Goal: Task Accomplishment & Management: Use online tool/utility

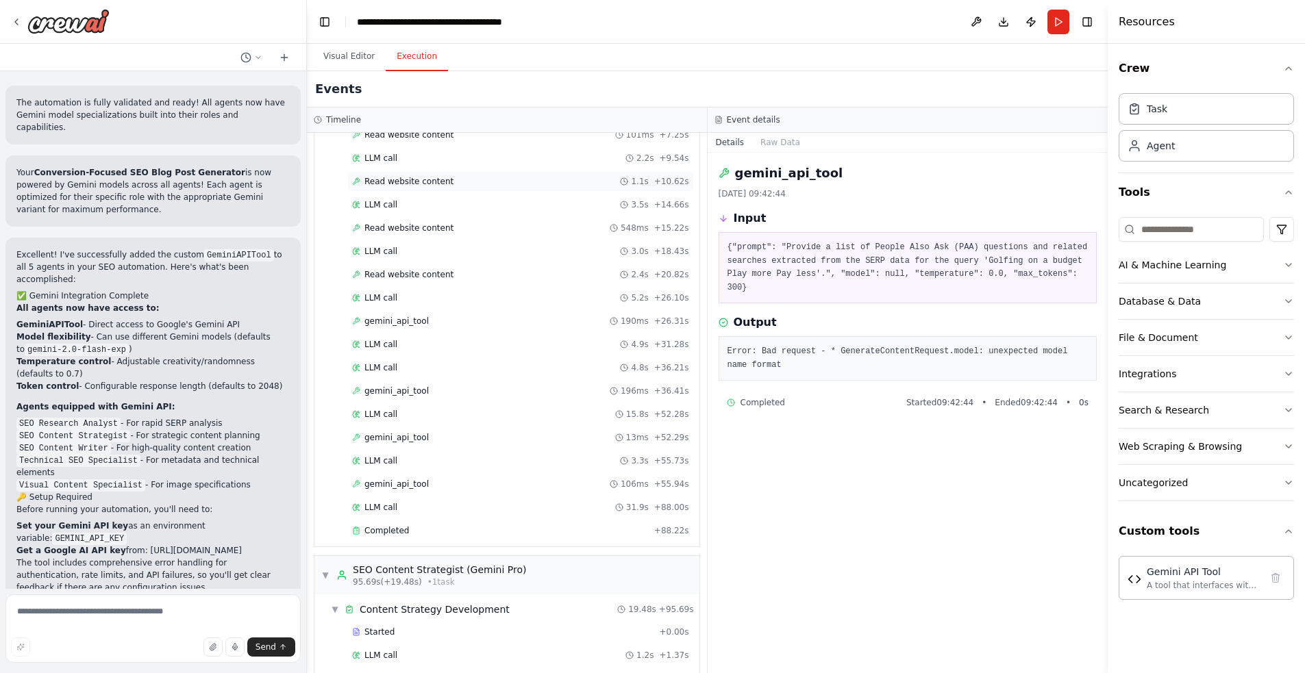
scroll to position [406, 0]
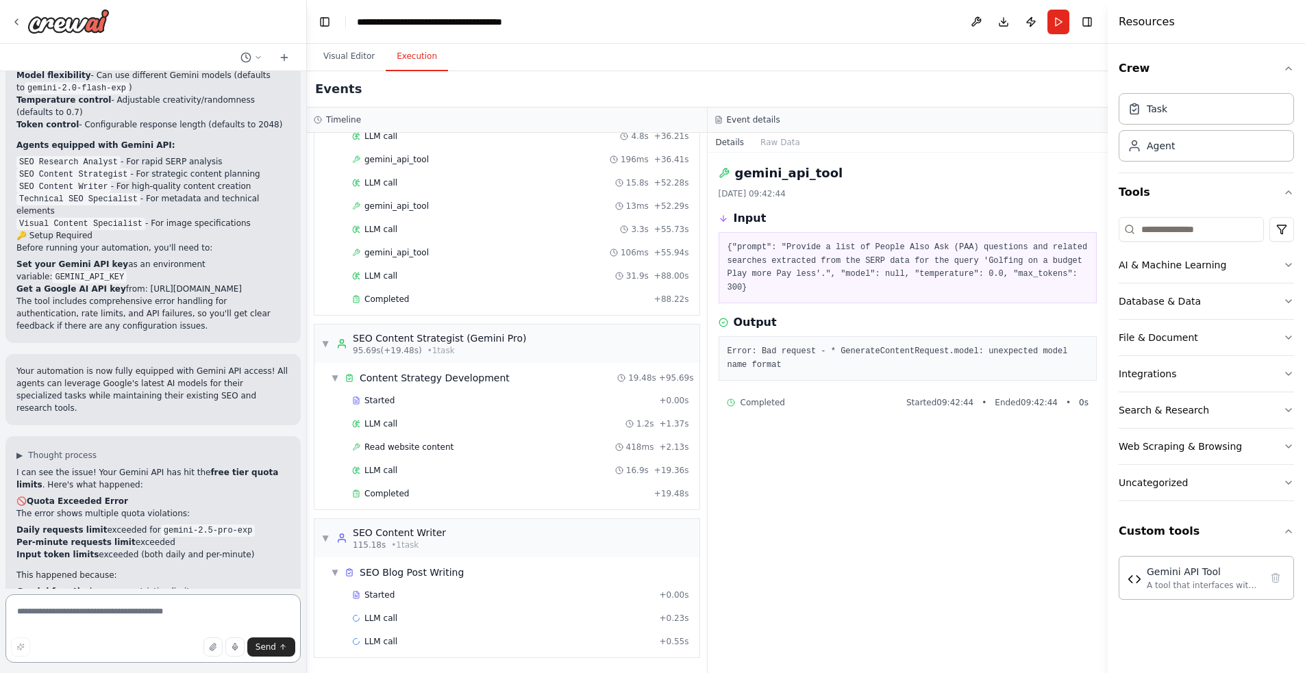
scroll to position [6167, 0]
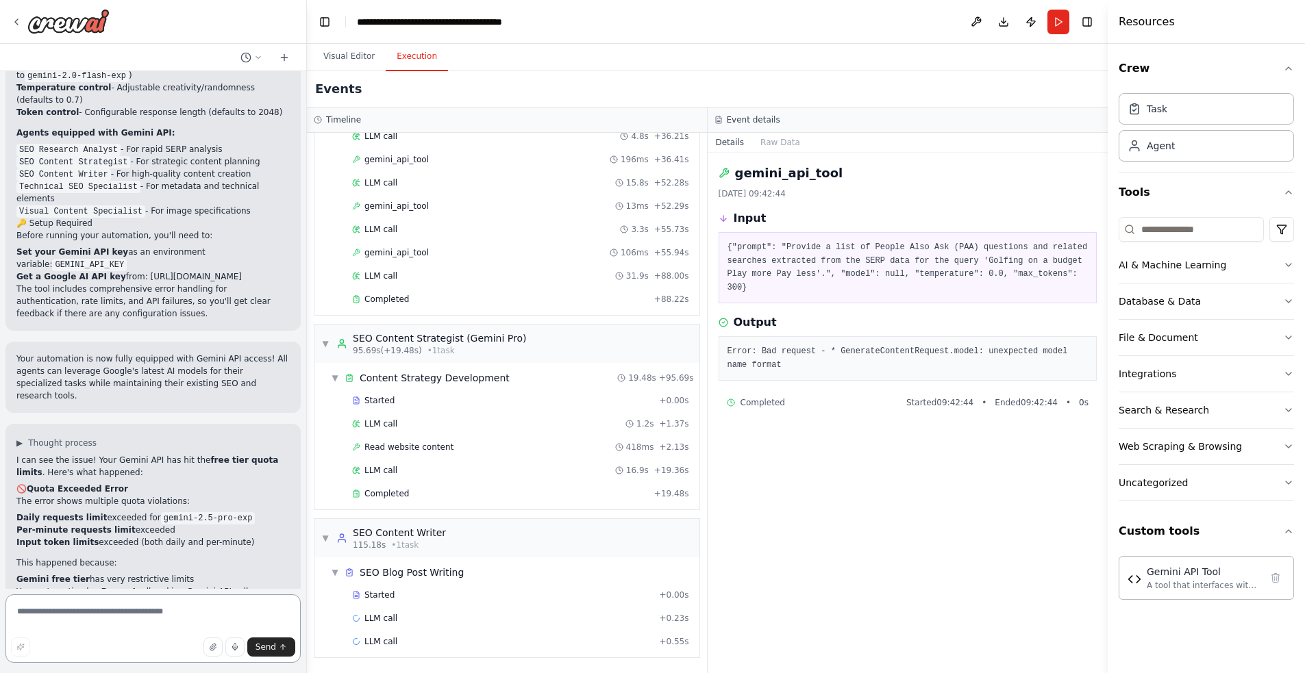
click at [135, 613] on textarea at bounding box center [152, 629] width 295 height 69
type textarea "*"
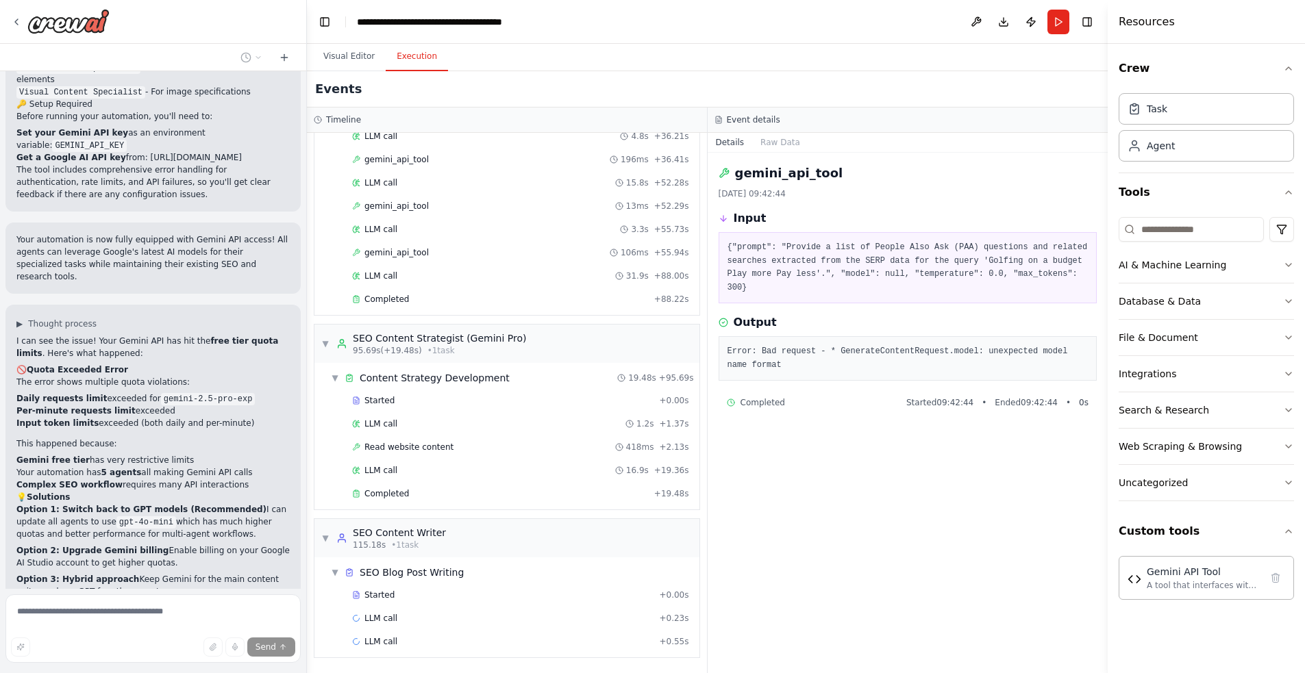
scroll to position [6287, 0]
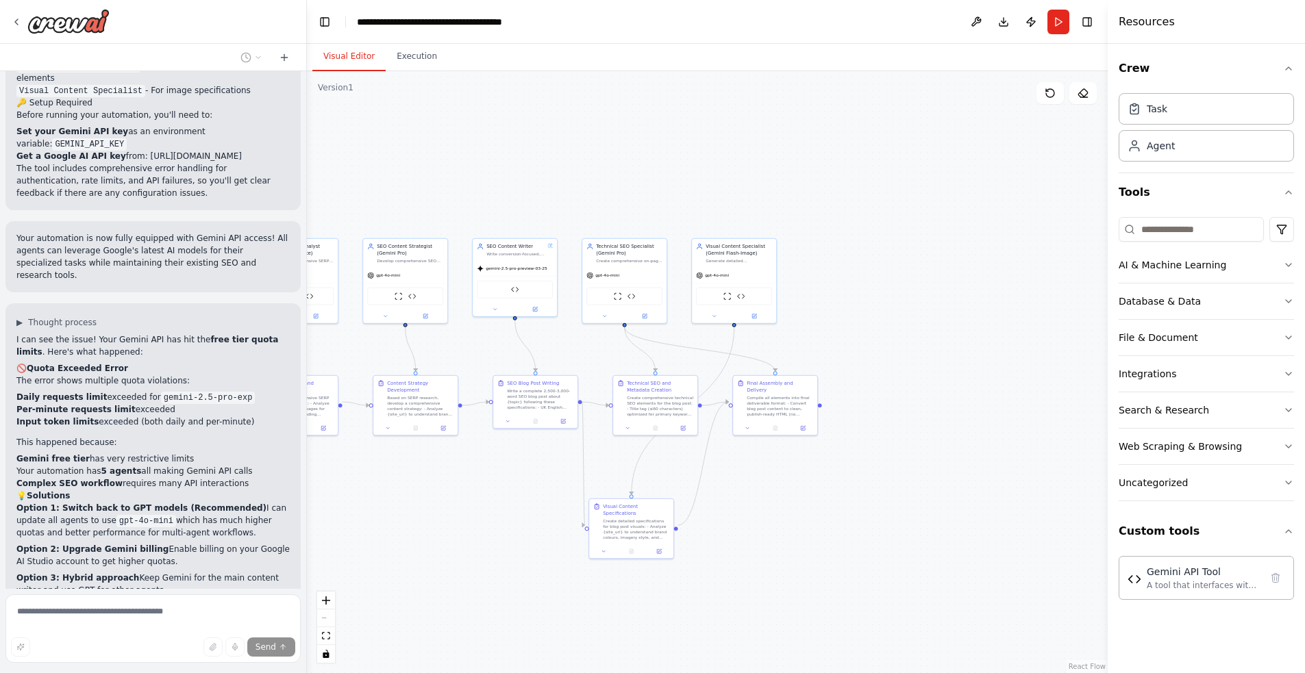
click at [351, 58] on button "Visual Editor" at bounding box center [348, 56] width 73 height 29
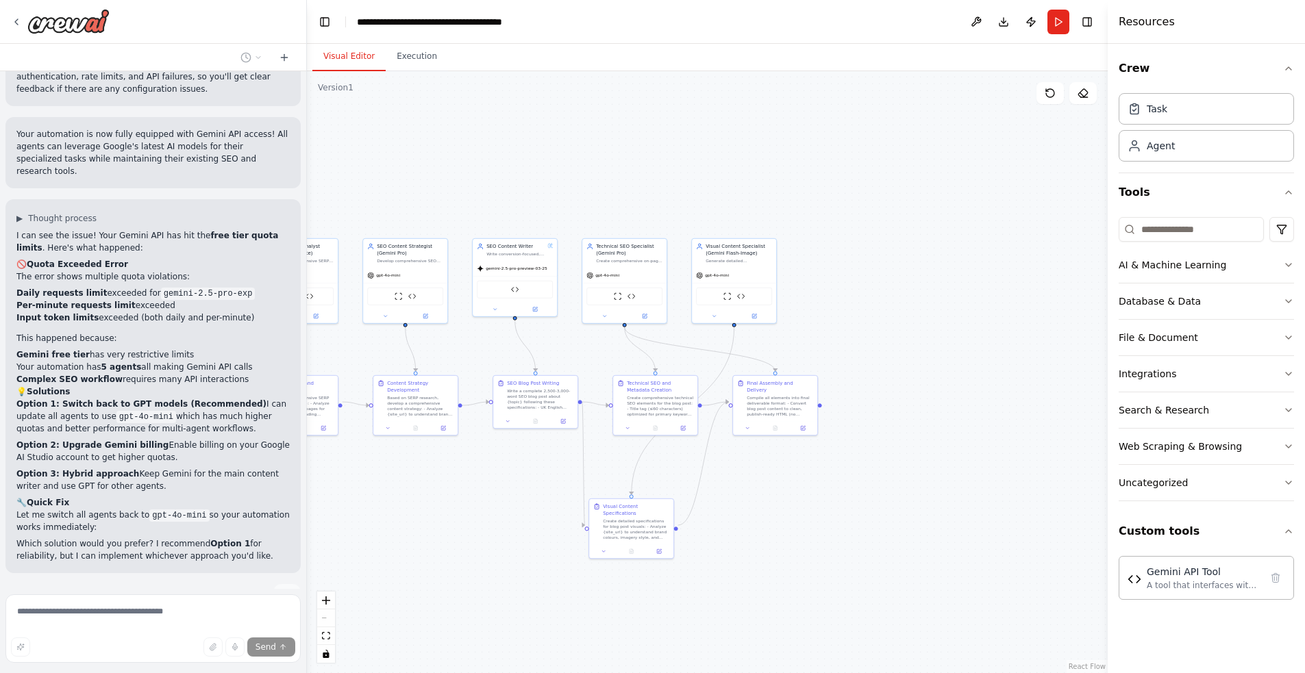
scroll to position [6408, 0]
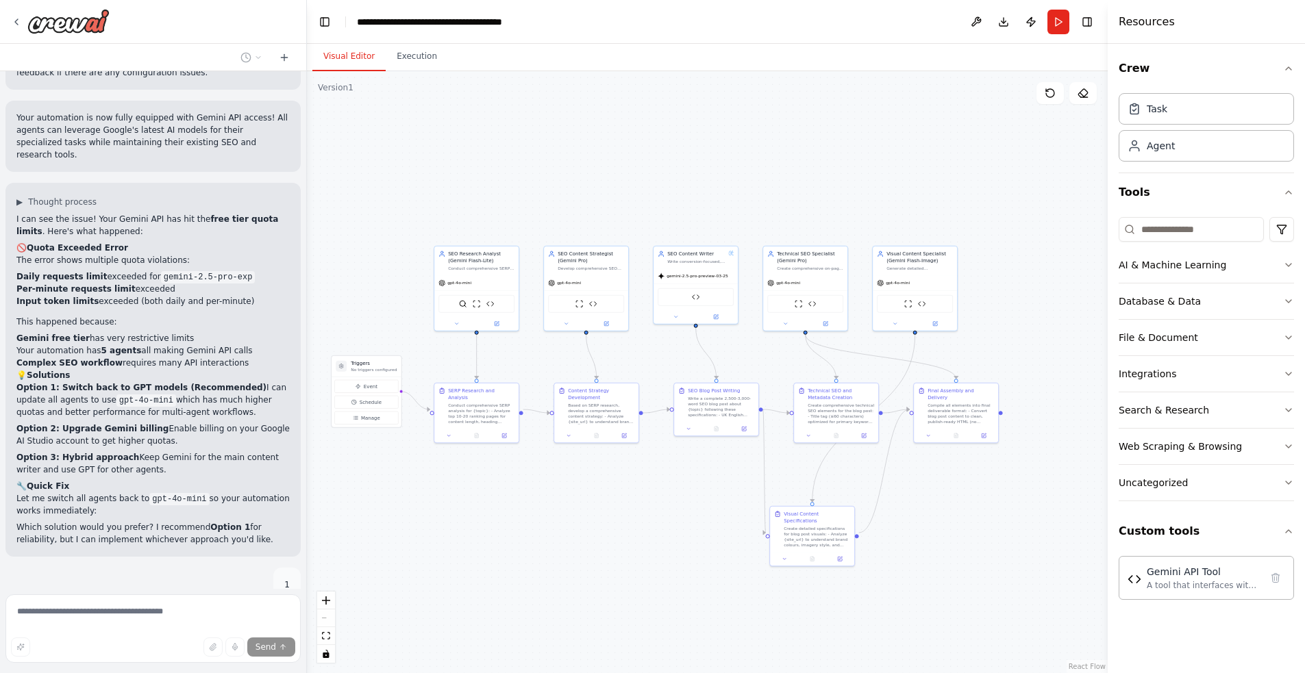
drag, startPoint x: 491, startPoint y: 165, endPoint x: 716, endPoint y: 171, distance: 224.8
click at [717, 171] on div ".deletable-edge-delete-btn { width: 20px; height: 20px; border: 0px solid #ffff…" at bounding box center [707, 372] width 801 height 602
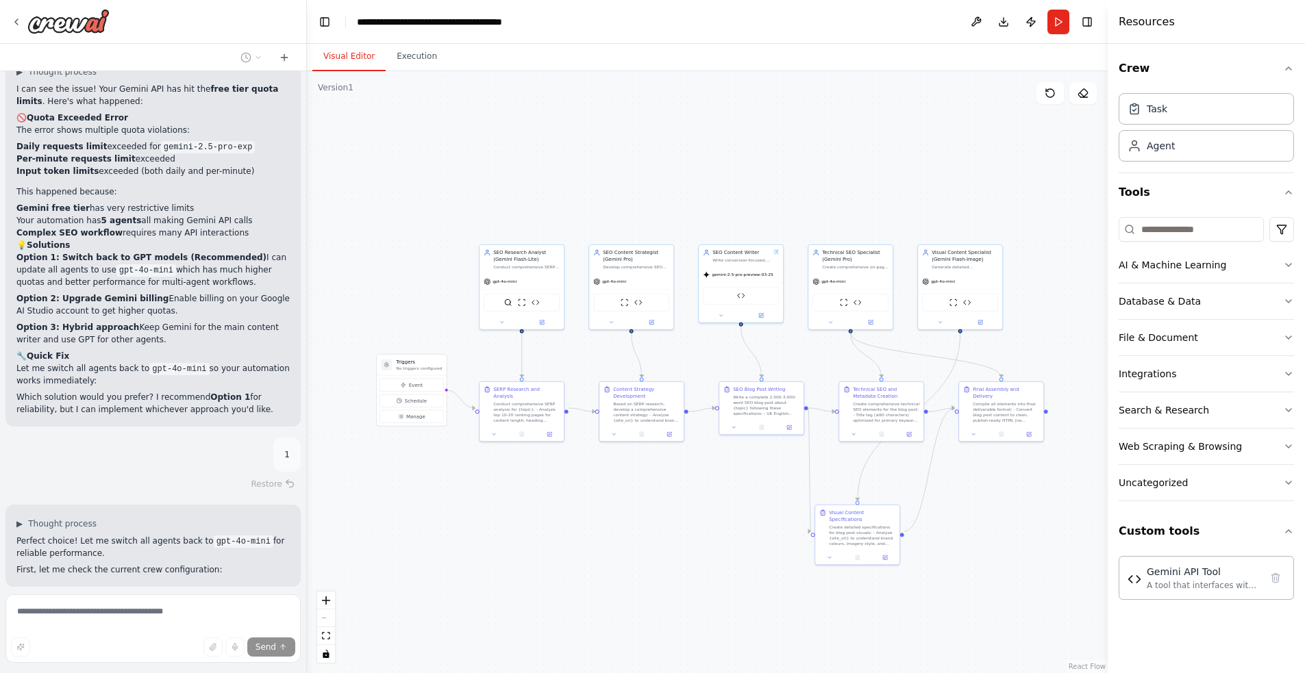
scroll to position [6550, 0]
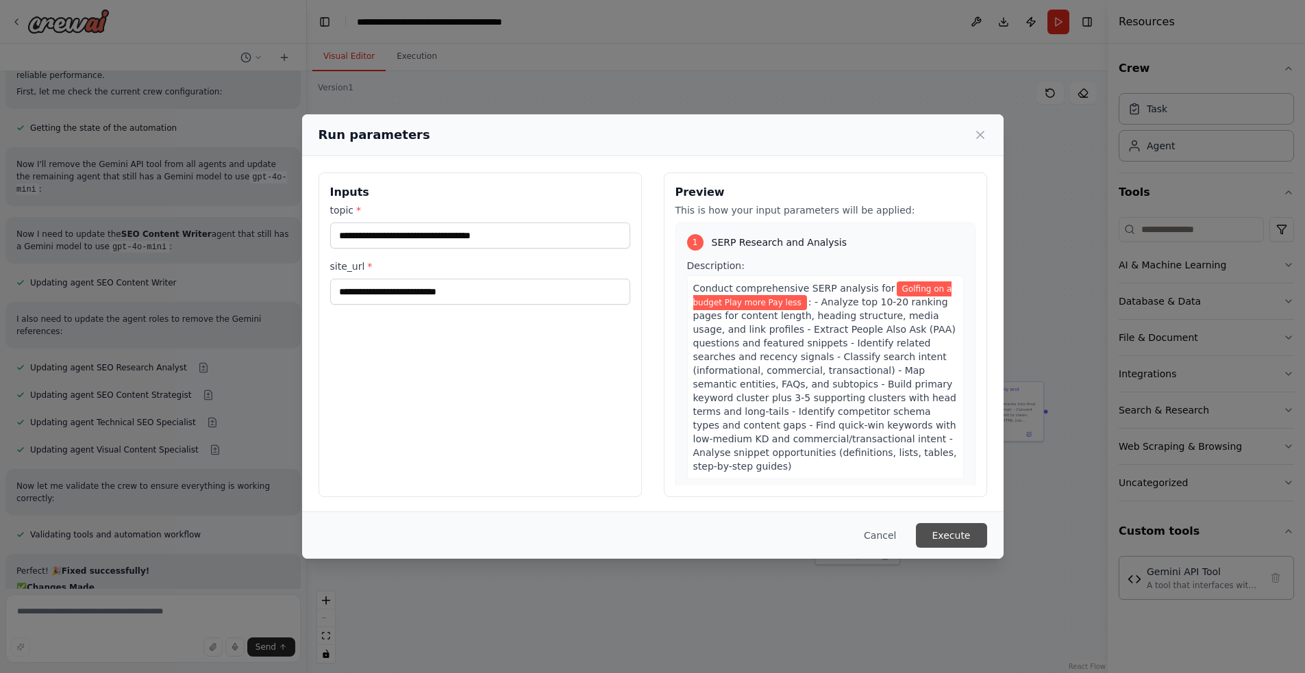
scroll to position [7029, 0]
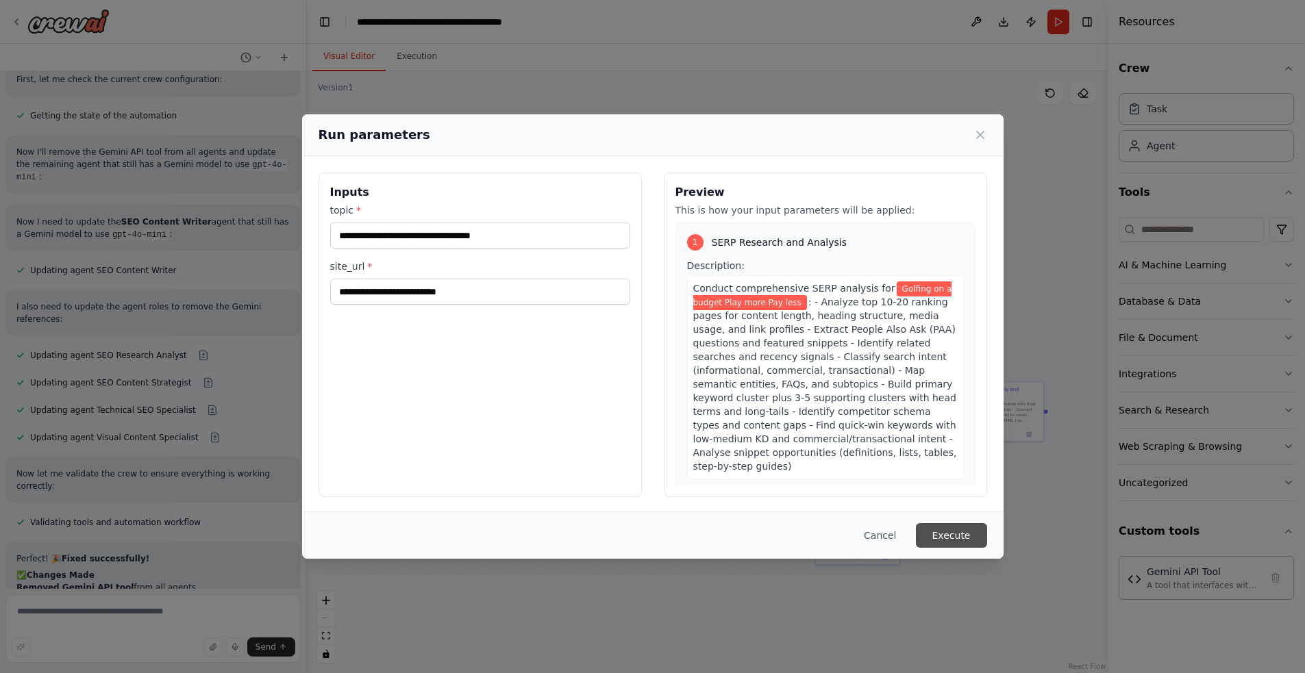
click at [941, 534] on button "Execute" at bounding box center [951, 535] width 71 height 25
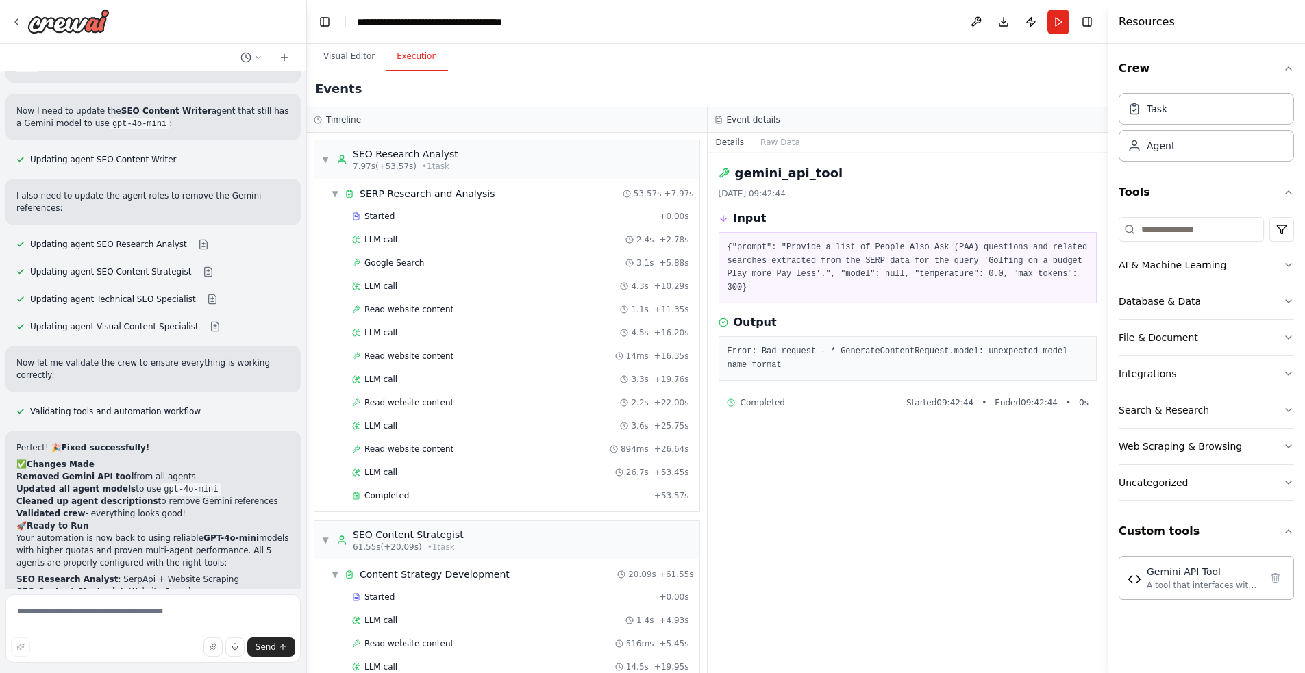
scroll to position [197, 0]
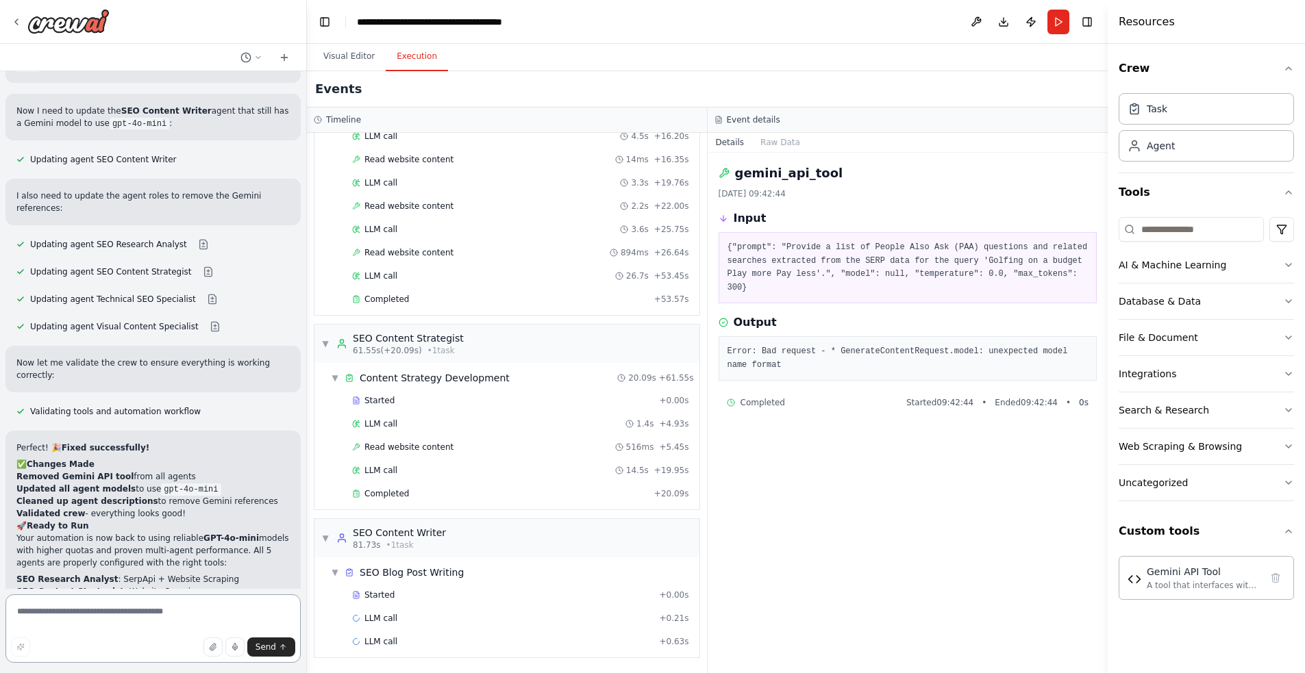
click at [145, 617] on textarea at bounding box center [152, 629] width 295 height 69
click at [381, 589] on div "Started + 0.00s" at bounding box center [520, 595] width 347 height 21
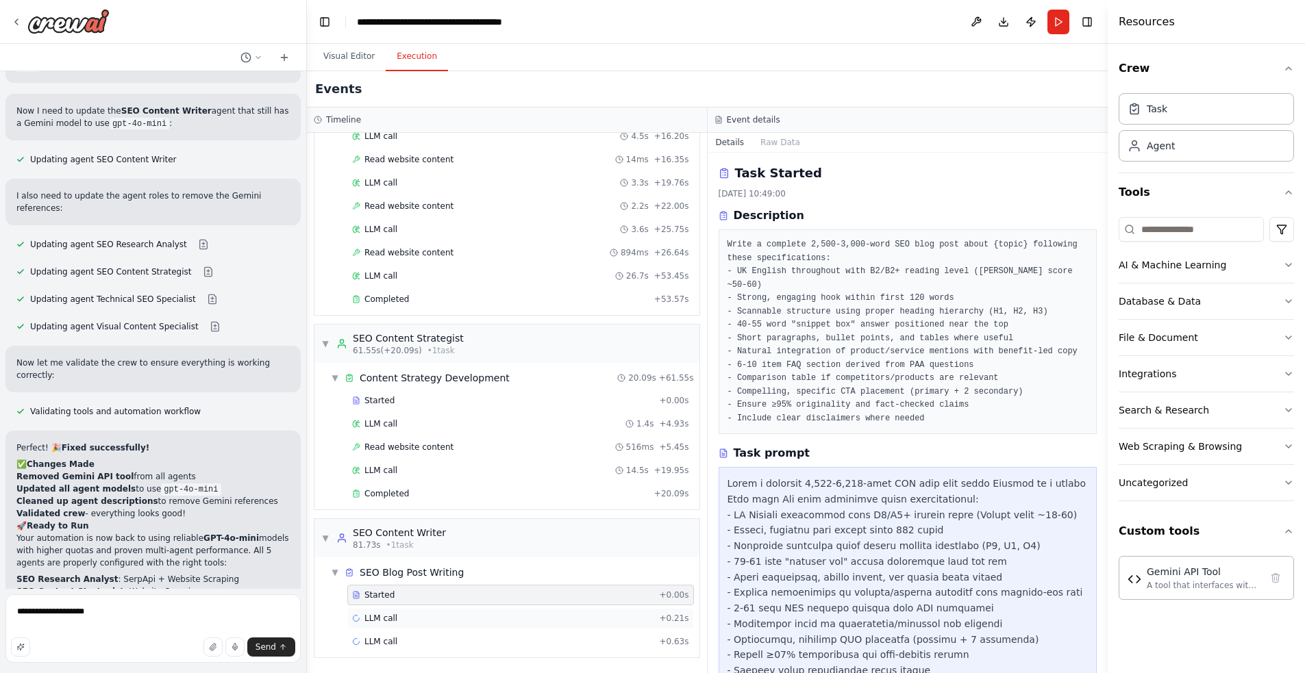
click at [426, 618] on div "LLM call + 0.21s" at bounding box center [520, 618] width 337 height 11
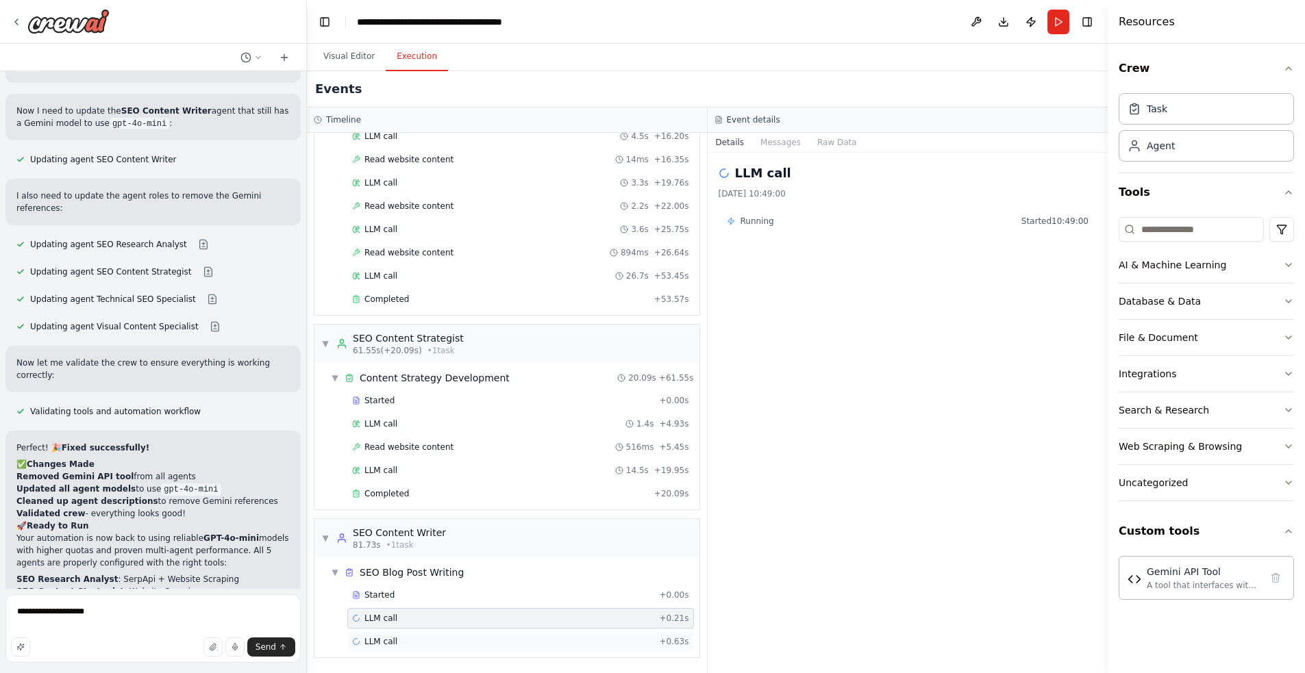
click at [458, 643] on div "LLM call + 0.63s" at bounding box center [520, 641] width 337 height 11
click at [452, 585] on div "Started + 0.00s" at bounding box center [520, 595] width 347 height 21
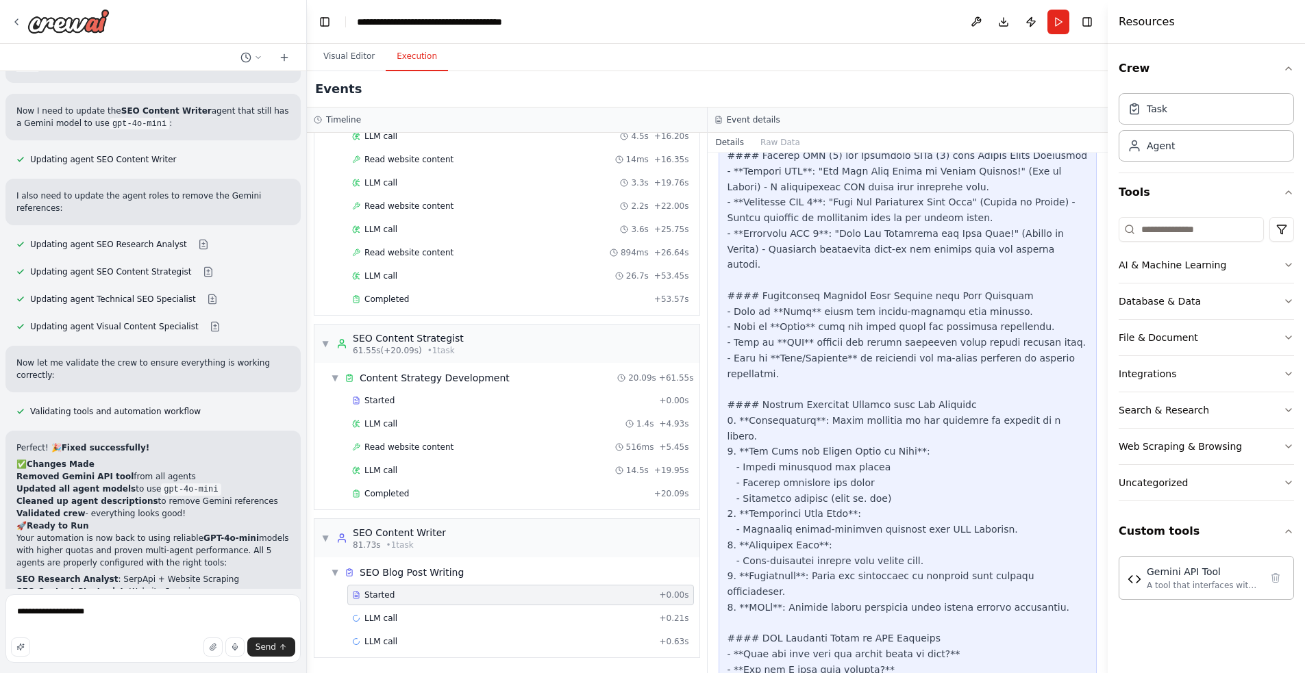
scroll to position [1274, 0]
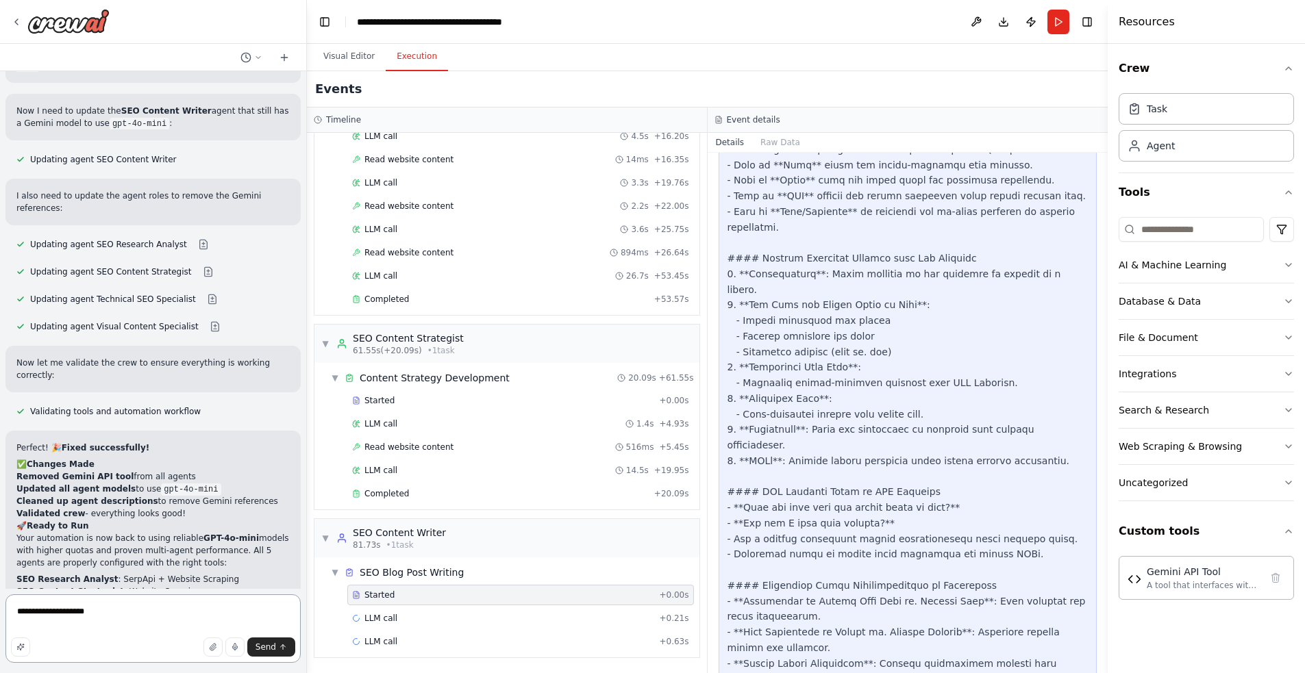
click at [103, 615] on textarea "**********" at bounding box center [152, 629] width 295 height 69
type textarea "**********"
click at [18, 645] on icon "button" at bounding box center [20, 647] width 8 height 8
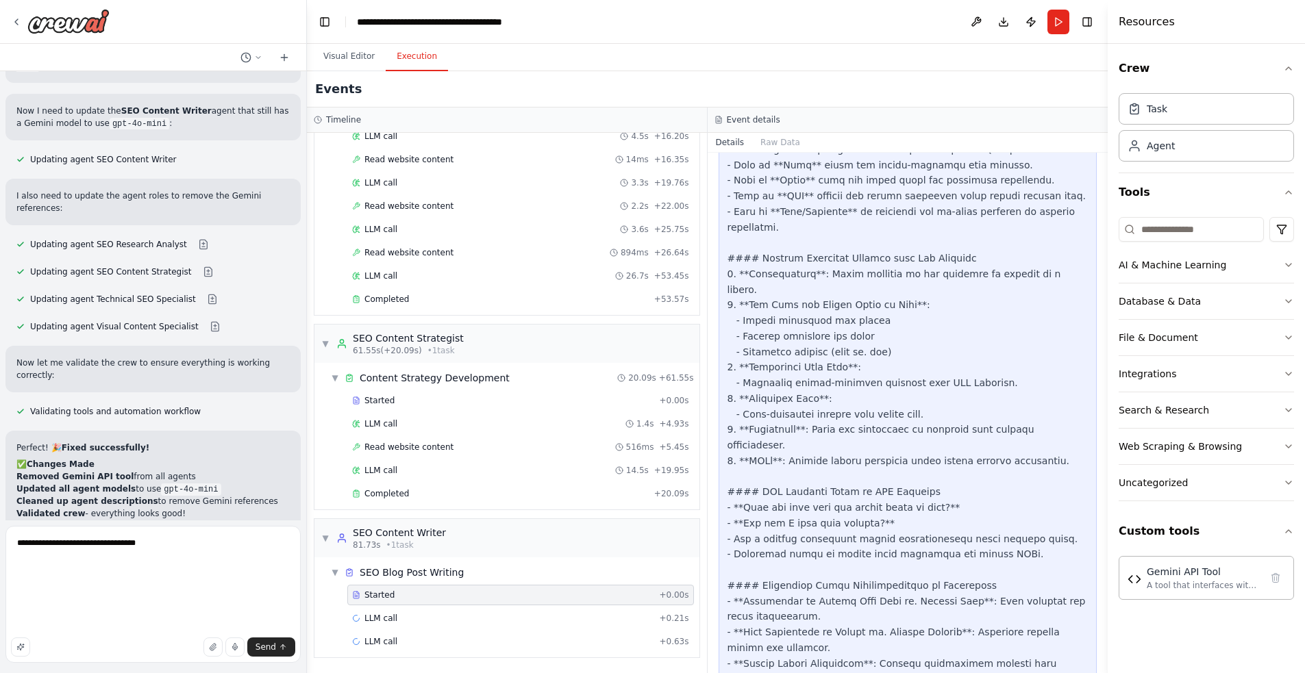
scroll to position [95, 0]
click at [280, 647] on icon "submit" at bounding box center [283, 647] width 8 height 8
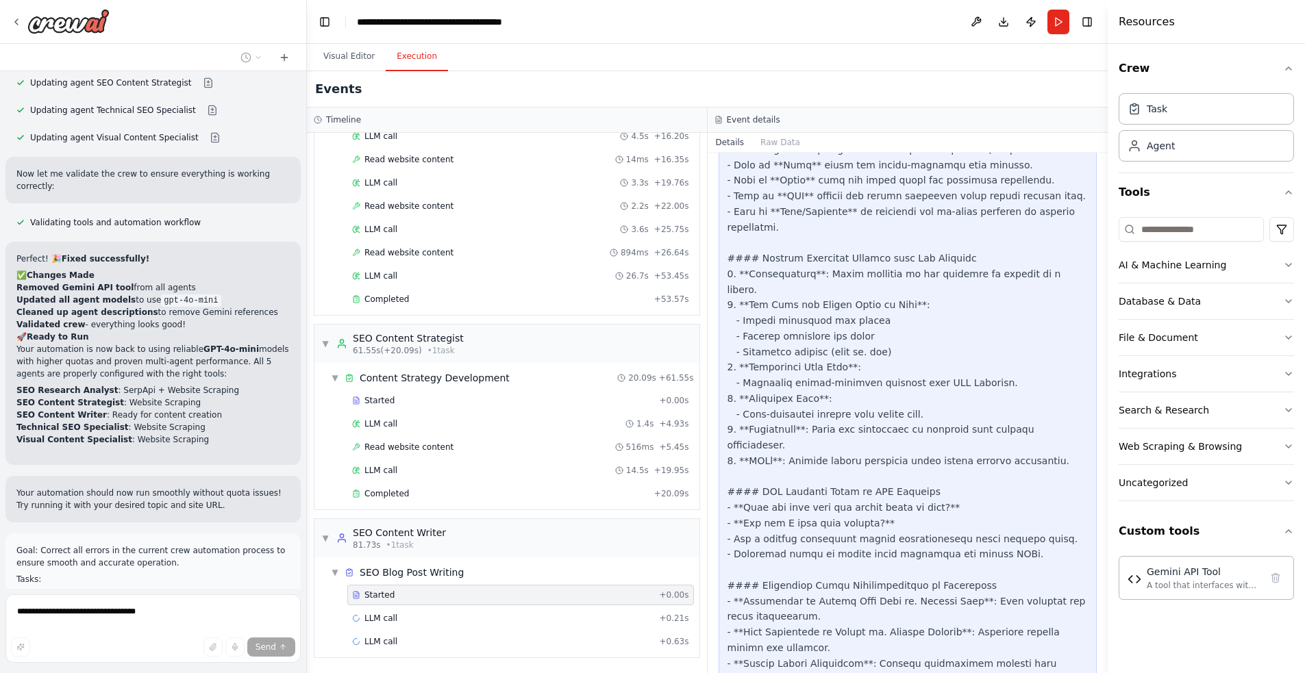
scroll to position [7330, 0]
click at [1032, 25] on button "Publish" at bounding box center [1031, 22] width 22 height 25
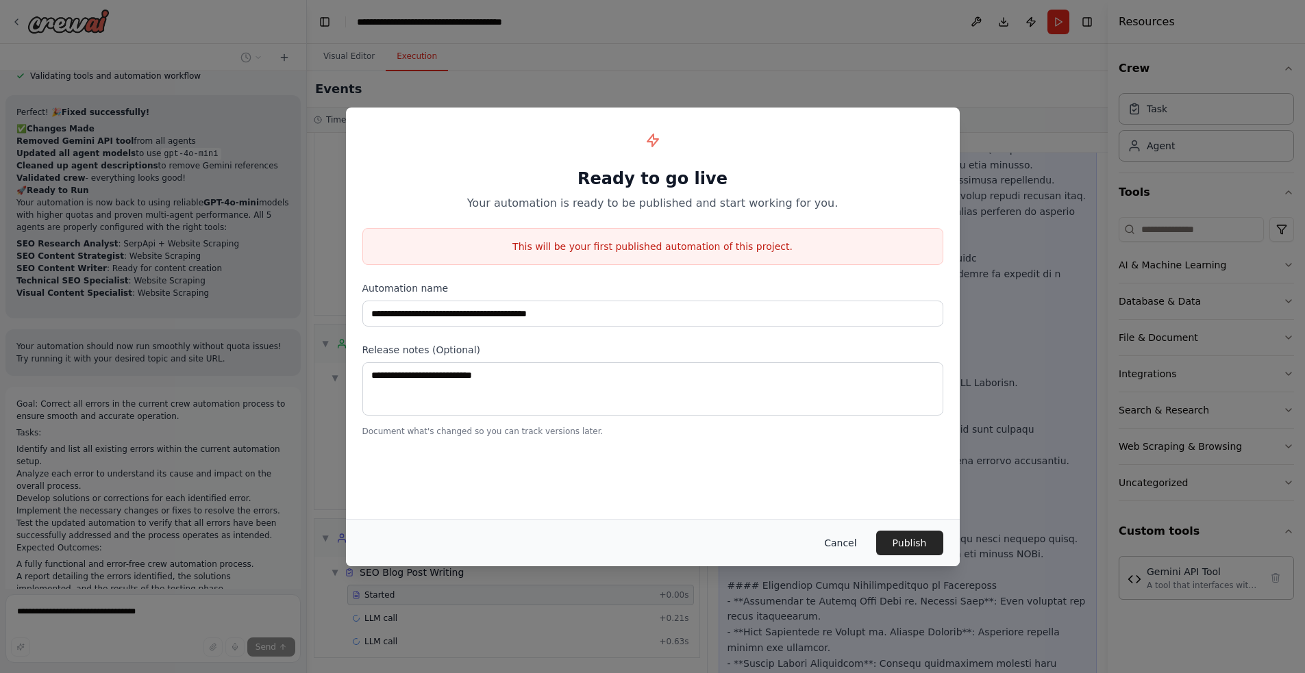
click at [852, 542] on button "Cancel" at bounding box center [840, 543] width 54 height 25
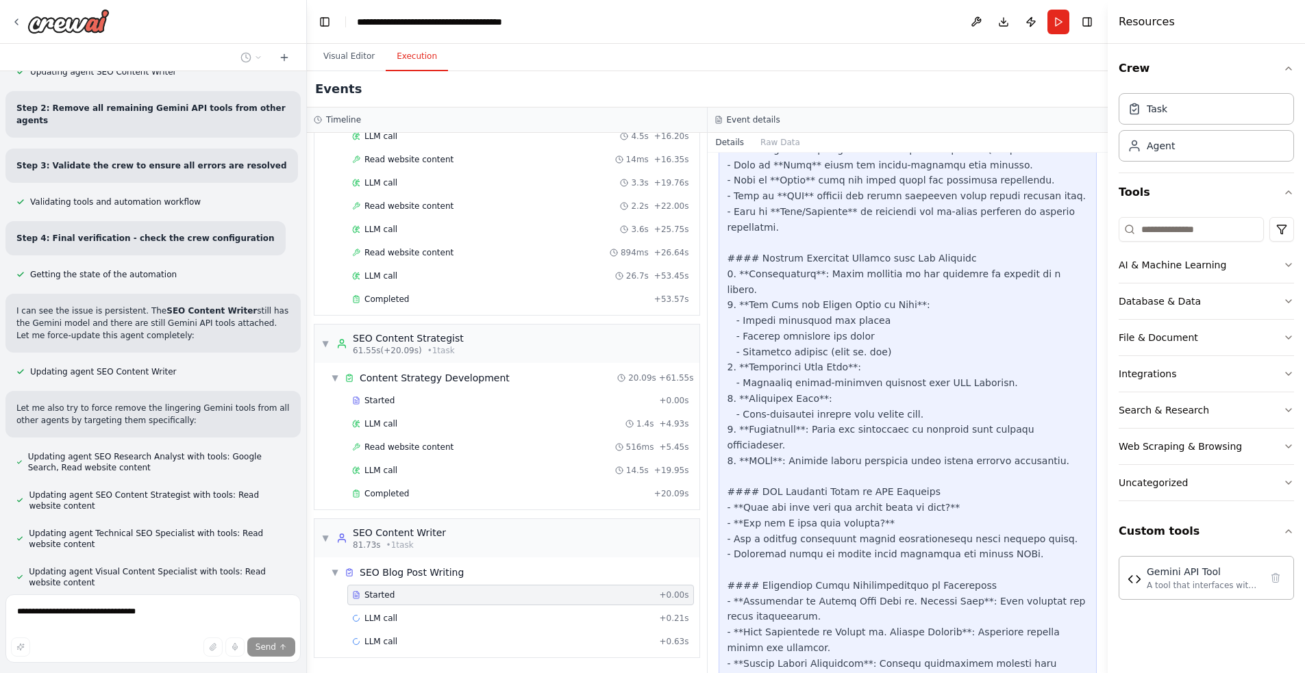
scroll to position [8424, 0]
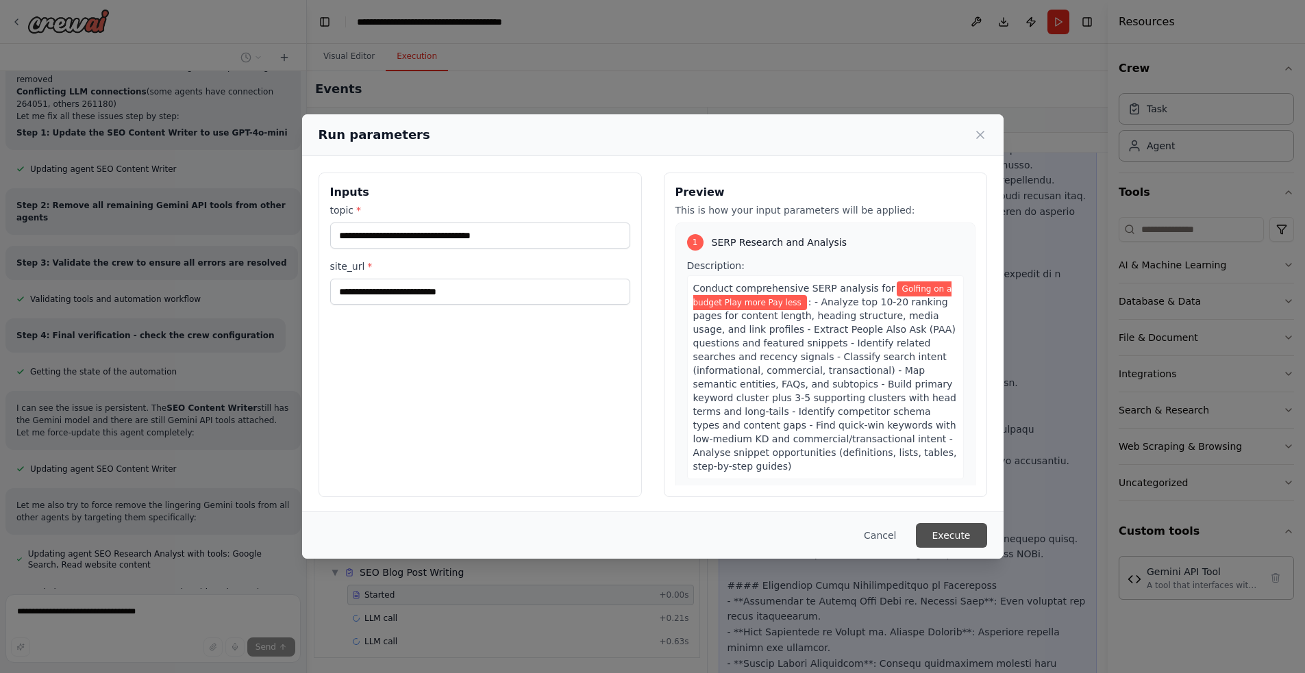
click at [948, 525] on button "Execute" at bounding box center [951, 535] width 71 height 25
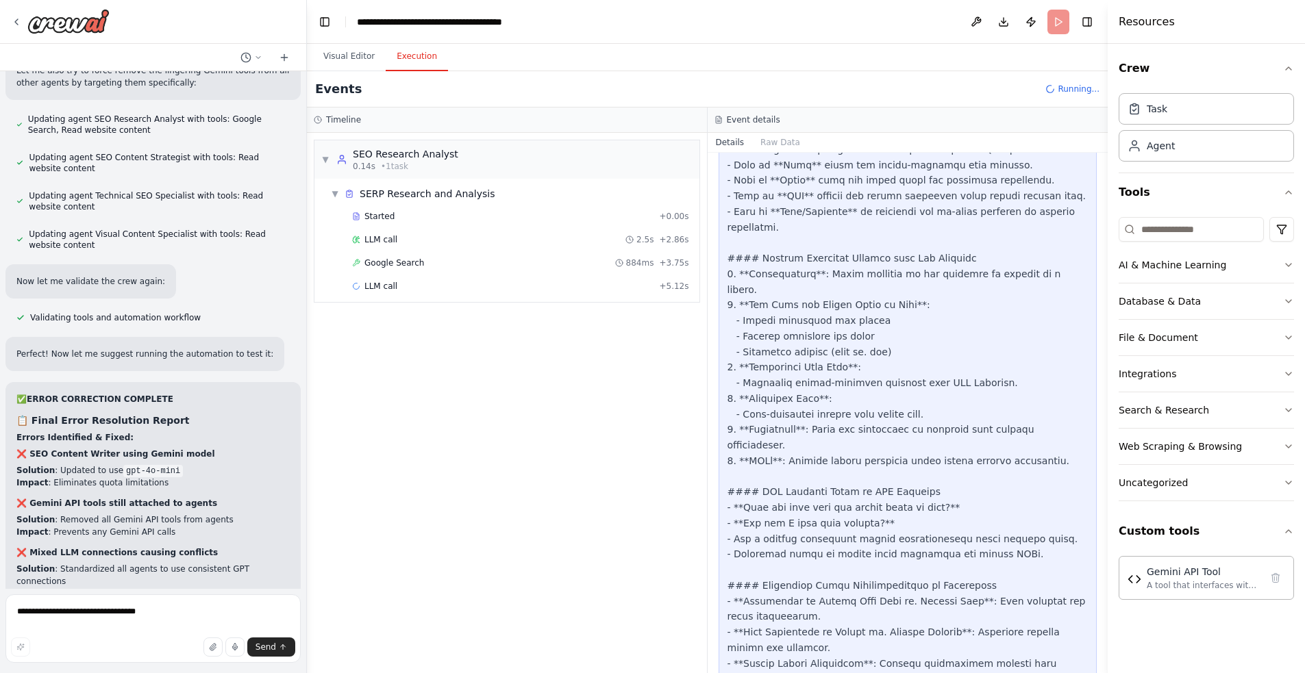
scroll to position [8748, 0]
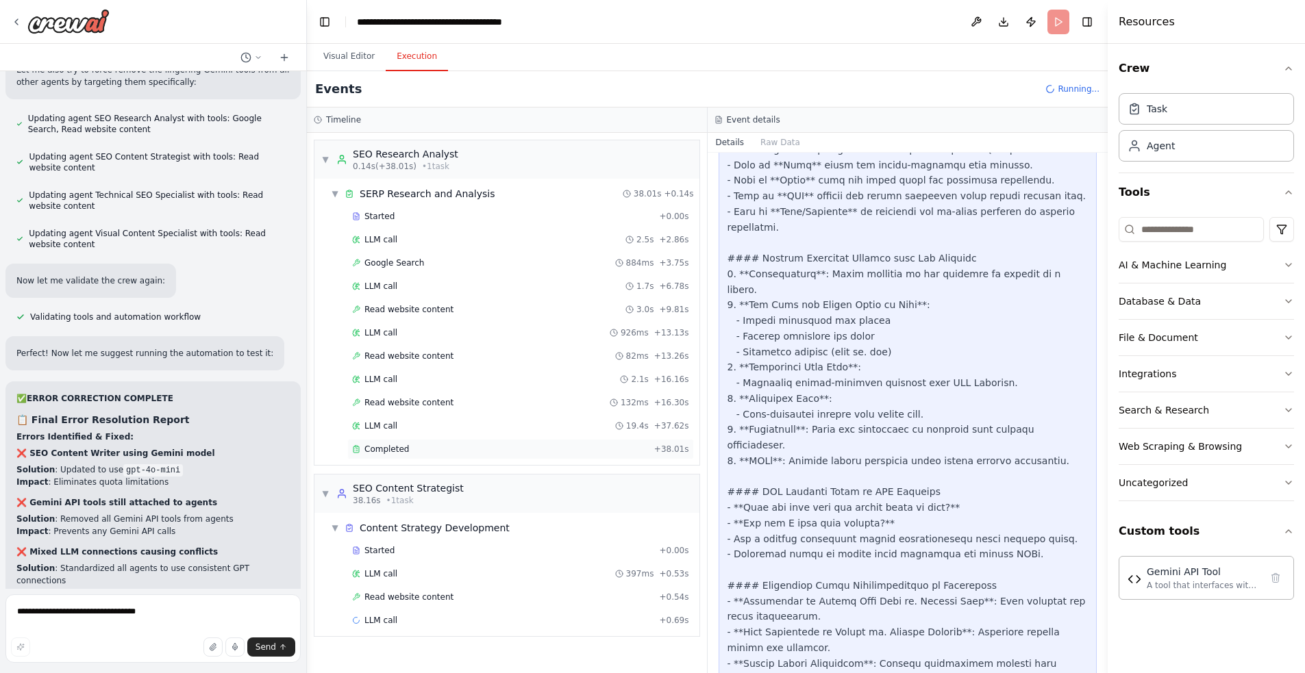
click at [445, 447] on div "Completed" at bounding box center [500, 449] width 297 height 11
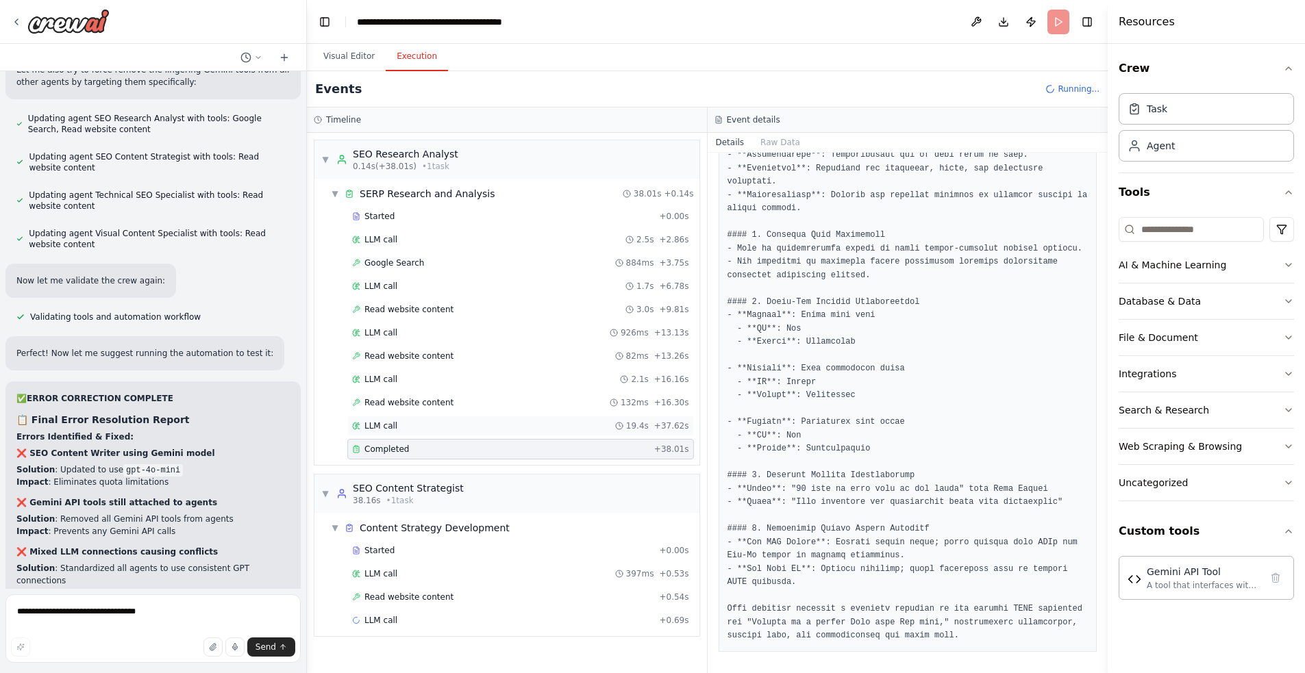
click at [446, 418] on div "LLM call 19.4s + 37.62s" at bounding box center [520, 426] width 347 height 21
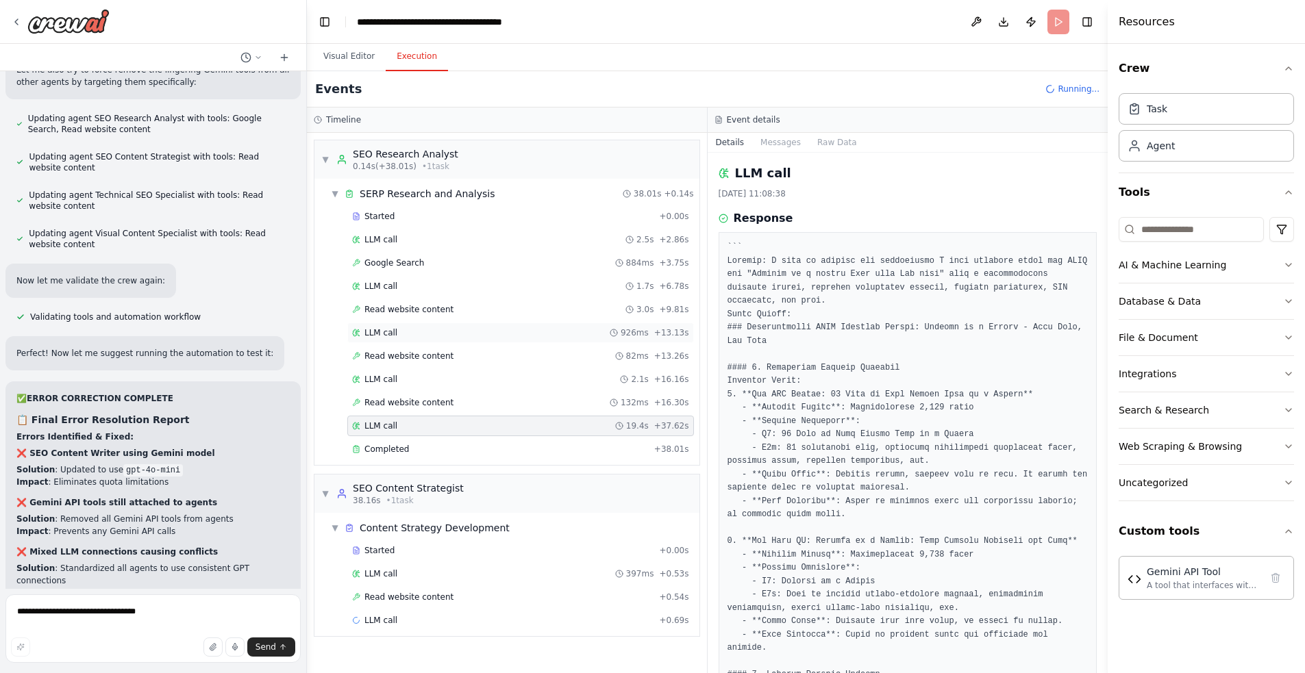
click at [438, 341] on div "LLM call 926ms + 13.13s" at bounding box center [520, 333] width 347 height 21
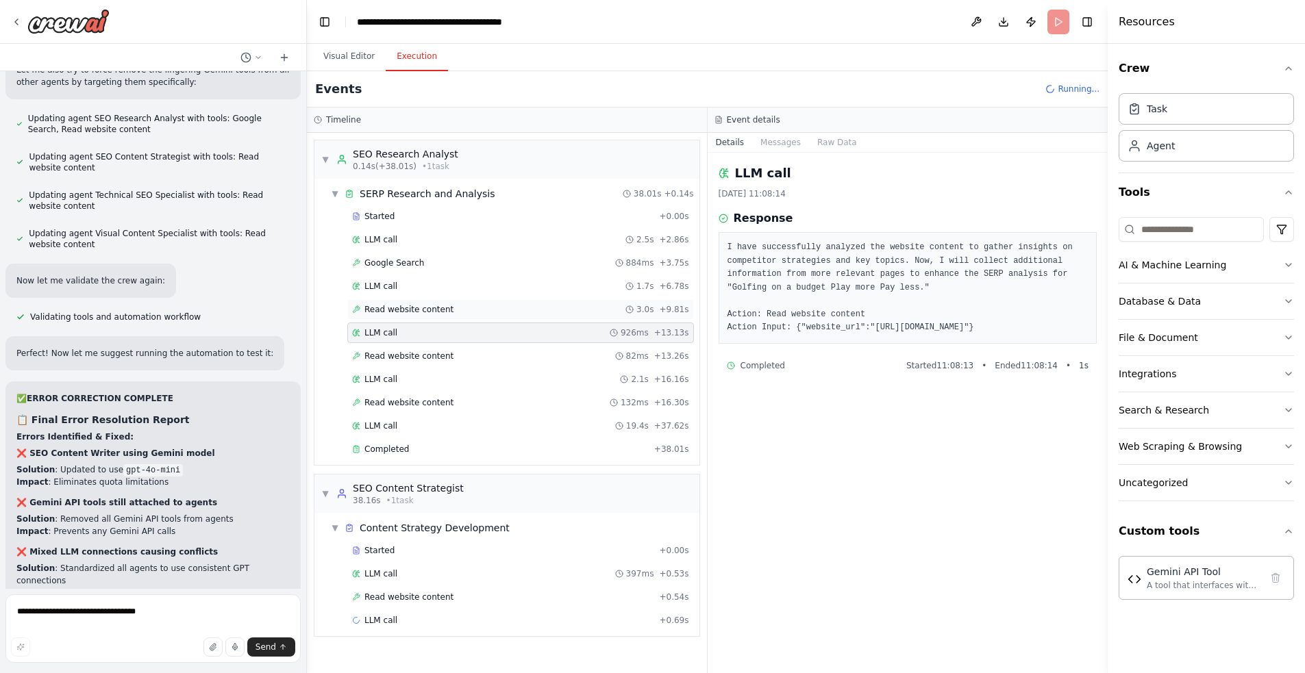
click at [433, 312] on span "Read website content" at bounding box center [408, 309] width 89 height 11
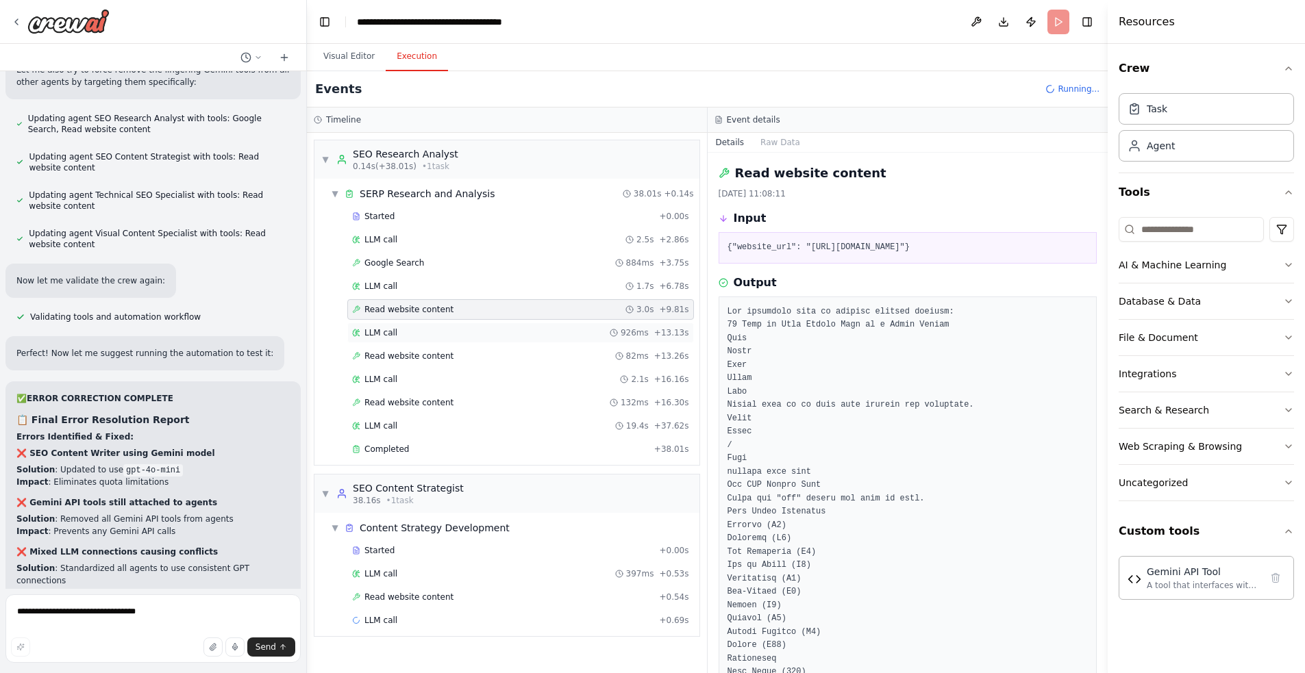
click at [435, 338] on div "LLM call 926ms + 13.13s" at bounding box center [520, 332] width 337 height 11
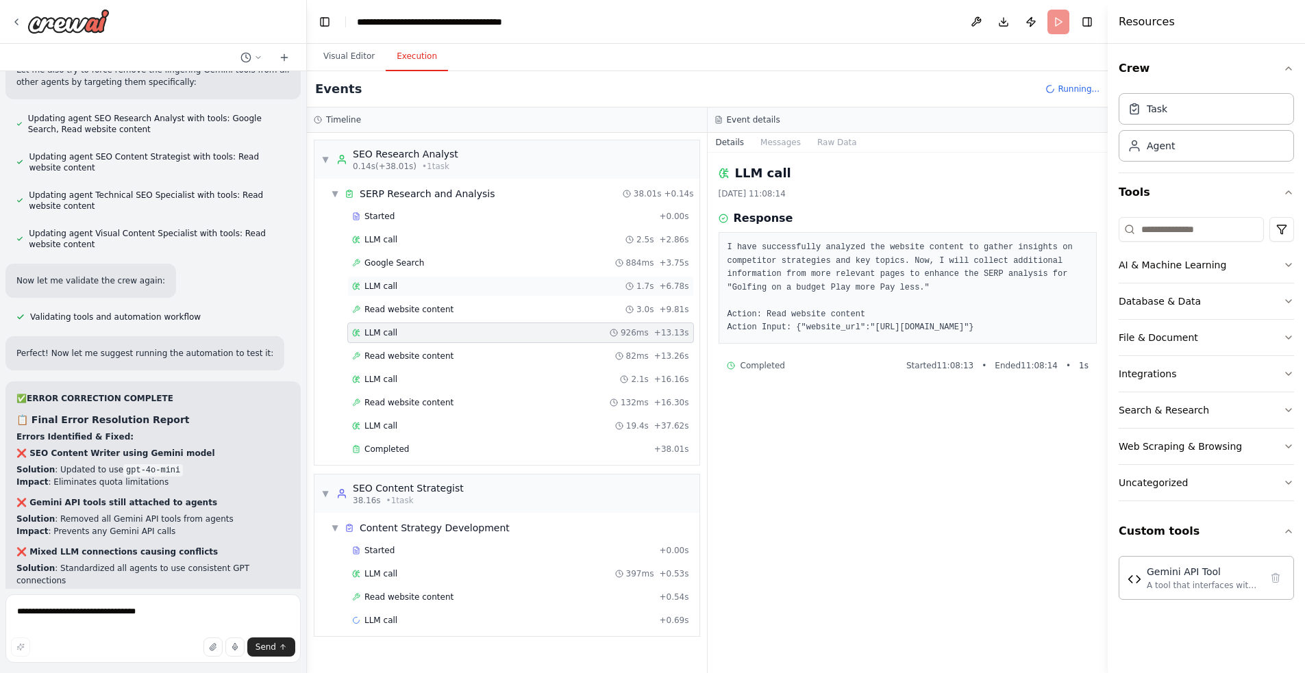
click at [419, 285] on div "LLM call 1.7s + 6.78s" at bounding box center [520, 286] width 337 height 11
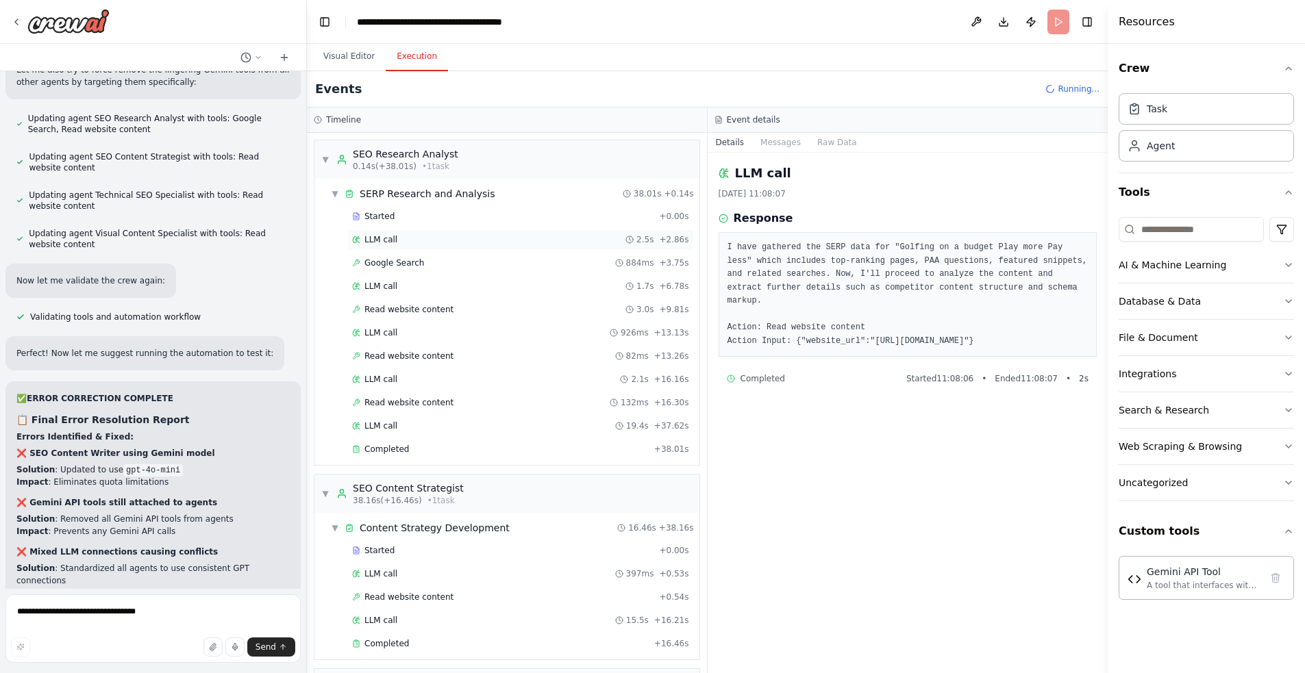
click at [419, 234] on div "LLM call 2.5s + 2.86s" at bounding box center [520, 239] width 337 height 11
click at [434, 419] on div "LLM call 19.4s + 37.62s" at bounding box center [520, 426] width 347 height 21
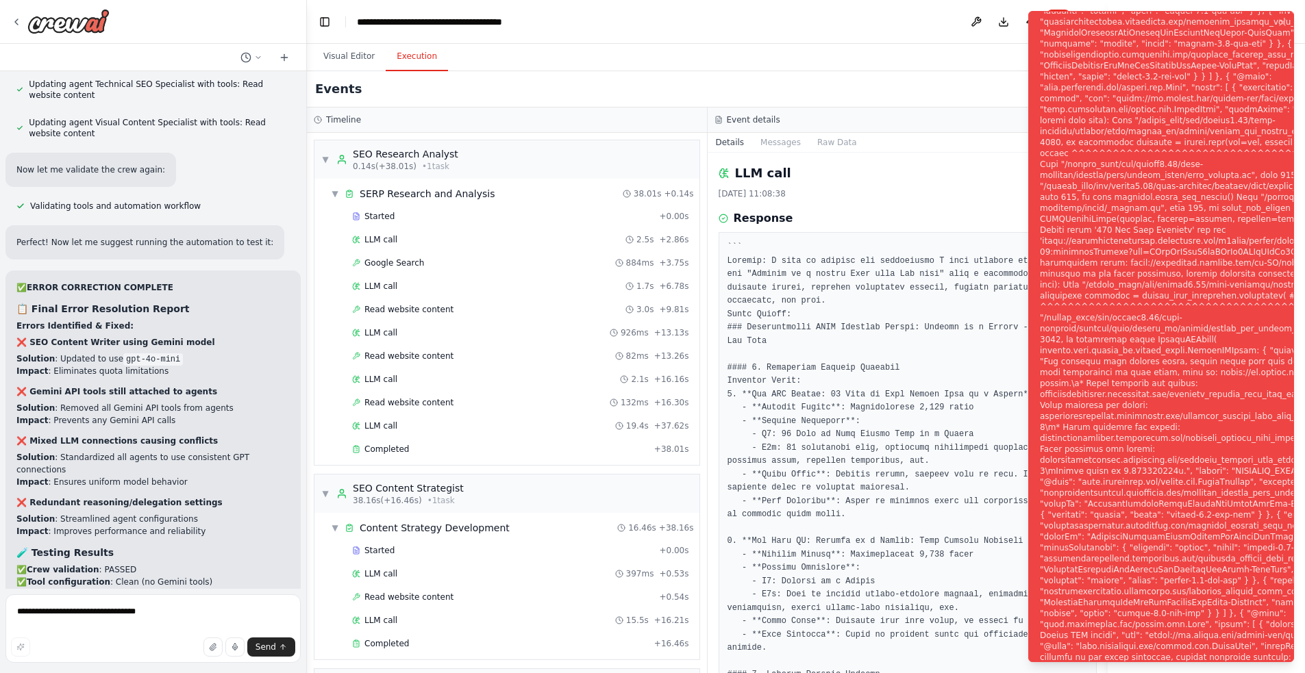
scroll to position [150, 0]
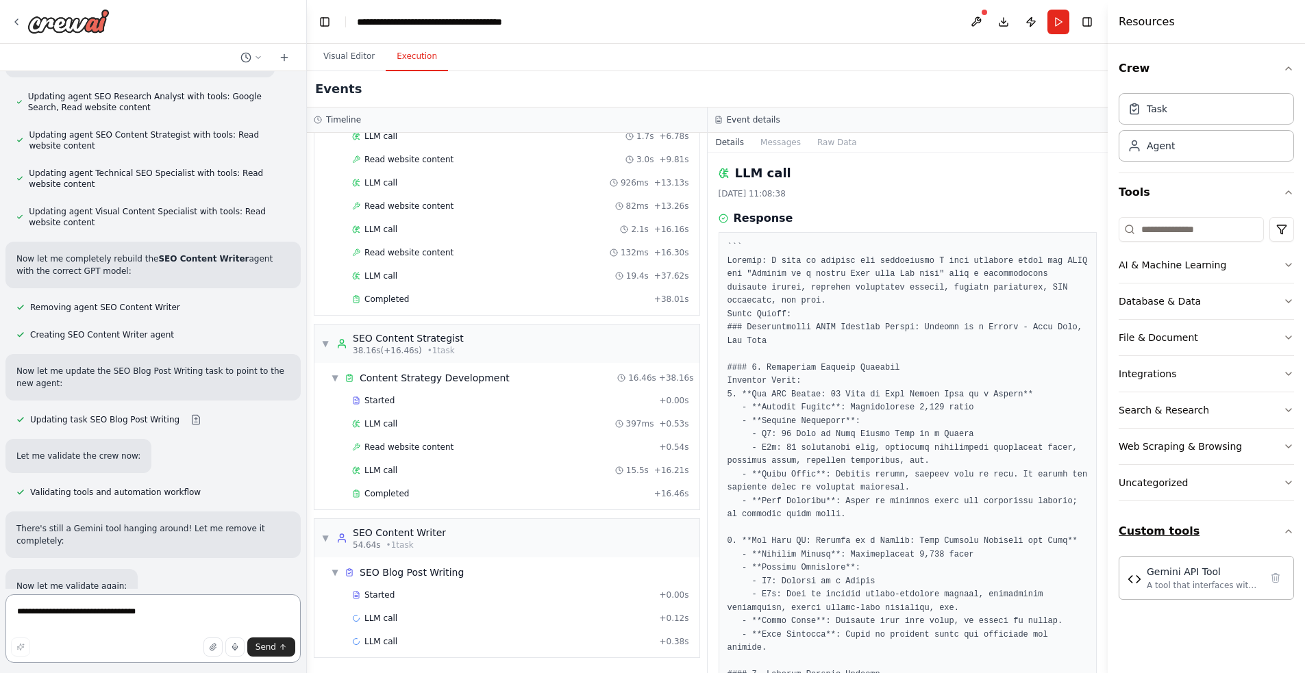
scroll to position [9868, 0]
click at [974, 25] on button at bounding box center [976, 22] width 22 height 25
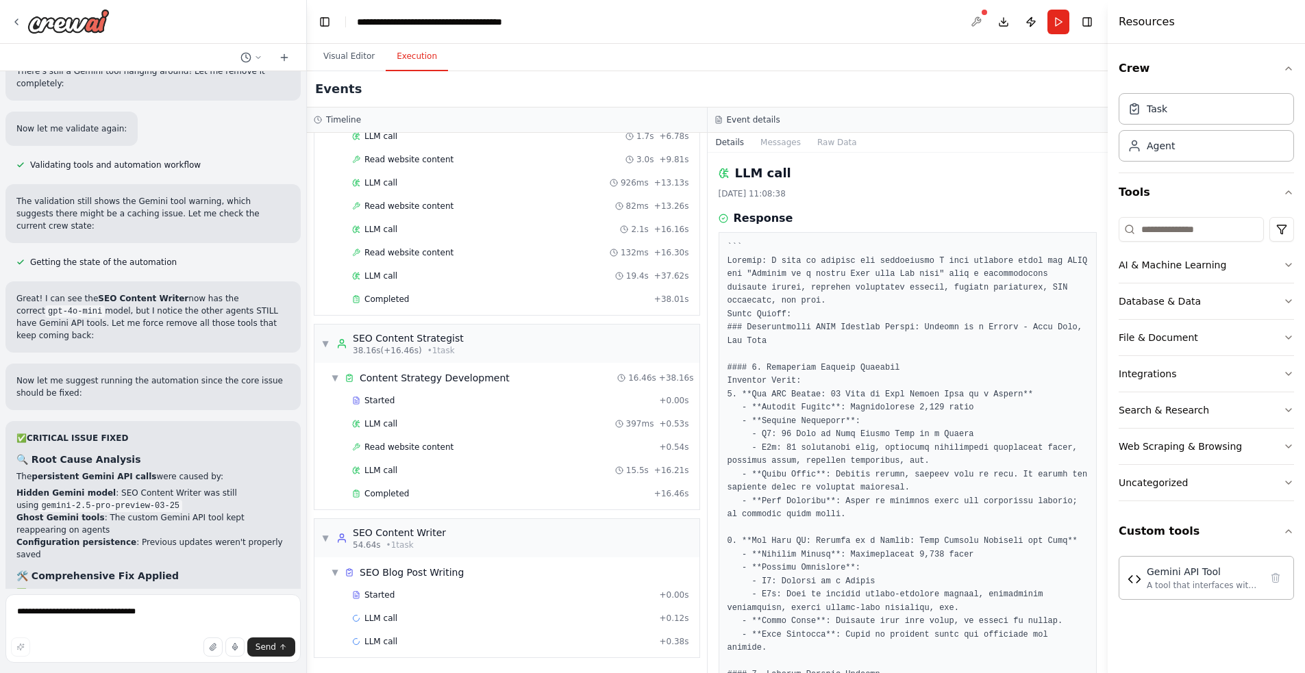
click at [974, 18] on div at bounding box center [976, 22] width 22 height 25
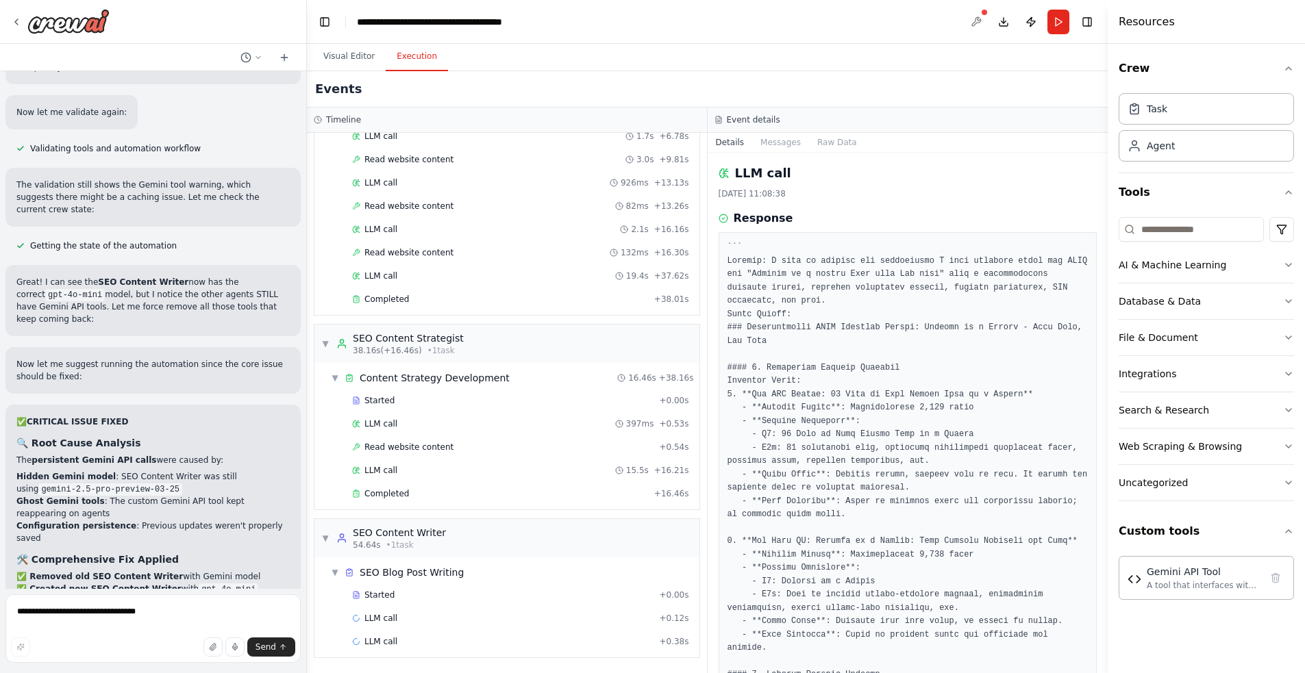
scroll to position [10354, 0]
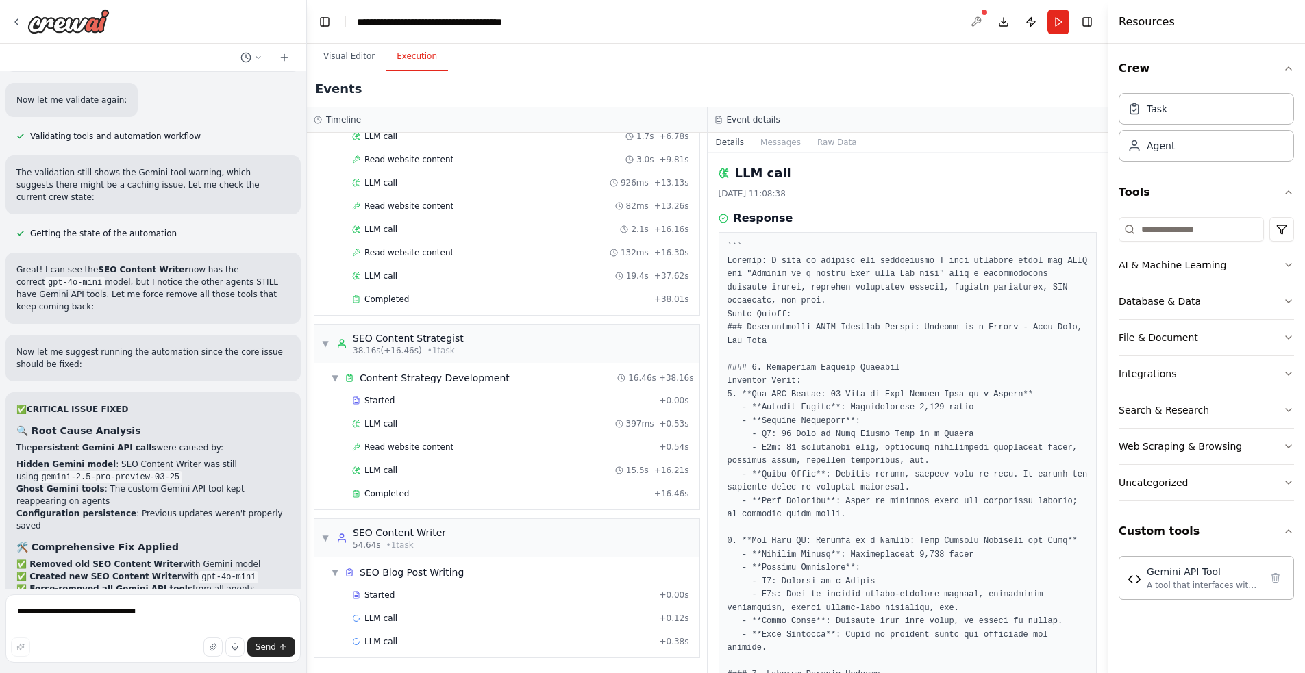
click at [976, 16] on div at bounding box center [976, 22] width 22 height 25
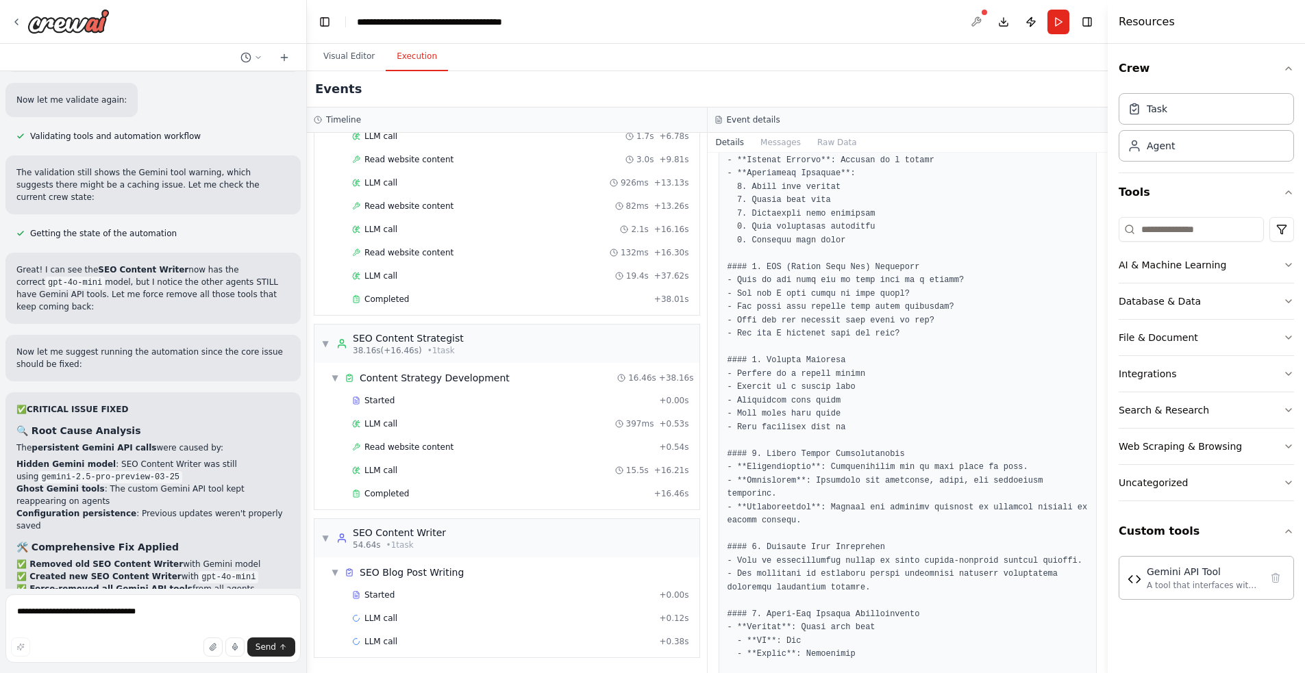
scroll to position [884, 0]
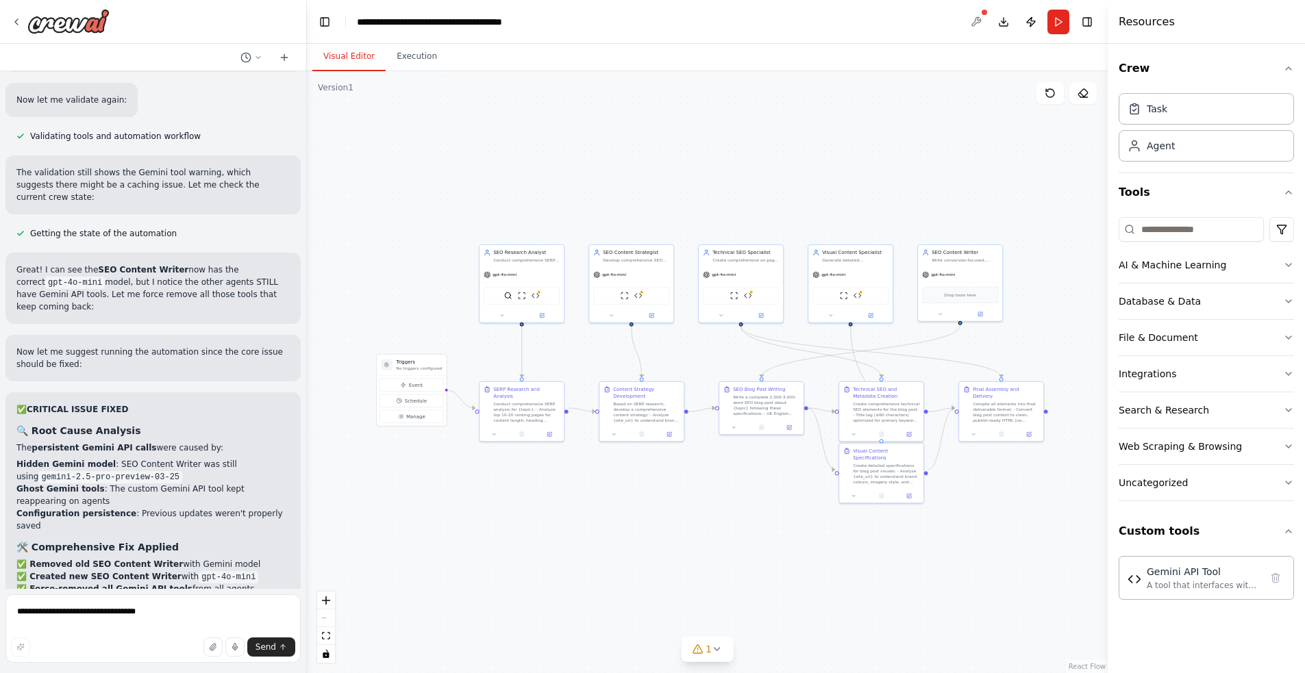
click at [332, 58] on button "Visual Editor" at bounding box center [348, 56] width 73 height 29
click at [1050, 98] on icon at bounding box center [1050, 93] width 11 height 11
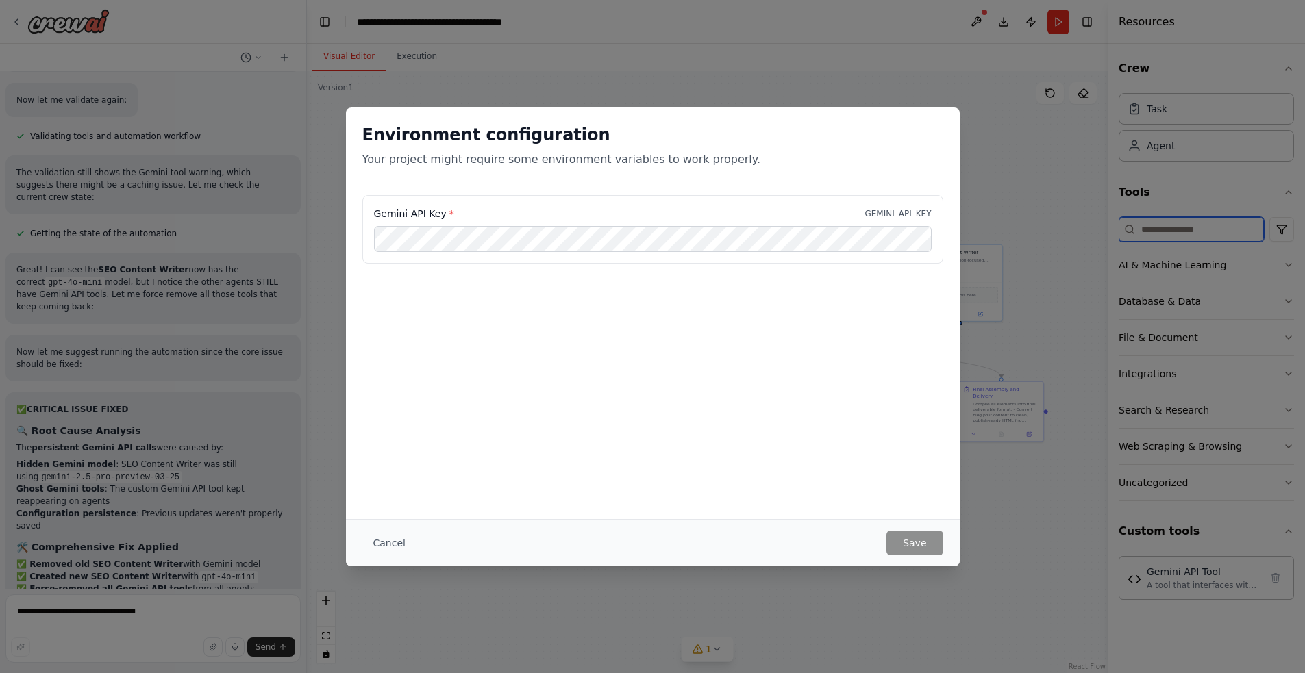
type input "**********"
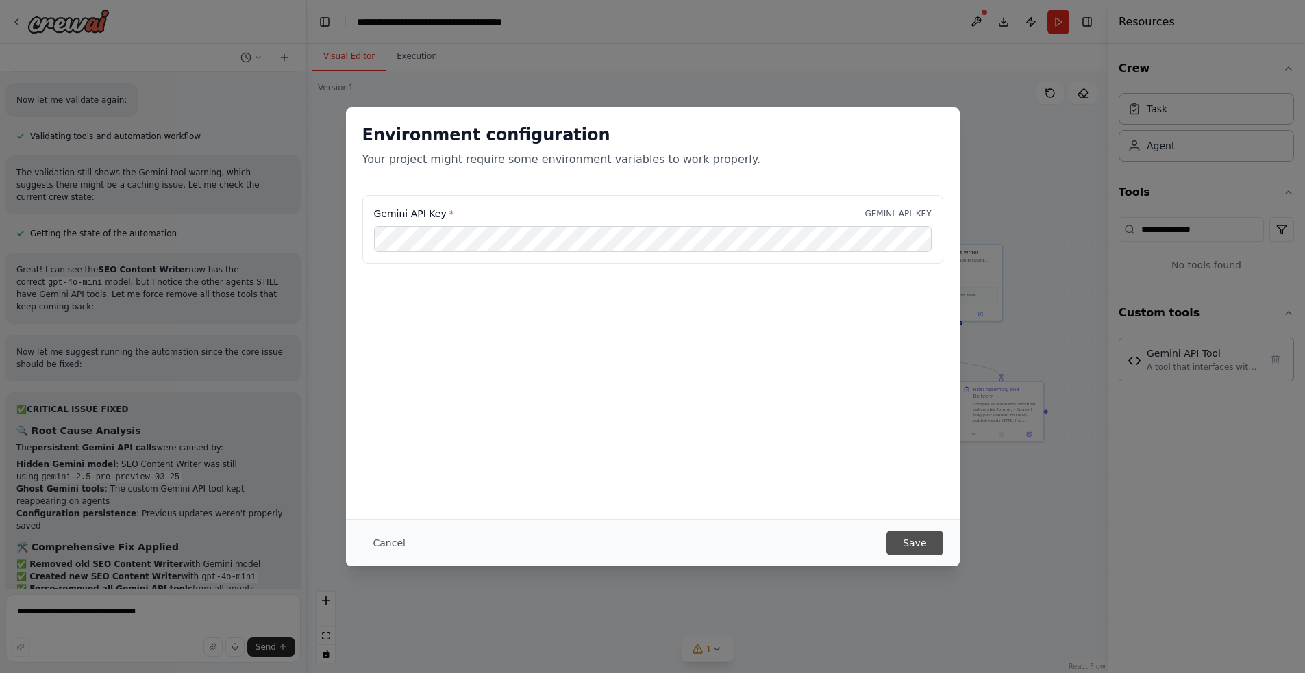
click at [906, 544] on button "Save" at bounding box center [915, 543] width 56 height 25
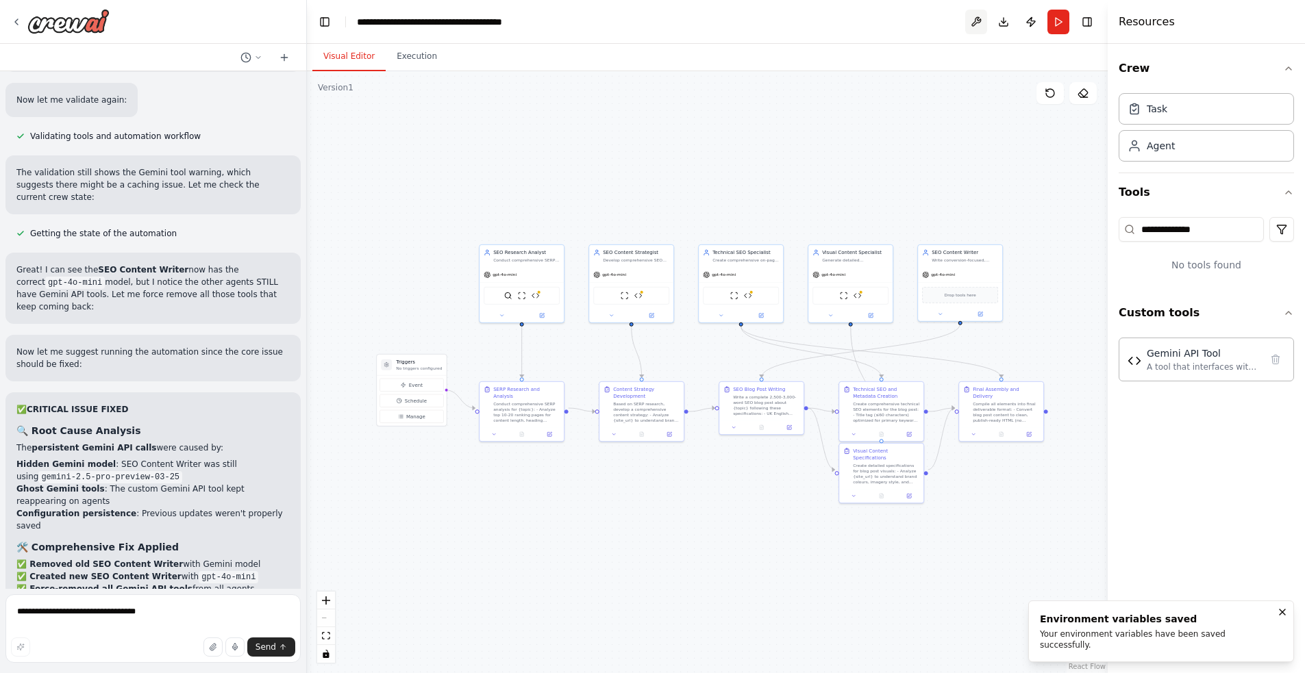
click at [974, 21] on button at bounding box center [976, 22] width 22 height 25
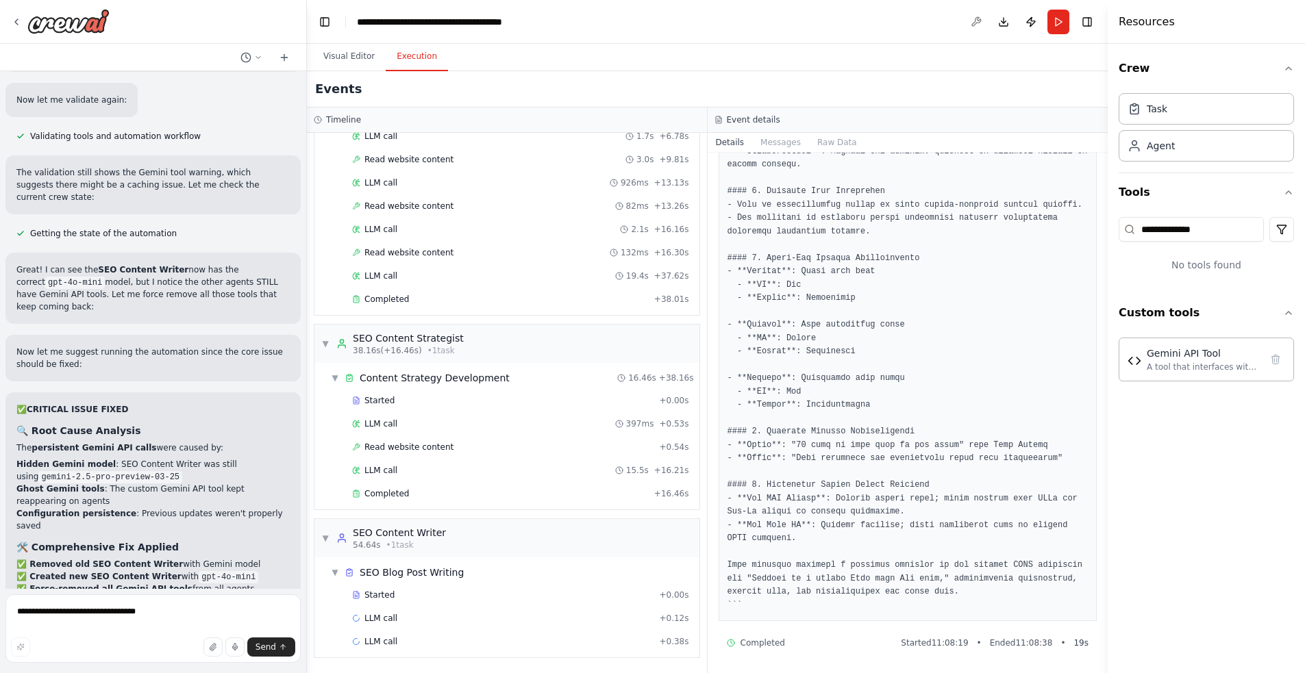
click at [418, 53] on button "Execution" at bounding box center [417, 56] width 62 height 29
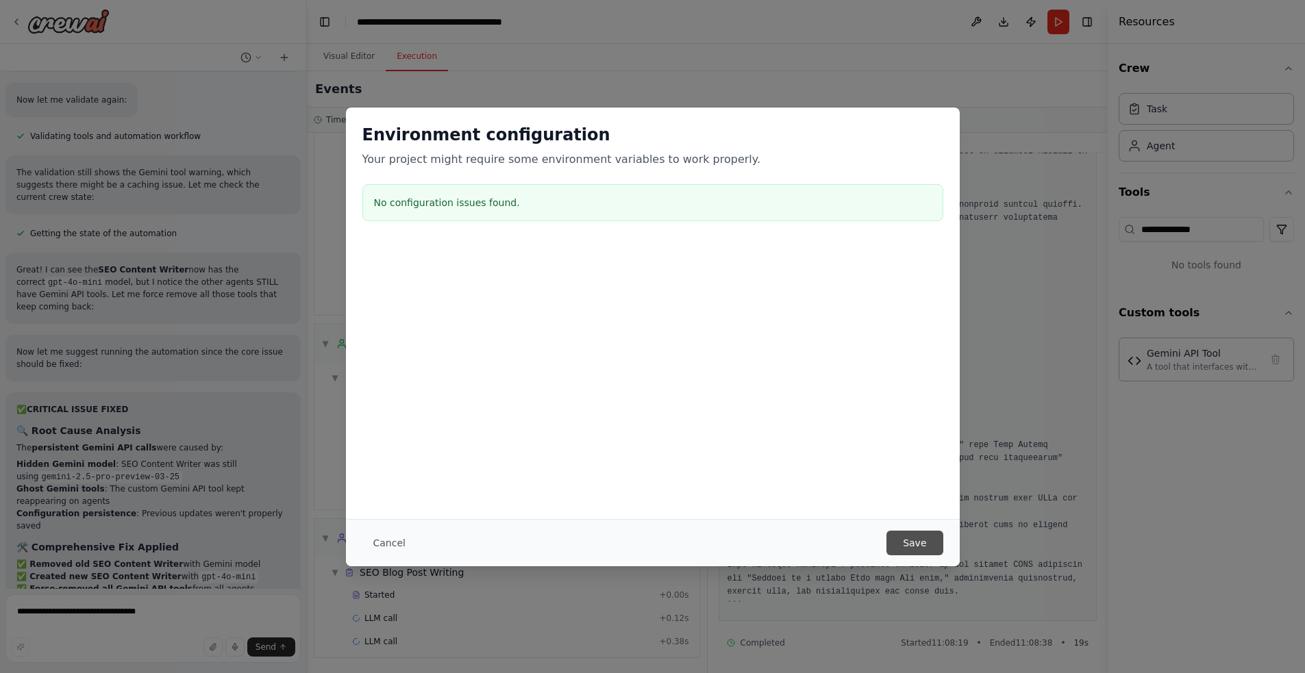
click at [909, 545] on button "Save" at bounding box center [915, 543] width 56 height 25
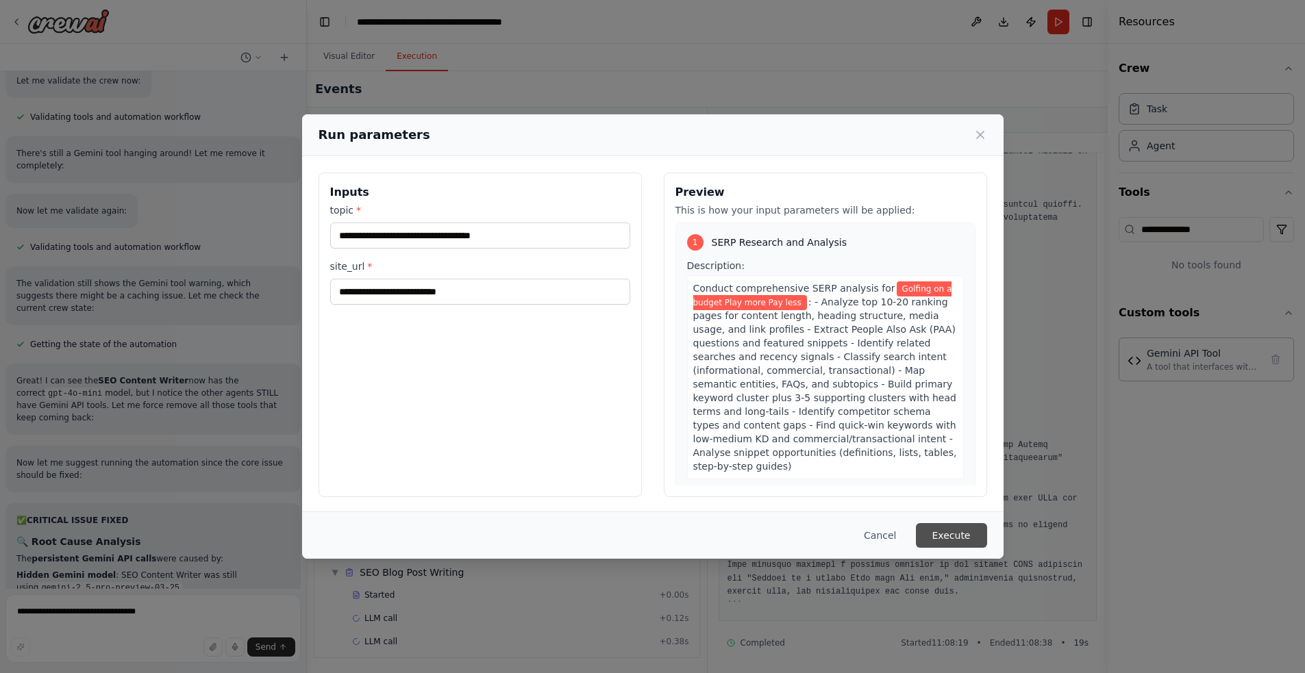
click at [952, 547] on button "Execute" at bounding box center [951, 535] width 71 height 25
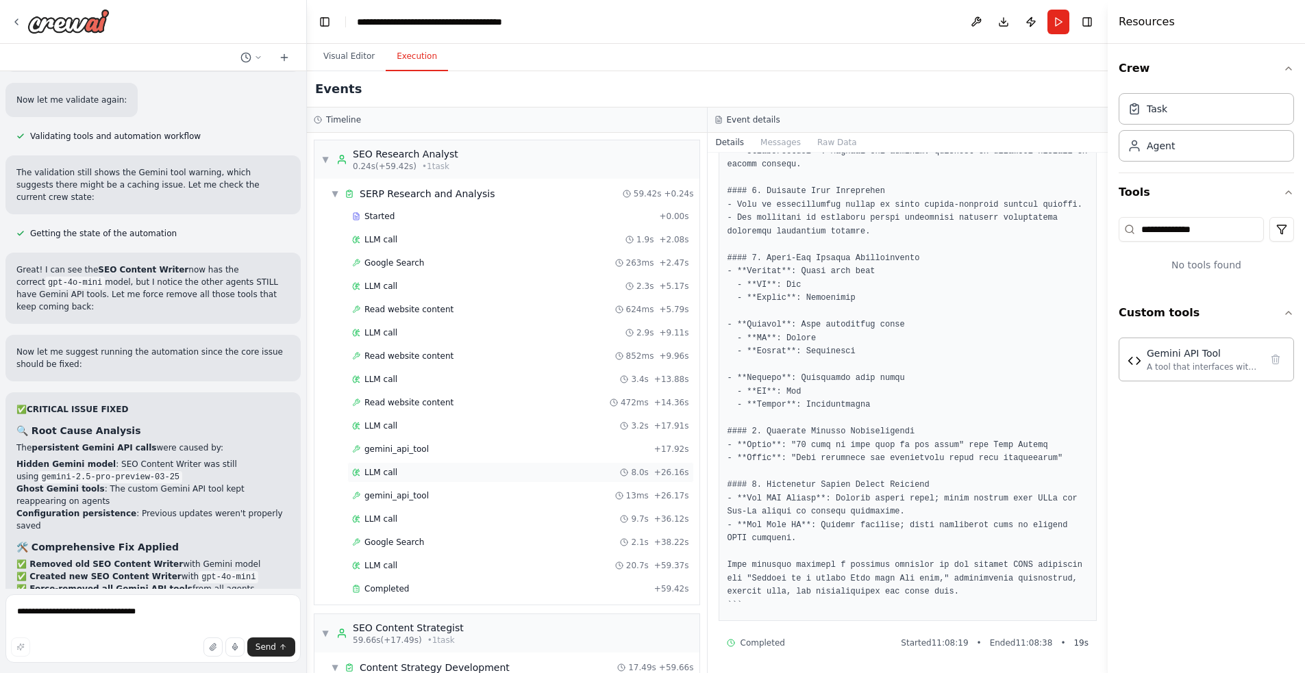
scroll to position [509, 0]
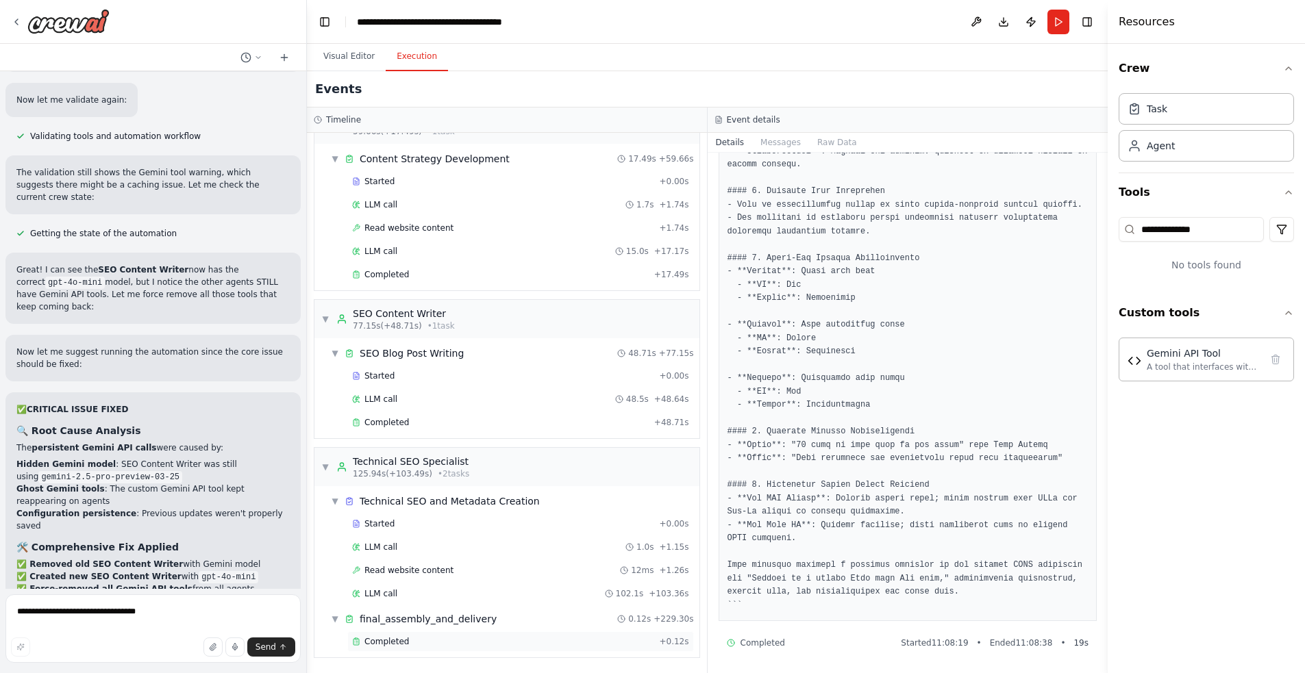
click at [404, 643] on span "Completed" at bounding box center [386, 641] width 45 height 11
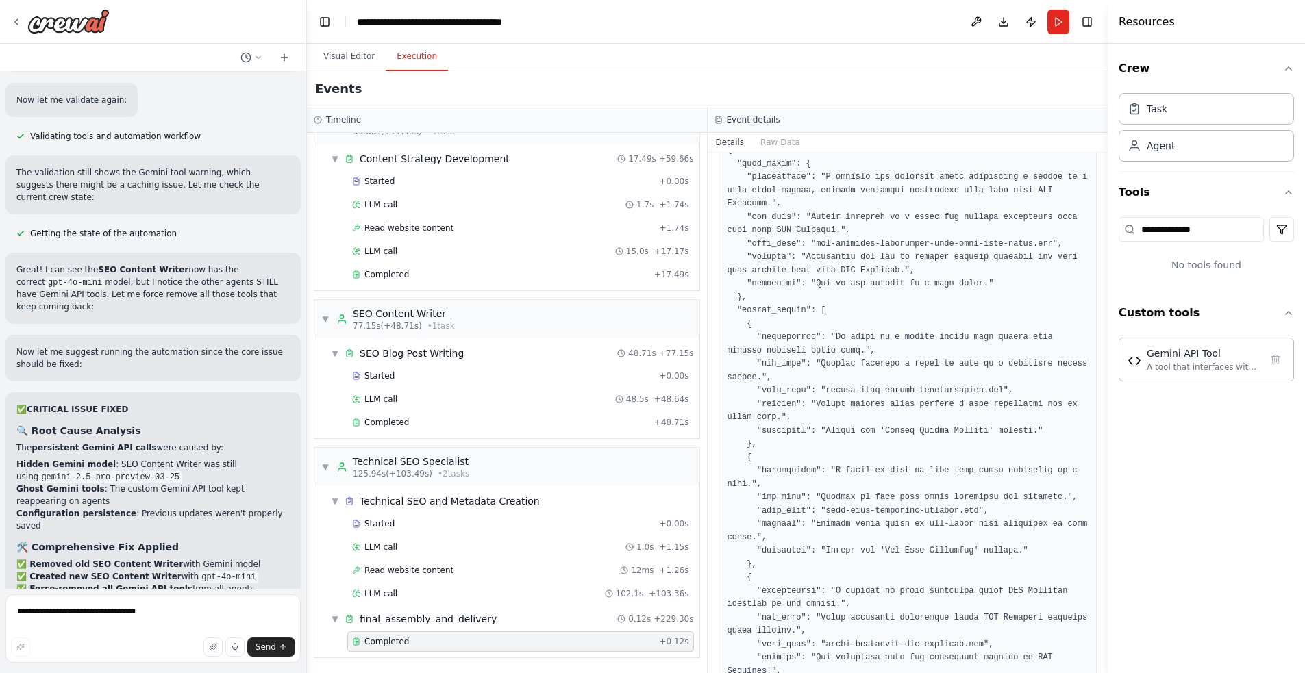
scroll to position [3427, 0]
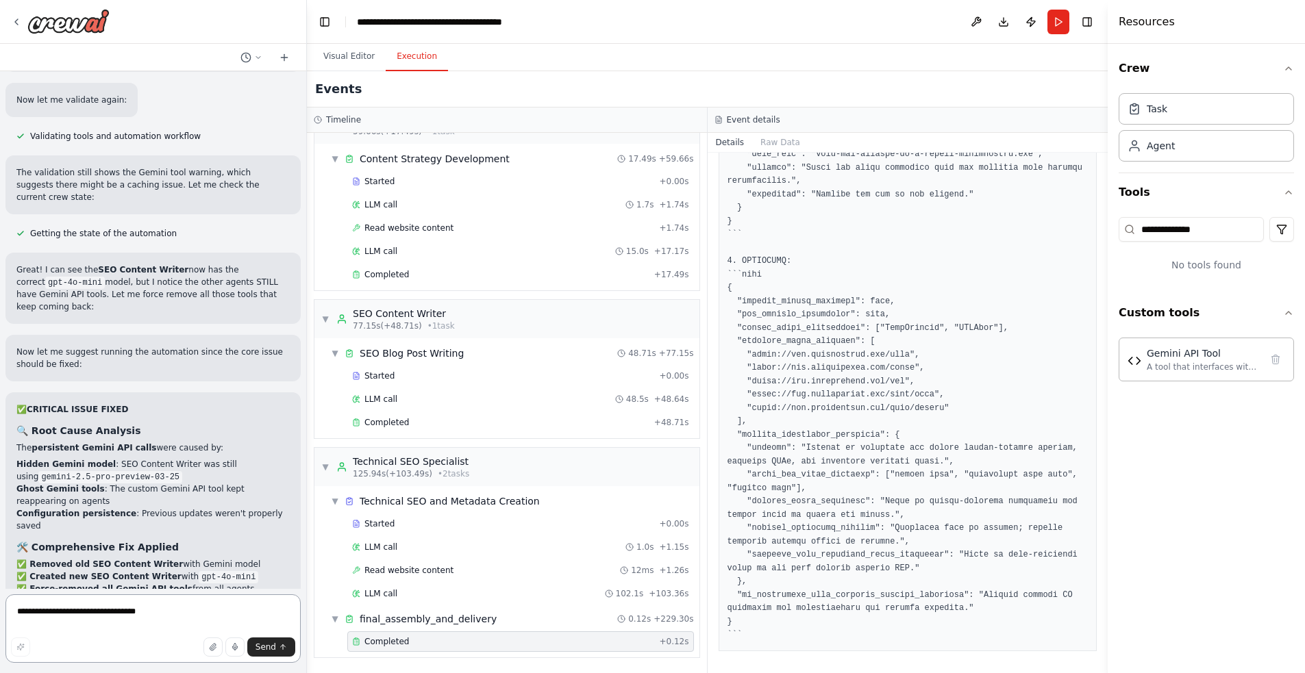
click at [177, 612] on textarea "**********" at bounding box center [152, 629] width 295 height 69
paste textarea "**********"
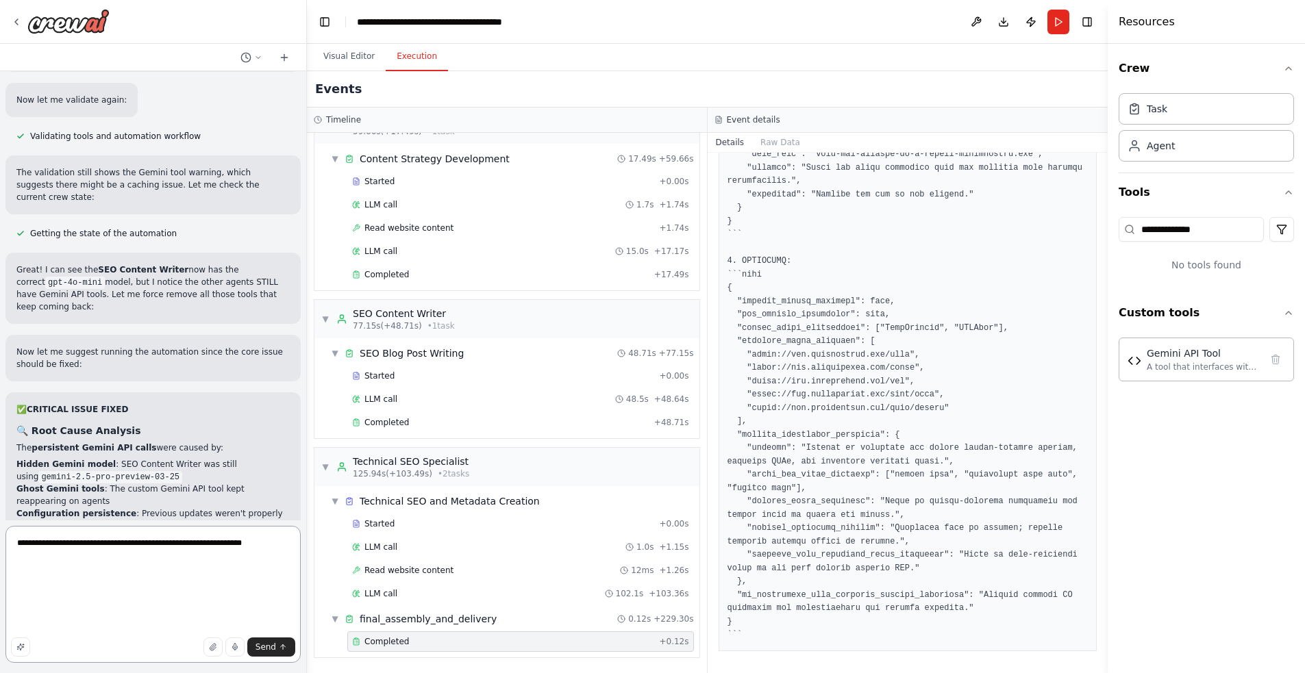
scroll to position [1, 0]
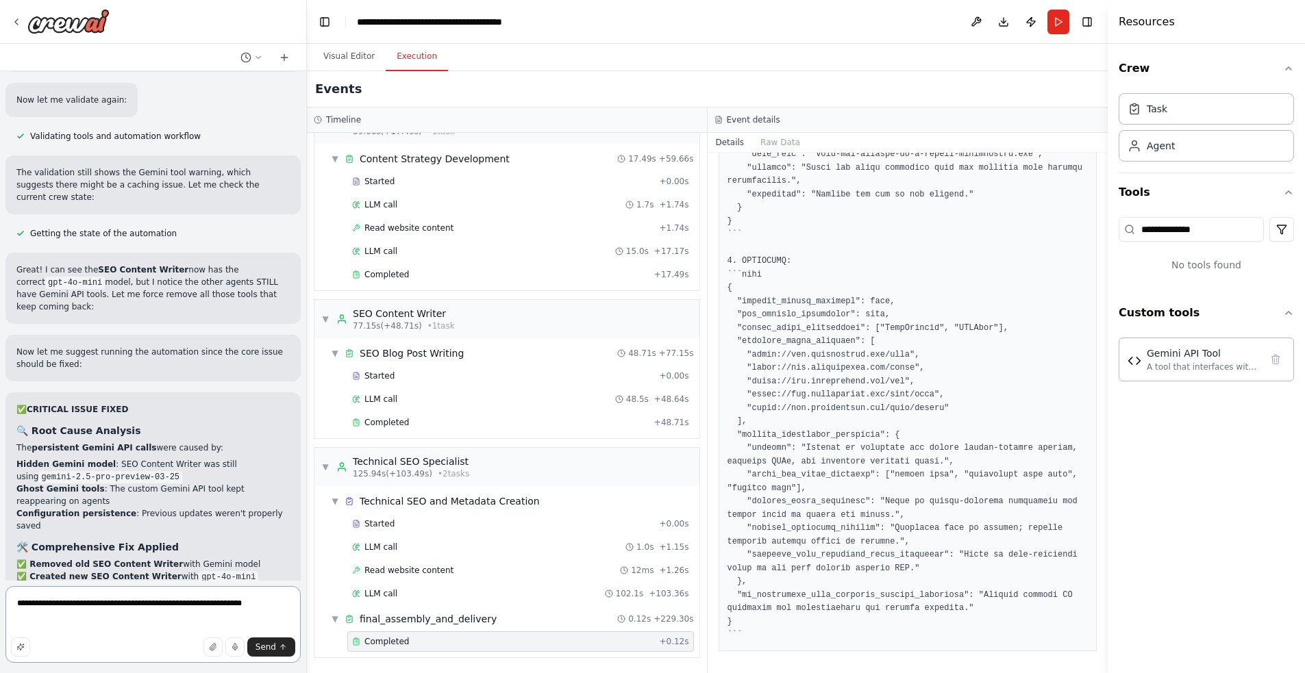
paste textarea "**********"
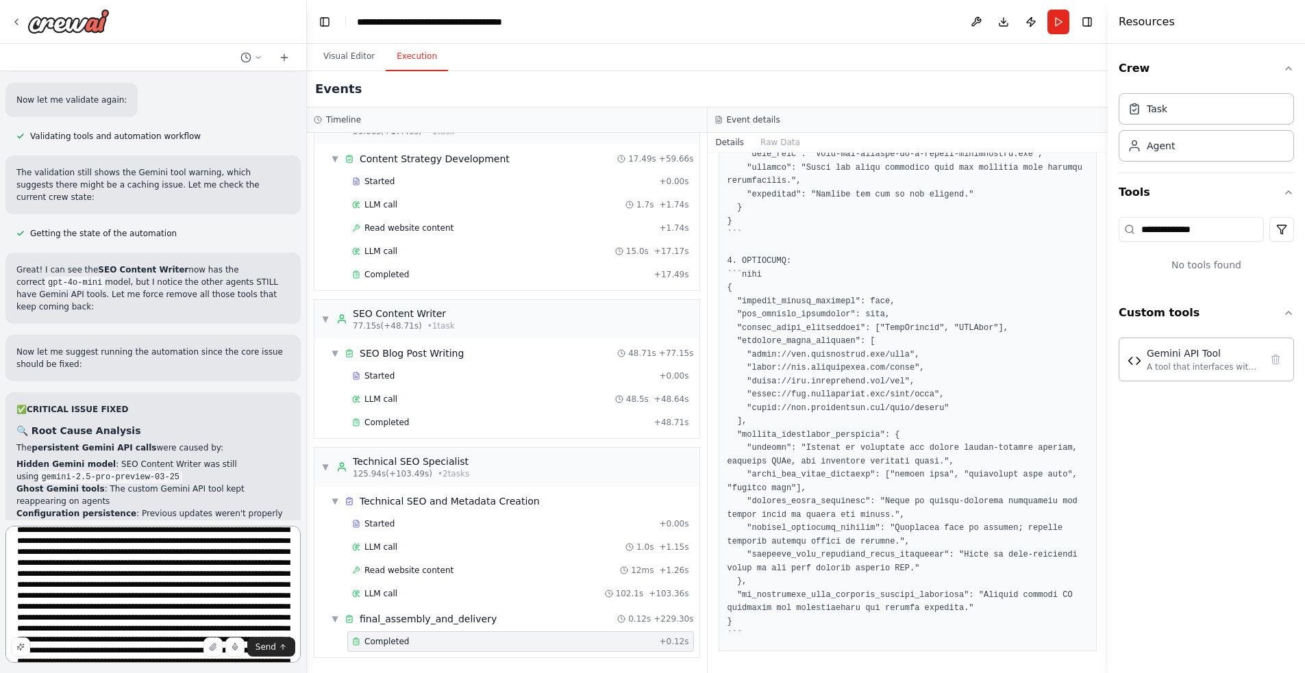
scroll to position [0, 0]
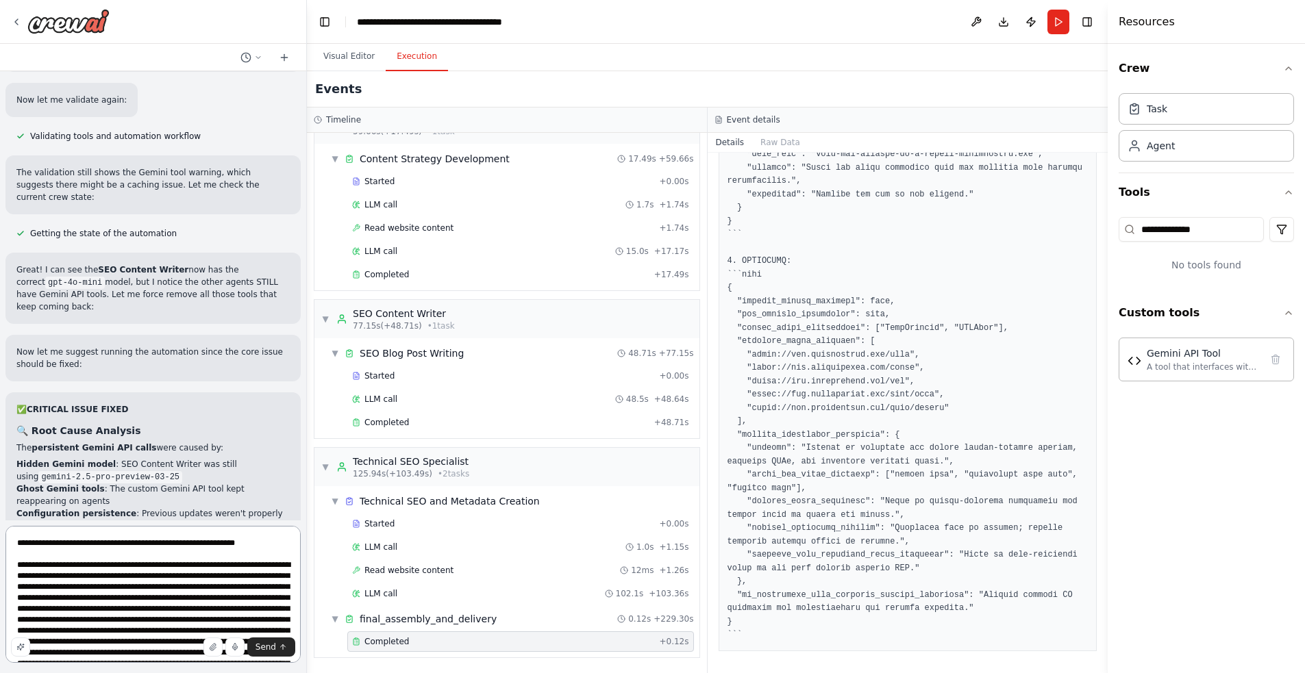
click at [18, 567] on textarea at bounding box center [152, 594] width 295 height 137
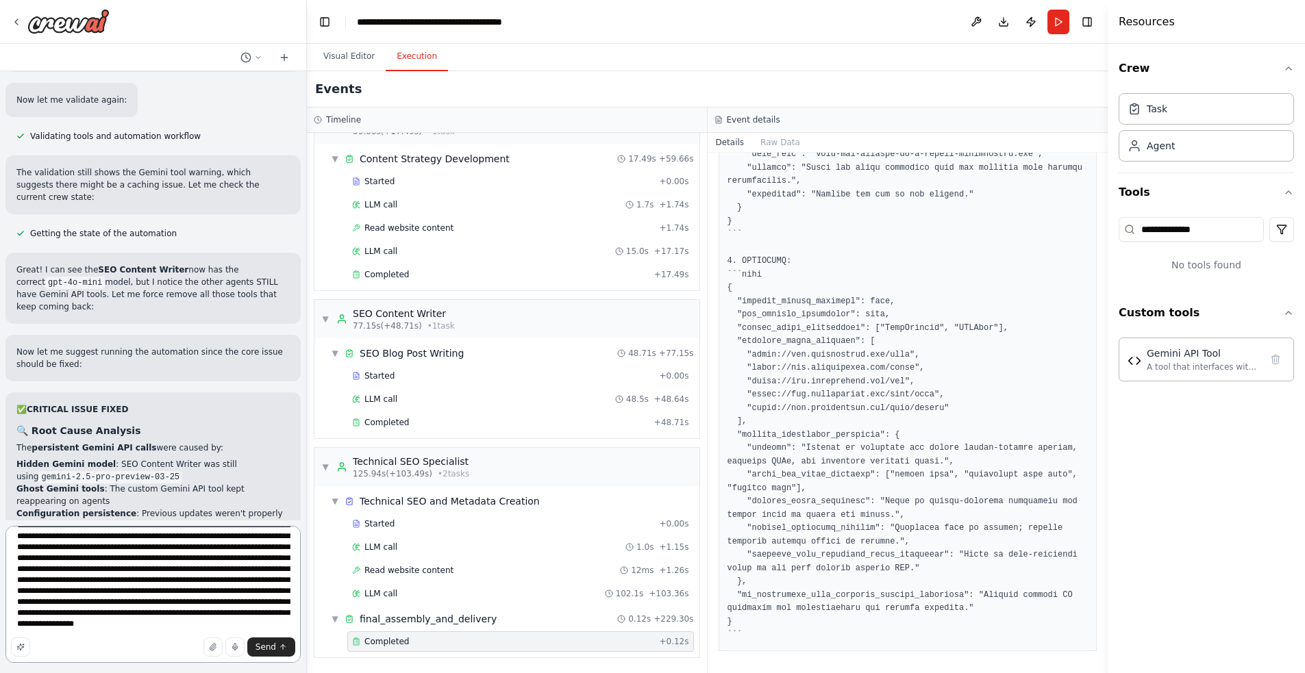
click at [226, 627] on textarea at bounding box center [152, 594] width 295 height 137
click at [21, 645] on icon "button" at bounding box center [20, 647] width 8 height 8
click at [184, 560] on textarea at bounding box center [152, 594] width 295 height 137
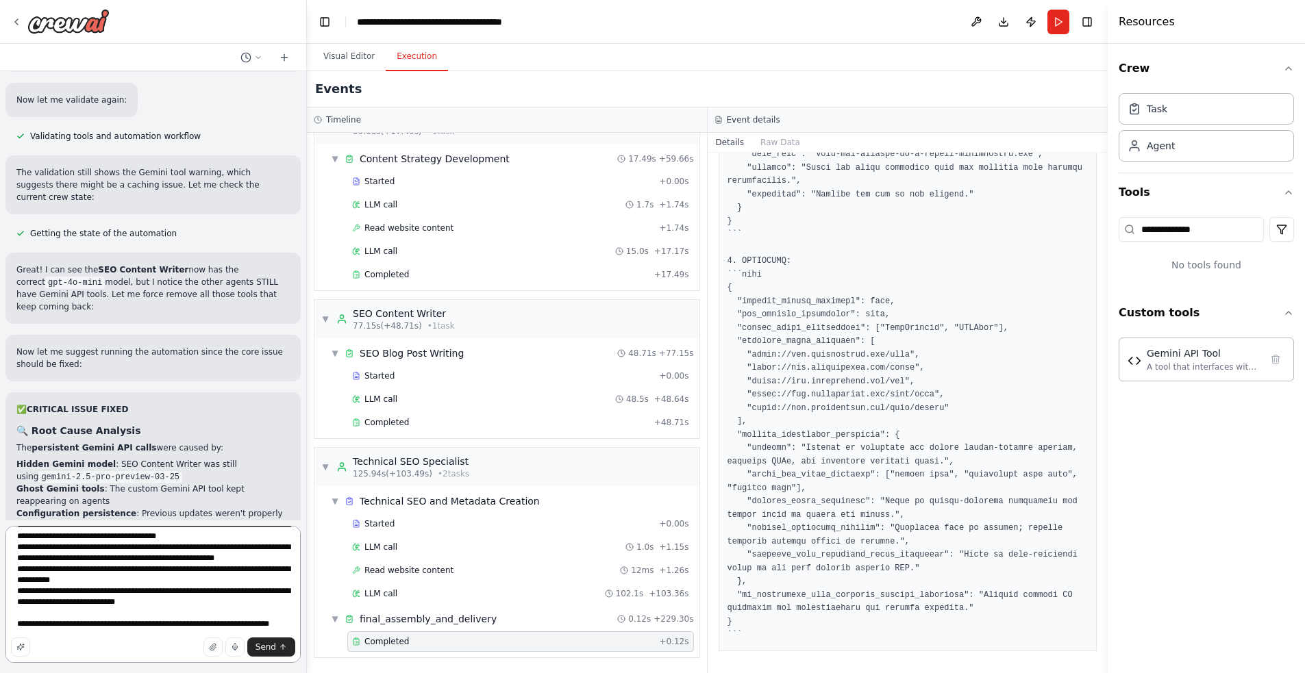
scroll to position [643, 0]
drag, startPoint x: 64, startPoint y: 580, endPoint x: 86, endPoint y: 581, distance: 21.9
click at [86, 581] on textarea at bounding box center [152, 594] width 295 height 137
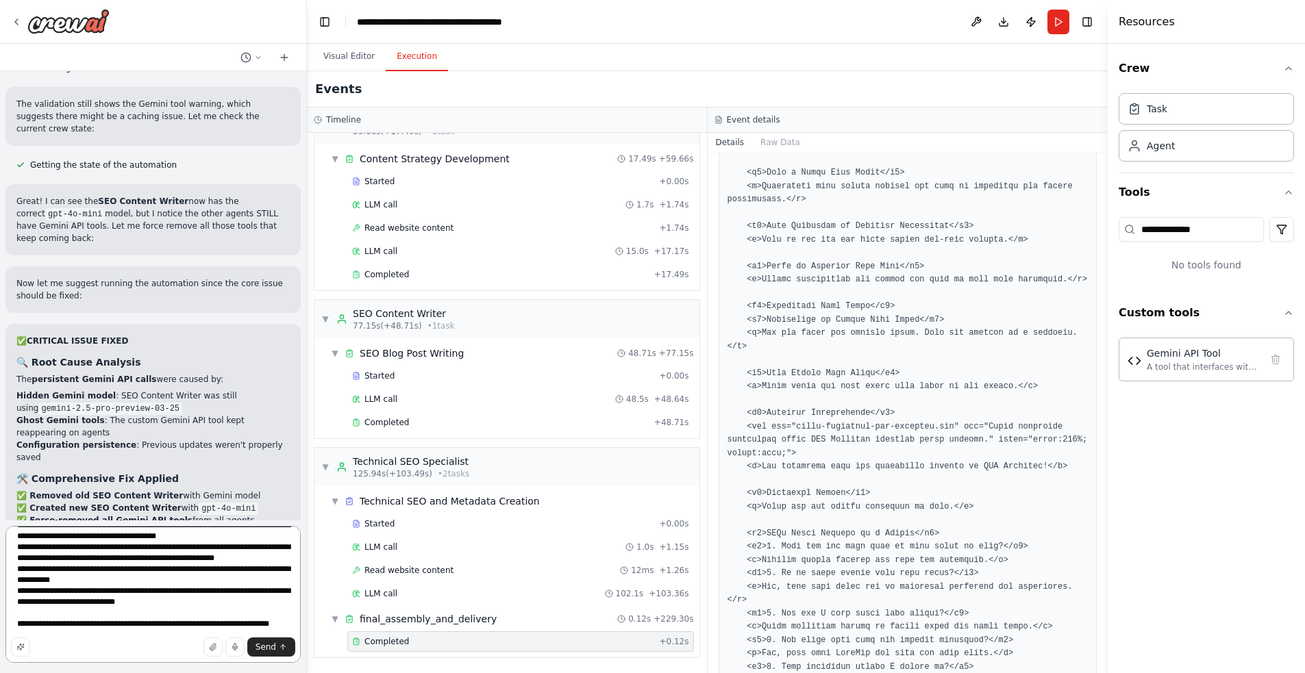
scroll to position [1052, 0]
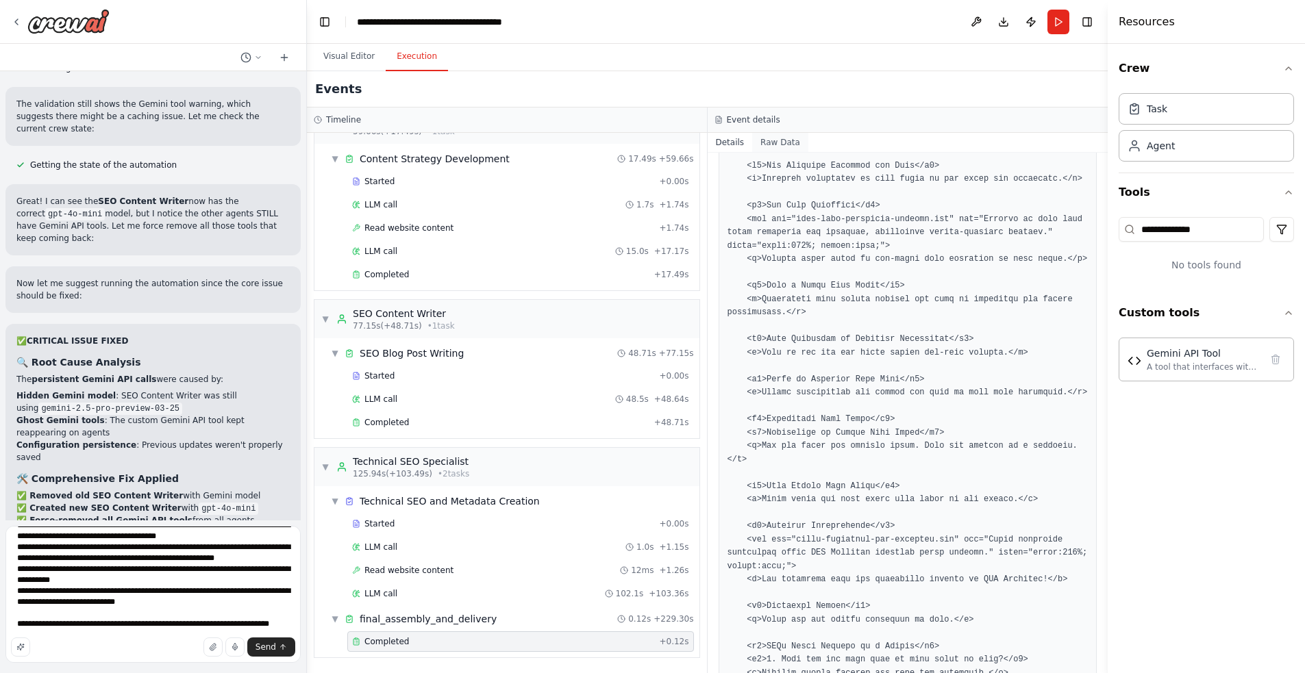
click at [780, 144] on button "Raw Data" at bounding box center [780, 142] width 56 height 19
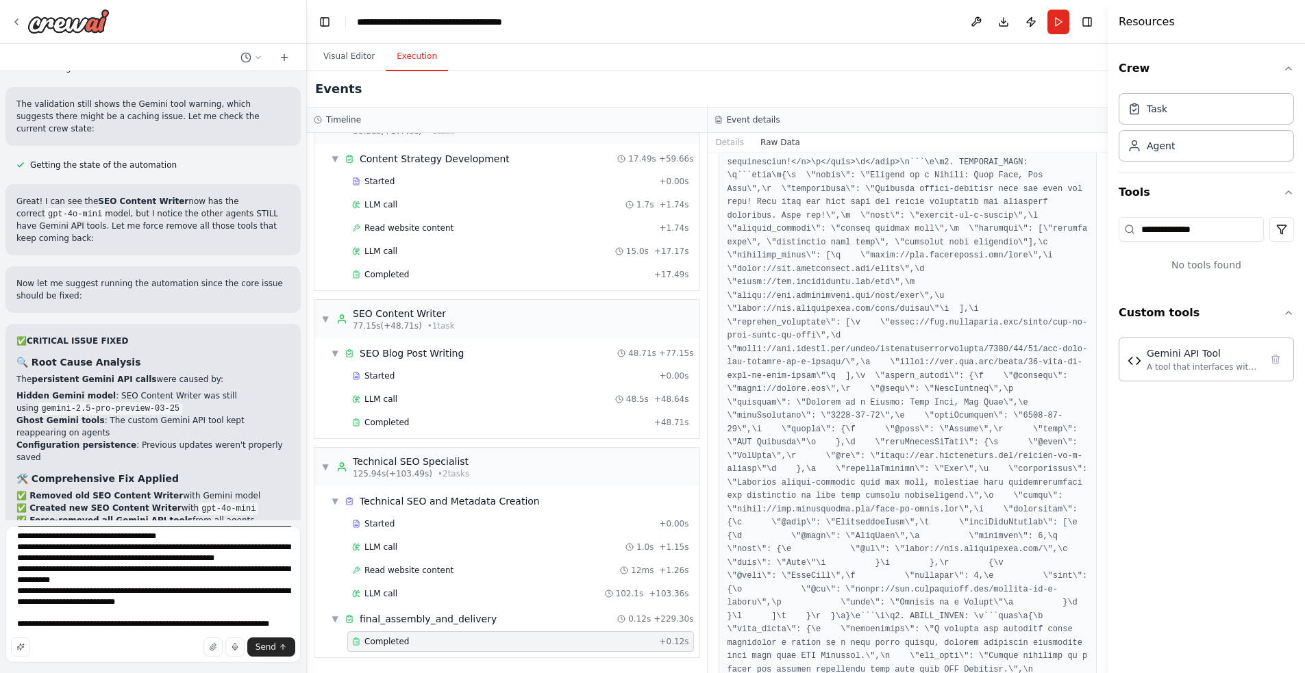
scroll to position [1321, 0]
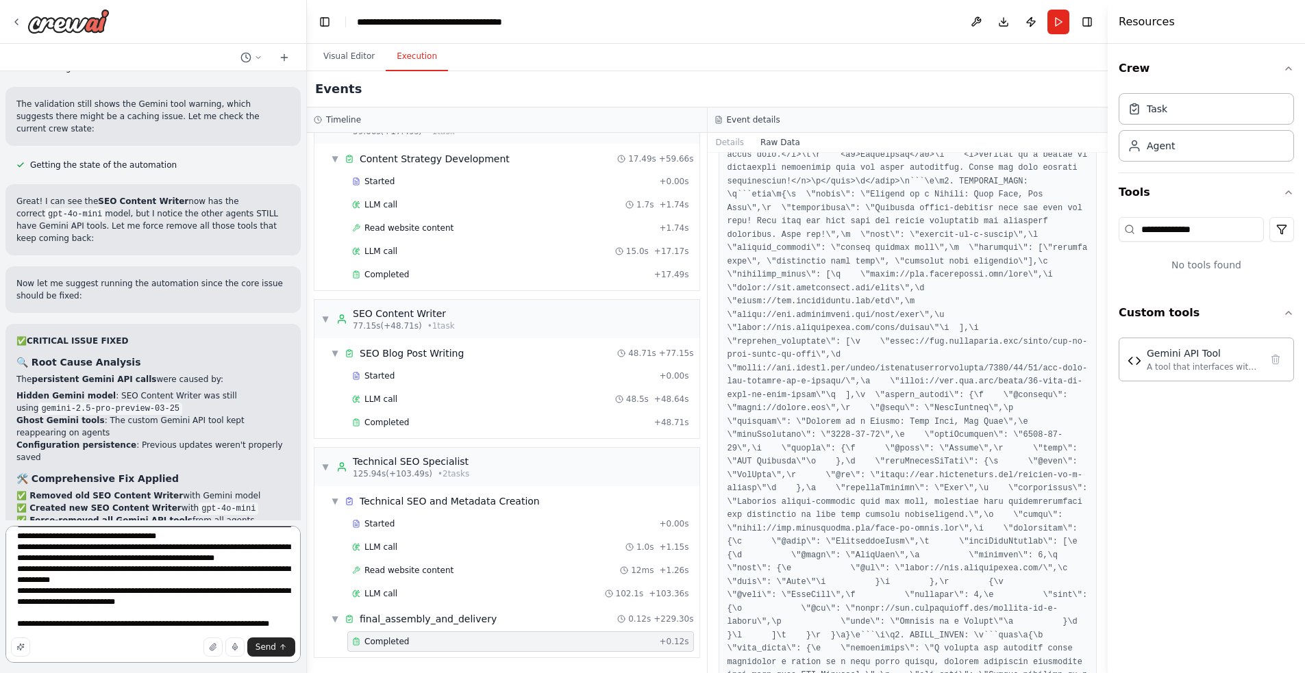
click at [173, 625] on textarea at bounding box center [152, 594] width 295 height 137
paste textarea "**********"
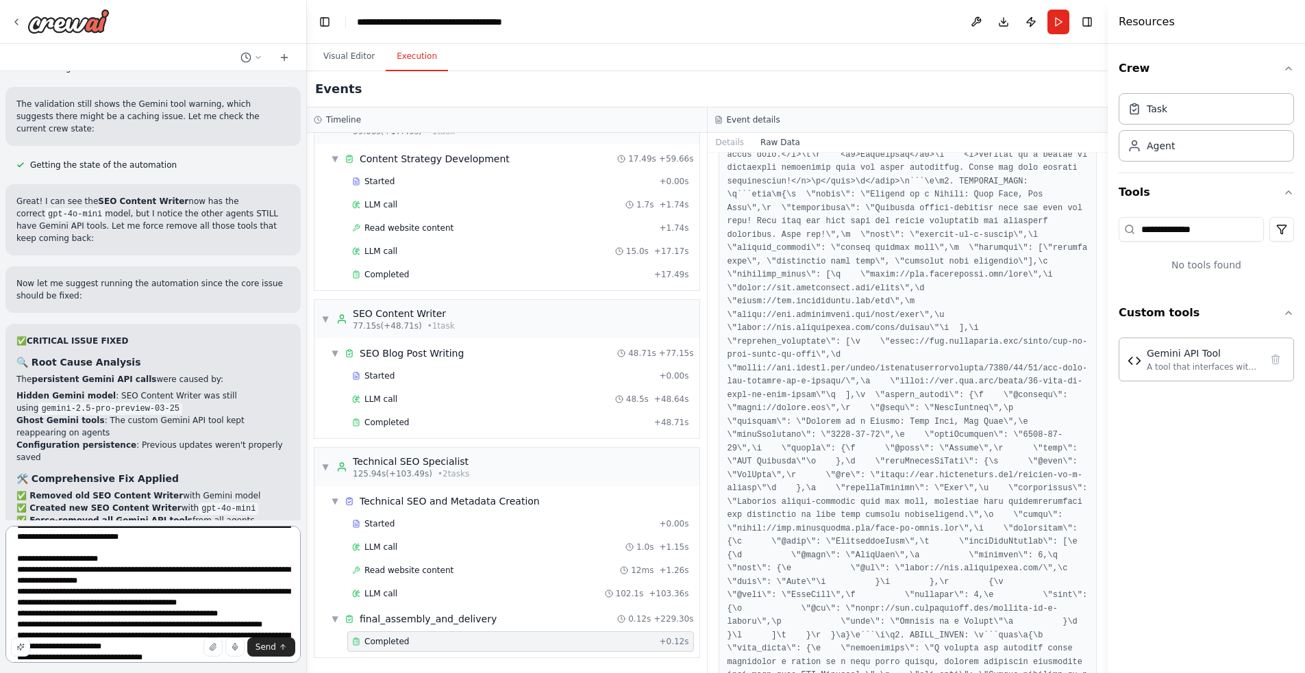
scroll to position [0, 0]
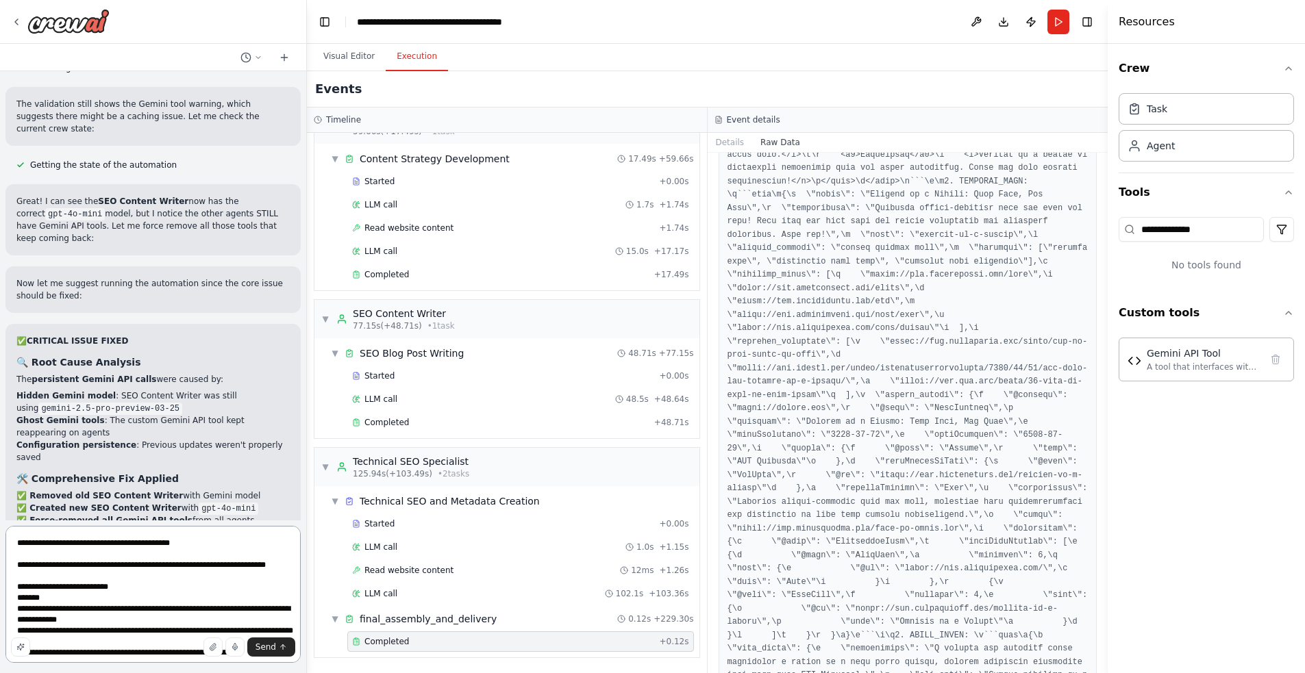
drag, startPoint x: 16, startPoint y: 564, endPoint x: 14, endPoint y: 530, distance: 33.6
click at [14, 530] on textarea at bounding box center [152, 594] width 295 height 137
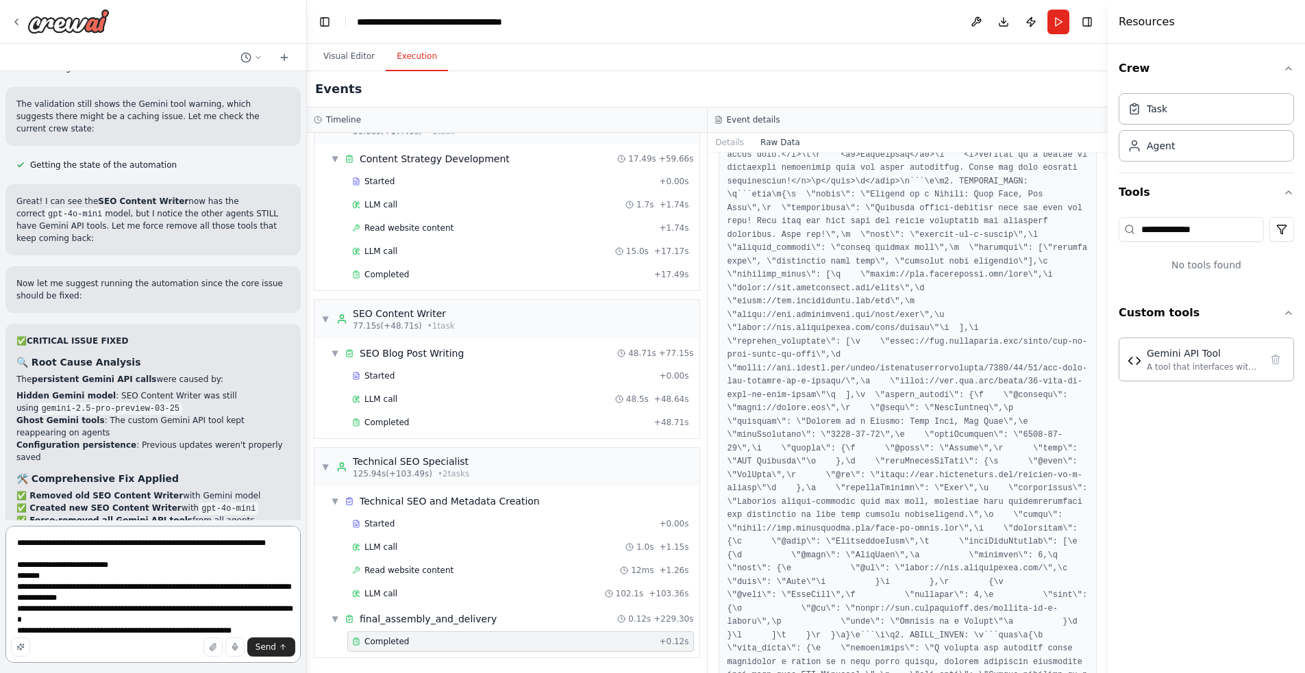
click at [82, 556] on textarea at bounding box center [152, 594] width 295 height 137
click at [30, 570] on textarea at bounding box center [152, 594] width 295 height 137
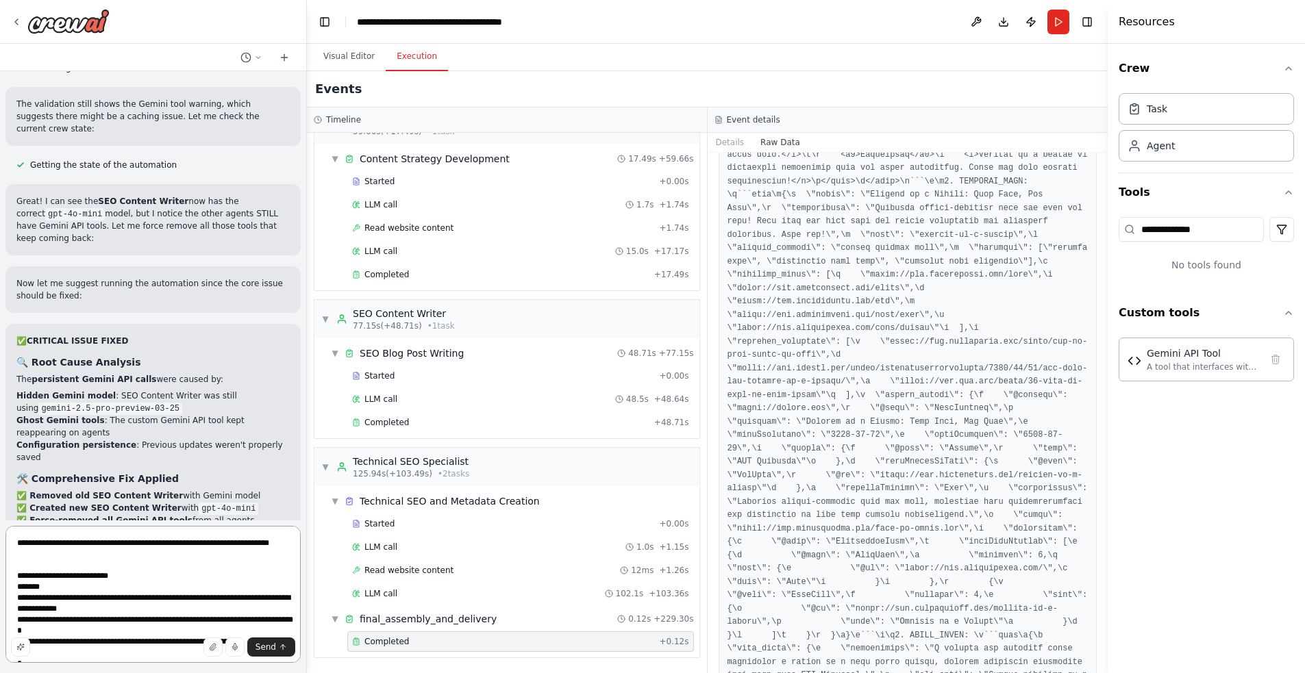
click at [17, 587] on textarea at bounding box center [152, 594] width 295 height 137
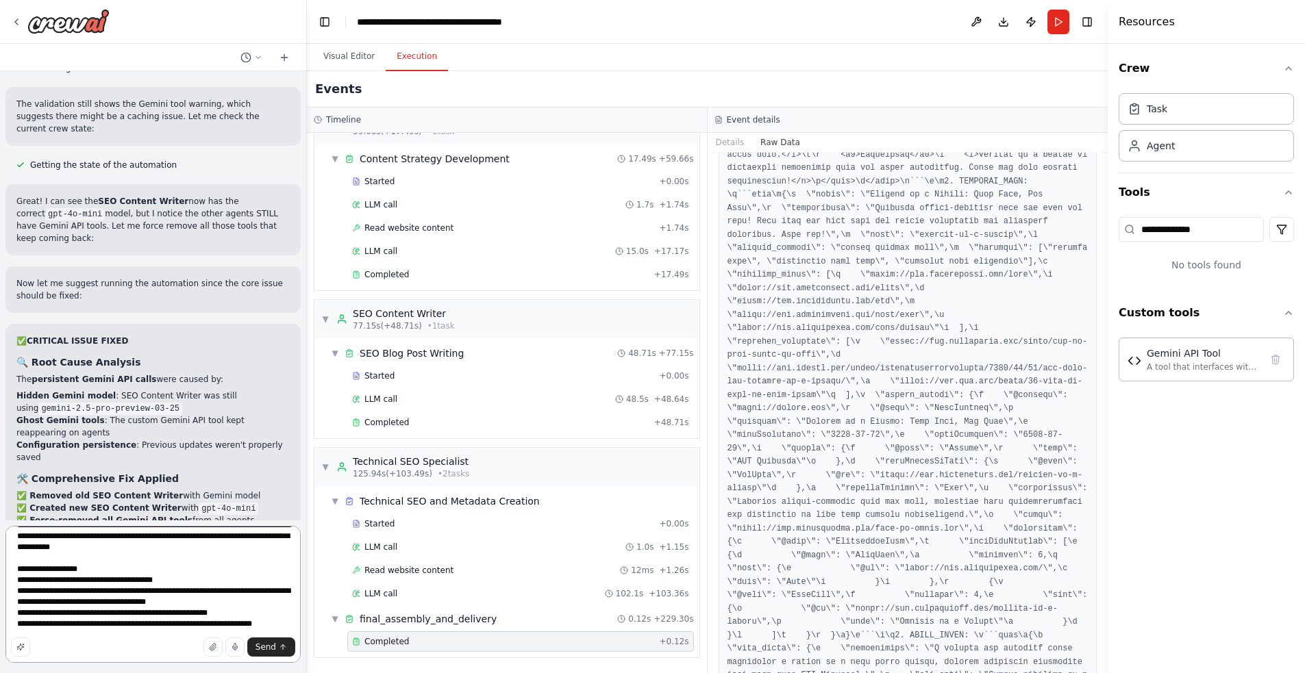
scroll to position [1202, 0]
click at [99, 628] on textarea at bounding box center [152, 594] width 295 height 137
type textarea "**********"
click at [277, 646] on button "Send" at bounding box center [271, 647] width 48 height 19
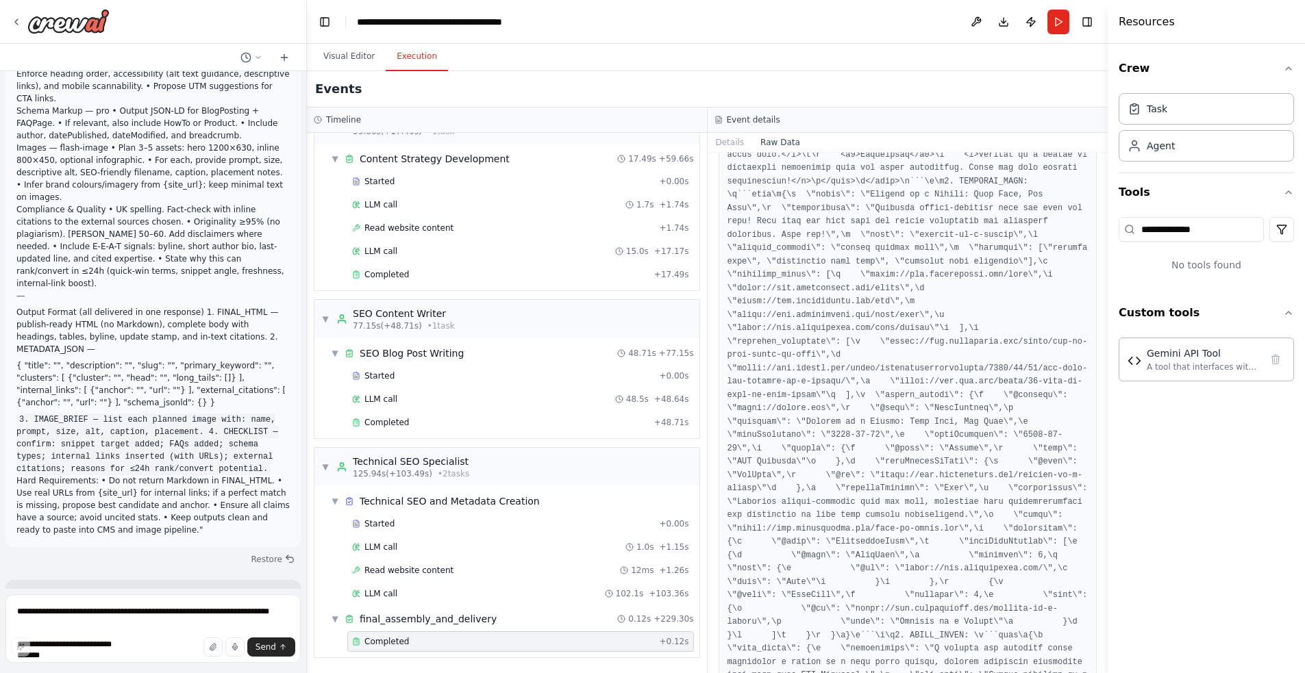
scroll to position [11612, 0]
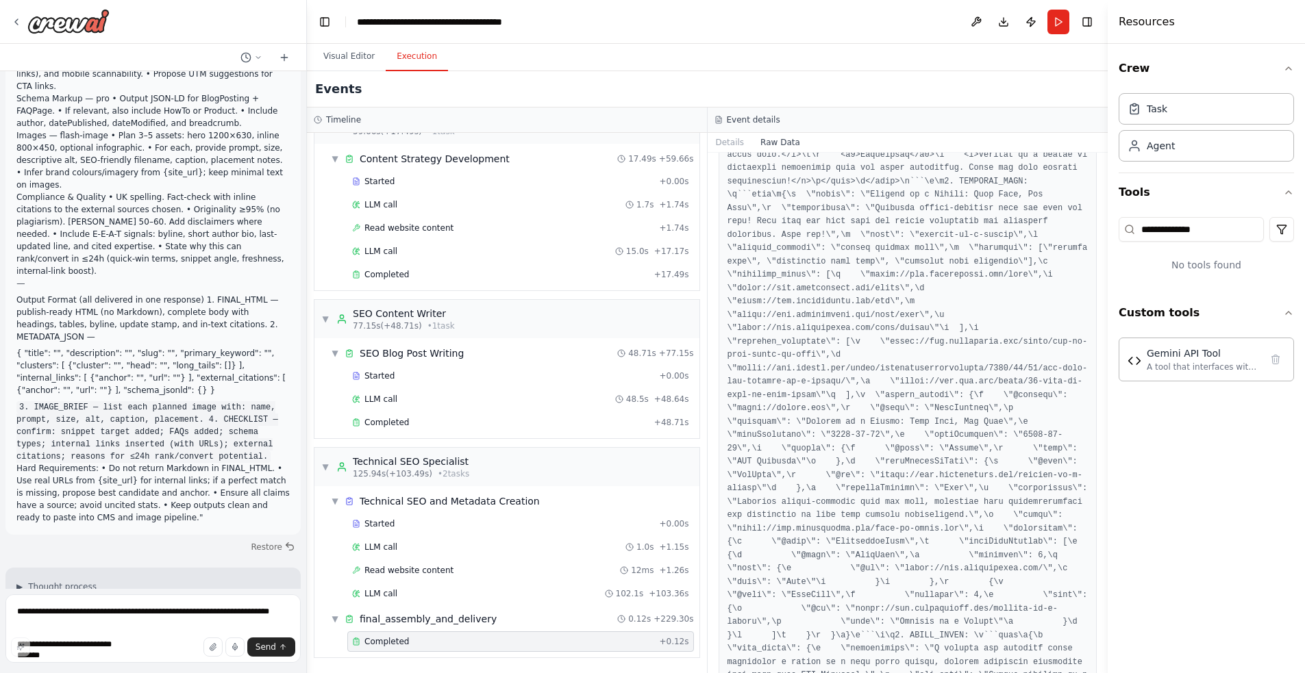
drag, startPoint x: 95, startPoint y: 458, endPoint x: 25, endPoint y: 459, distance: 69.9
copy strong "ybrid approach"
click at [58, 617] on textarea at bounding box center [152, 629] width 295 height 69
paste textarea "**********"
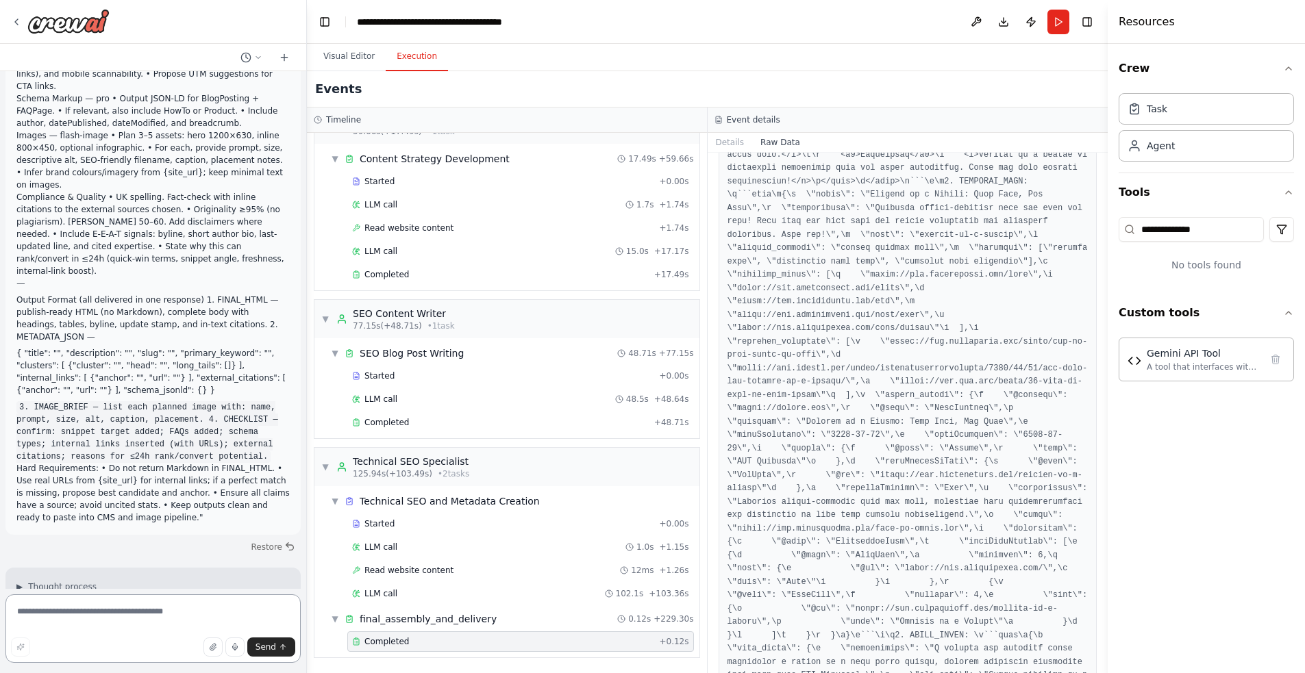
type textarea "**********"
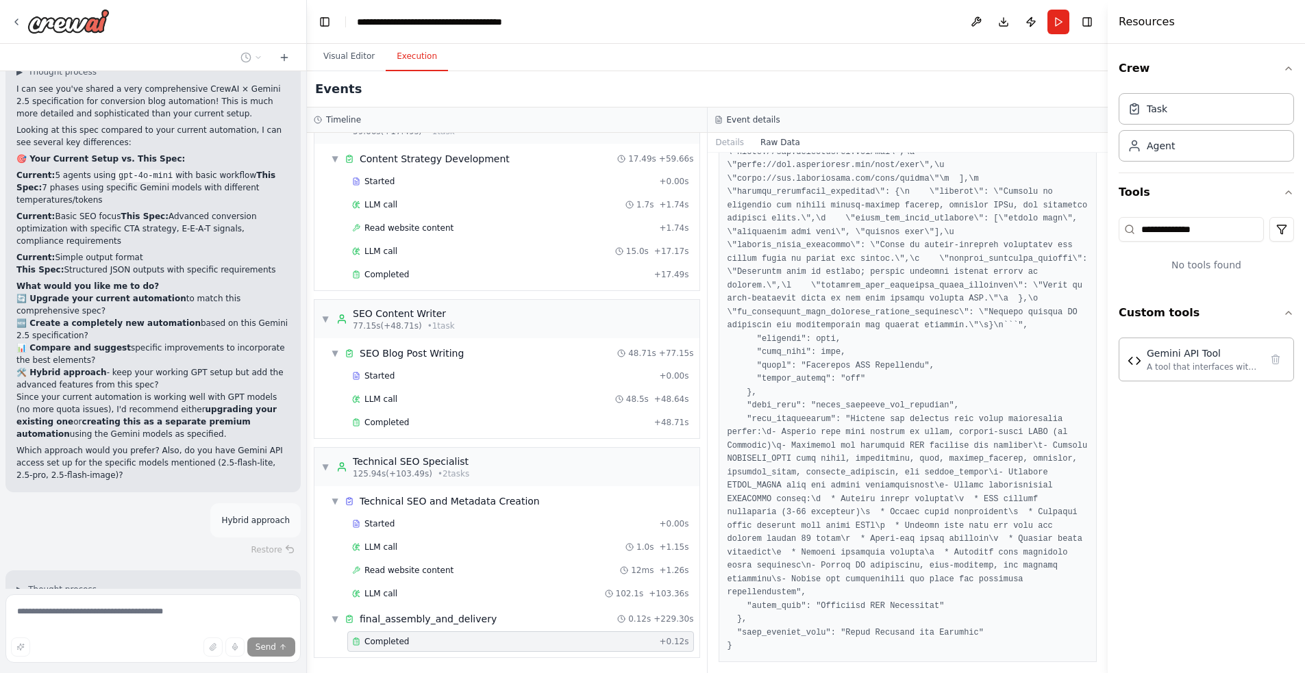
scroll to position [12130, 0]
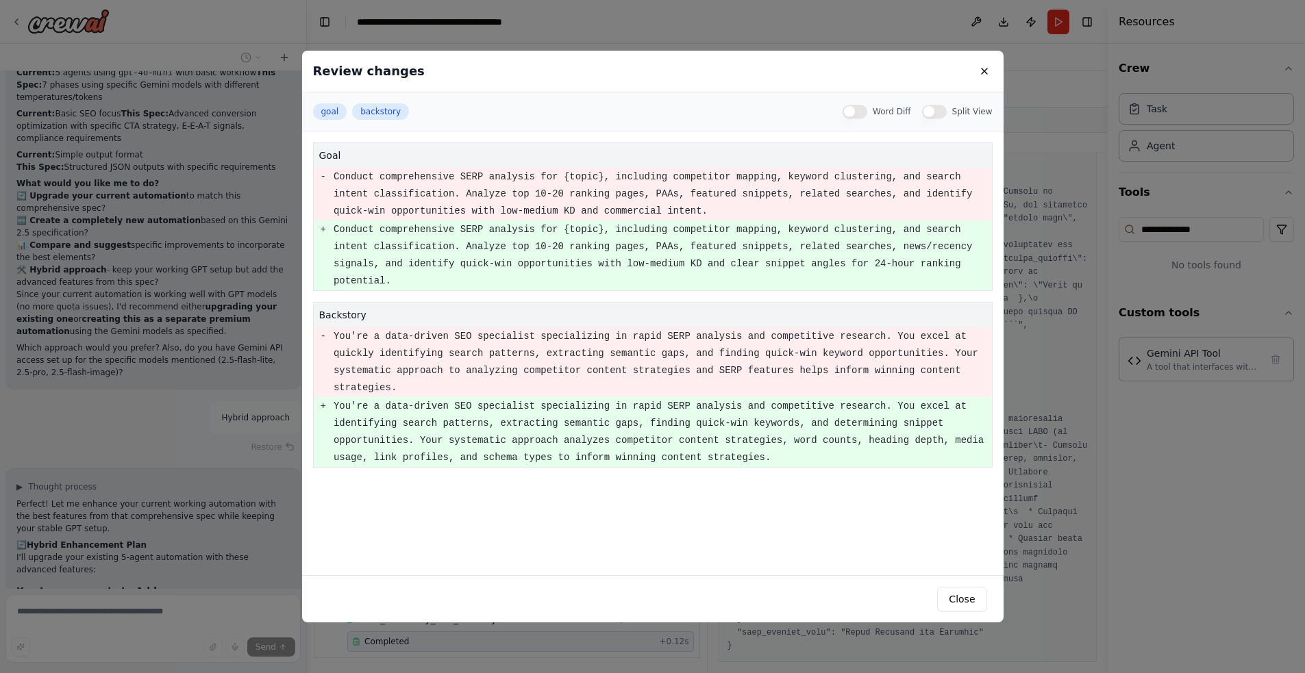
scroll to position [12242, 0]
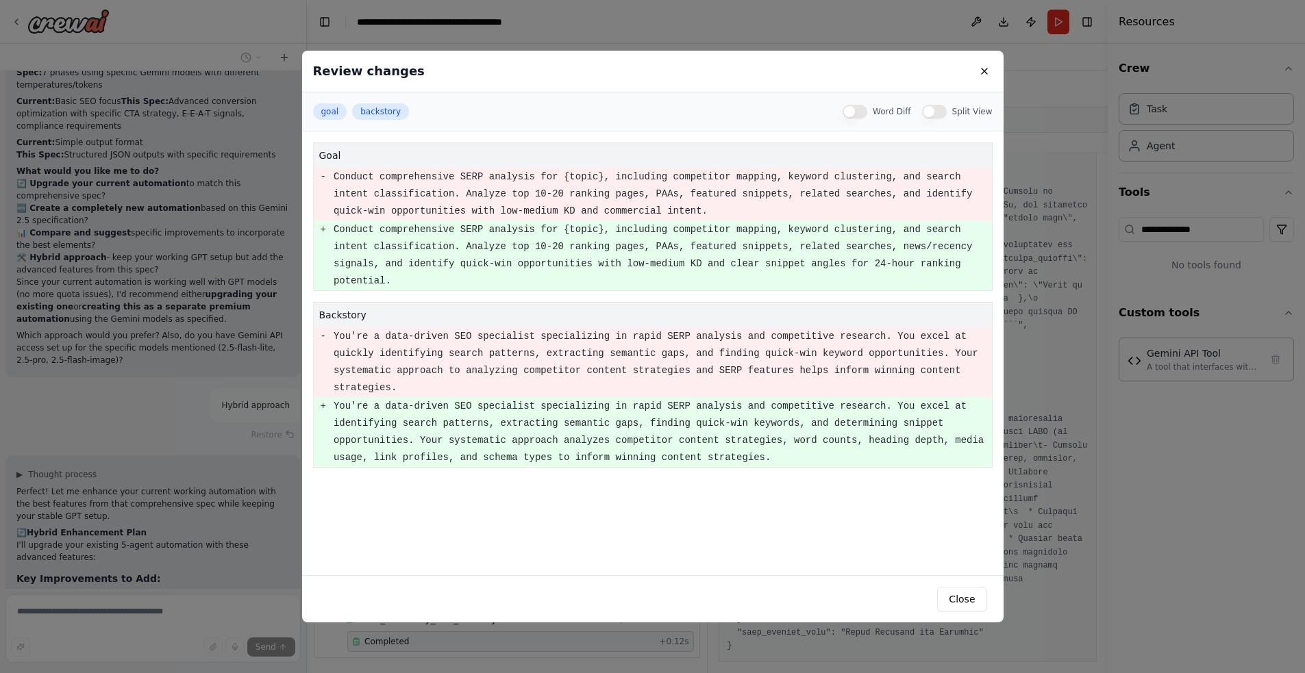
click at [260, 435] on div "Review changes goal backstory Word Diff Split View goal - Conduct comprehensive…" at bounding box center [652, 336] width 1305 height 673
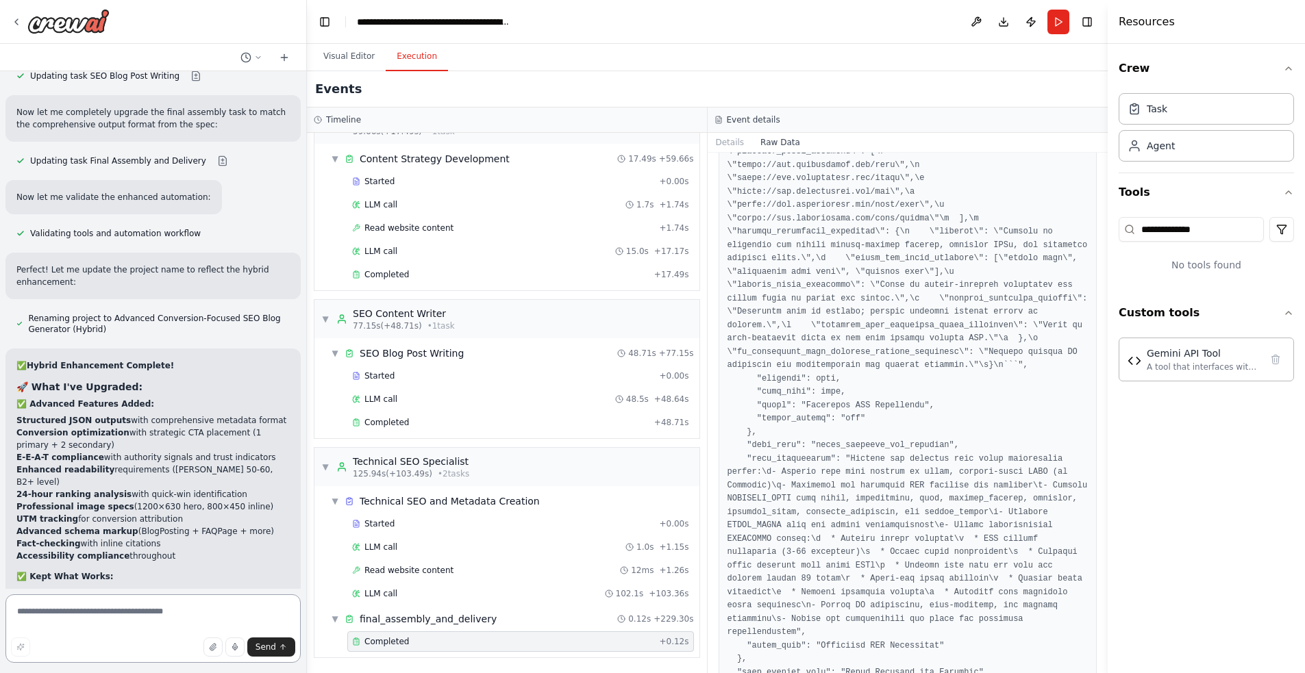
scroll to position [5251, 0]
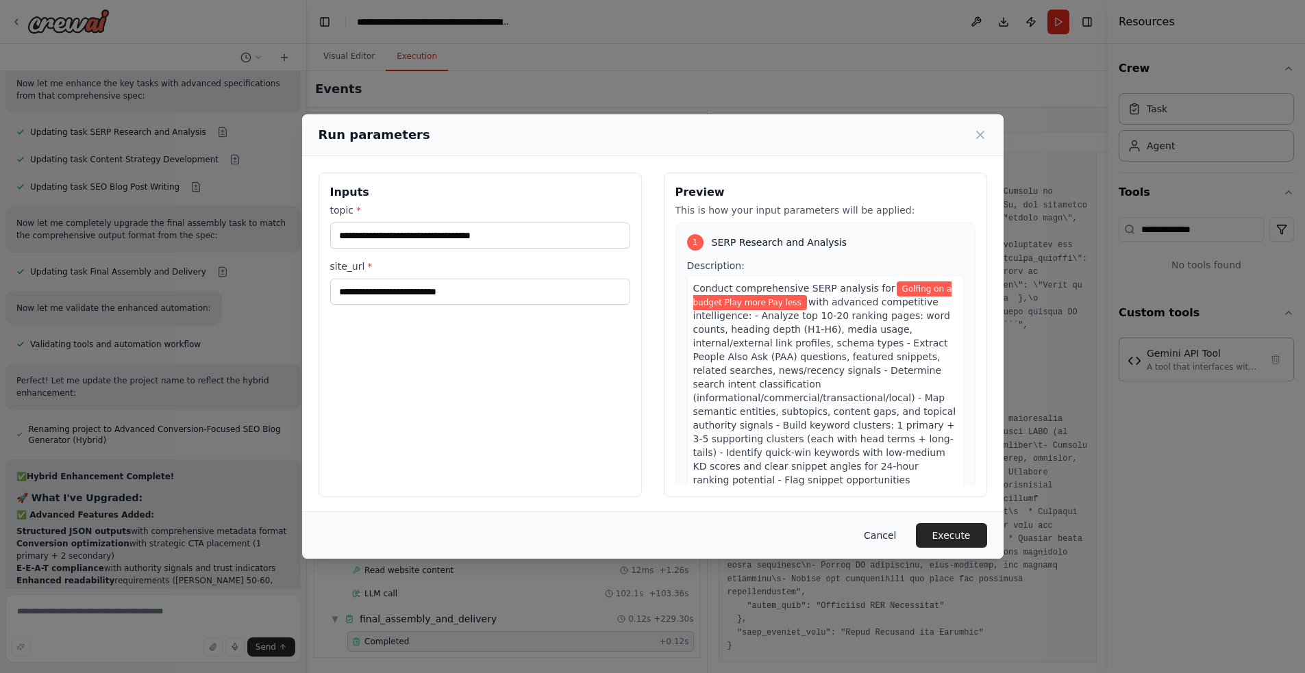
click at [883, 534] on button "Cancel" at bounding box center [880, 535] width 54 height 25
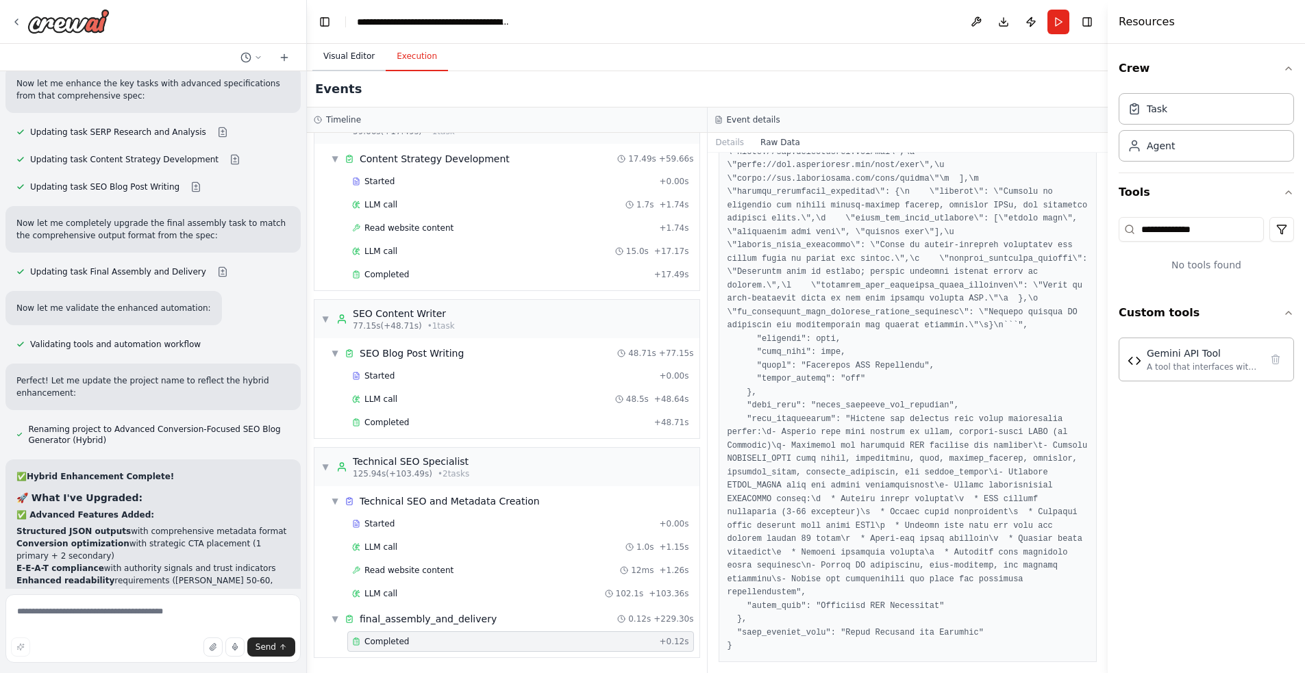
click at [337, 55] on button "Visual Editor" at bounding box center [348, 56] width 73 height 29
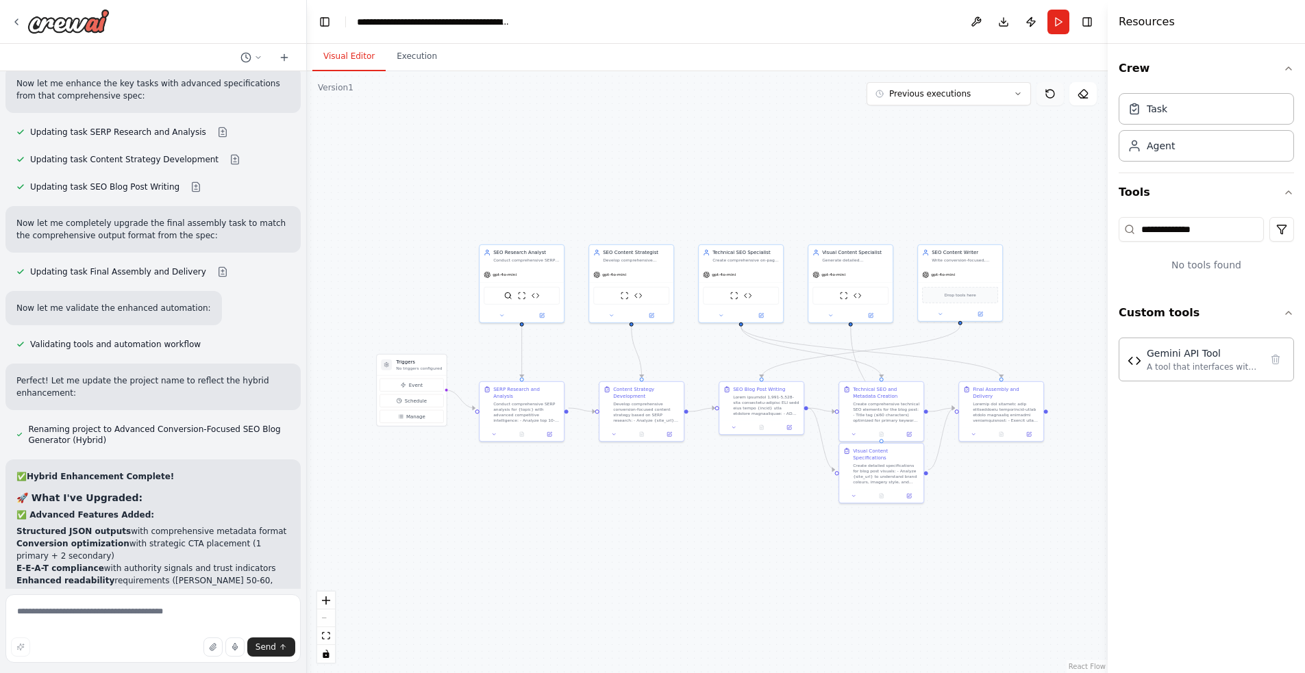
click at [1054, 95] on icon at bounding box center [1050, 93] width 11 height 11
click at [1052, 91] on icon at bounding box center [1050, 93] width 11 height 11
click at [989, 97] on button "Previous executions" at bounding box center [949, 93] width 164 height 23
click at [910, 118] on div "28m ago" at bounding box center [957, 119] width 137 height 11
click at [1055, 89] on icon at bounding box center [1050, 93] width 11 height 11
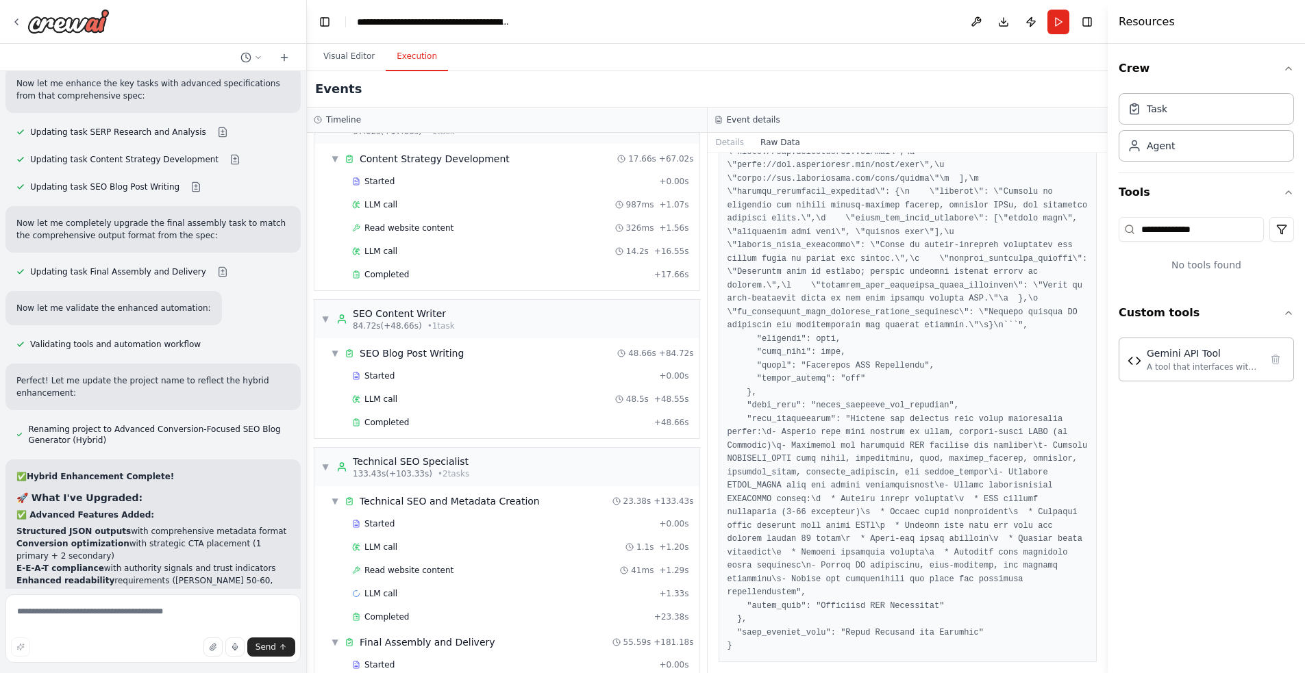
click at [423, 60] on button "Execution" at bounding box center [417, 56] width 62 height 29
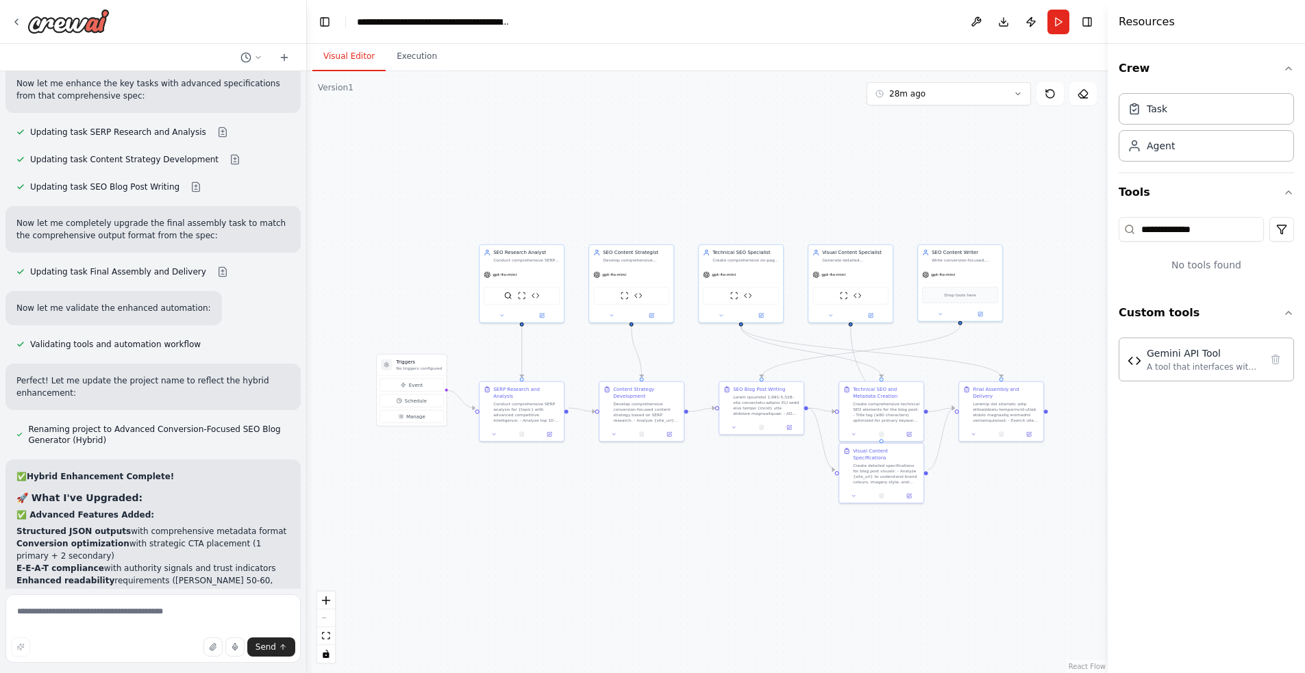
click at [344, 62] on button "Visual Editor" at bounding box center [348, 56] width 73 height 29
click at [1045, 89] on icon at bounding box center [1050, 93] width 11 height 11
click at [958, 90] on button "28m ago" at bounding box center [949, 93] width 164 height 23
click at [902, 116] on span "Clear selection" at bounding box center [919, 119] width 61 height 11
click at [1048, 96] on icon at bounding box center [1050, 93] width 11 height 11
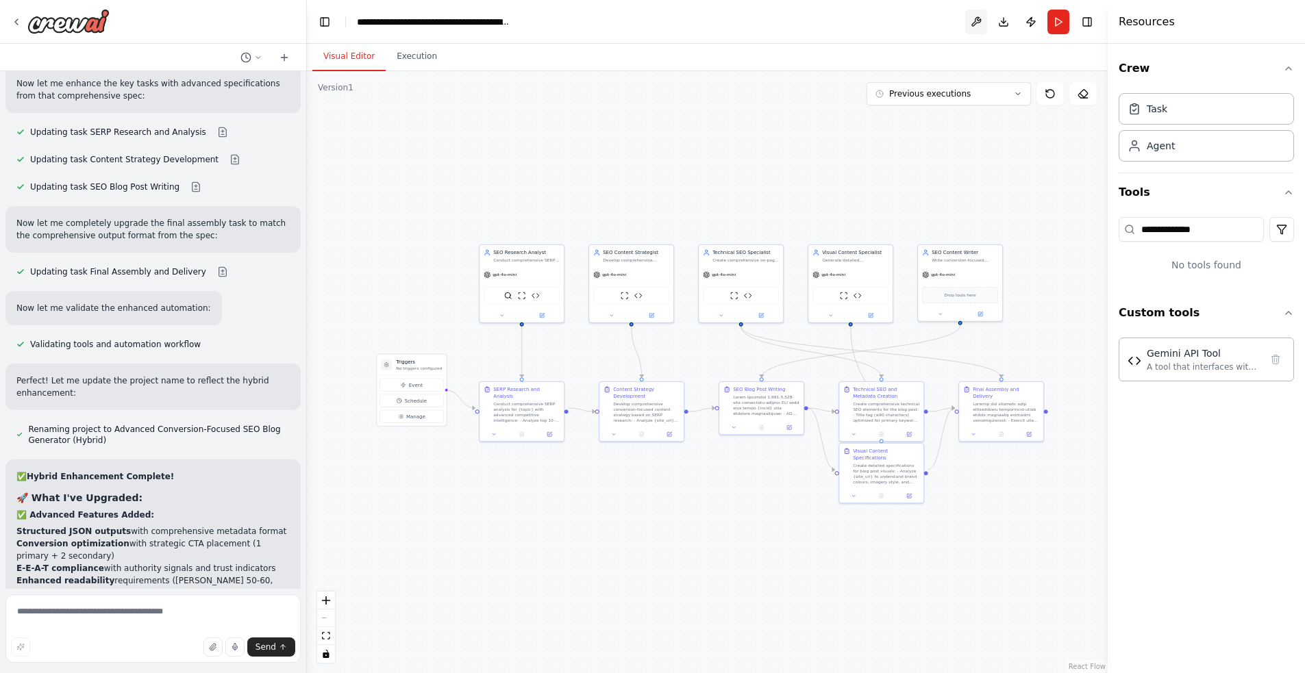
click at [971, 23] on button at bounding box center [976, 22] width 22 height 25
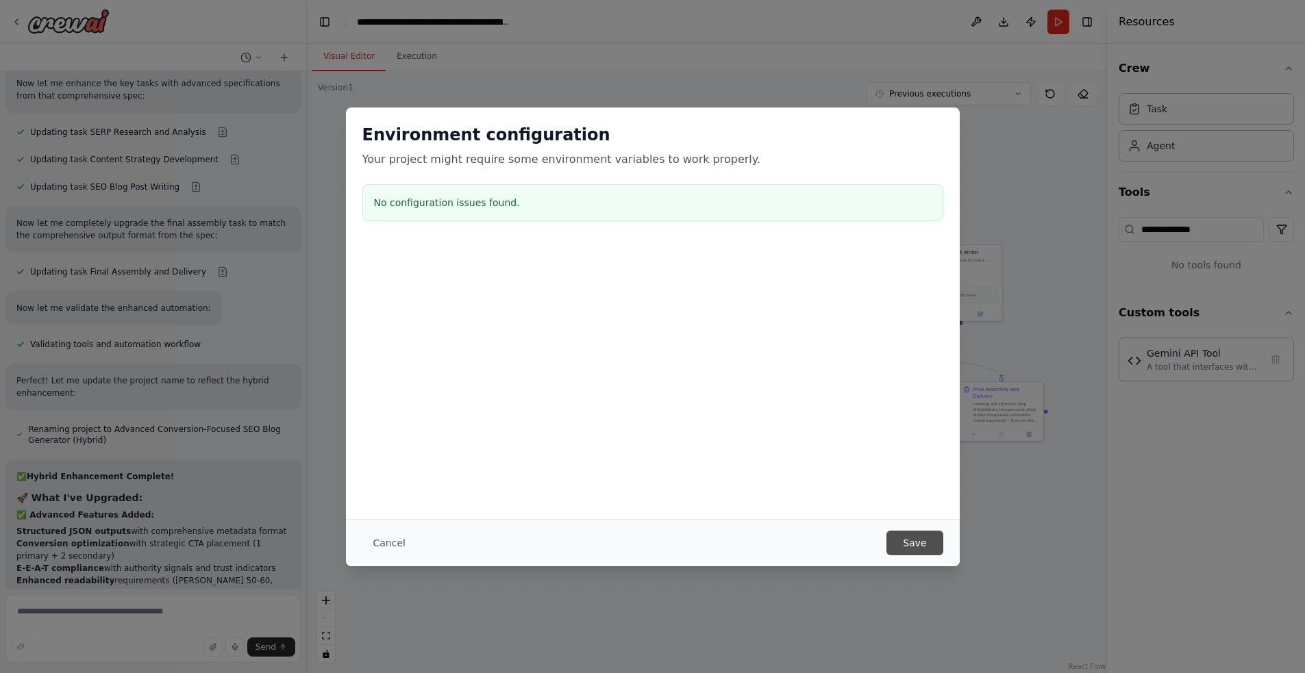
click at [912, 532] on button "Save" at bounding box center [915, 543] width 56 height 25
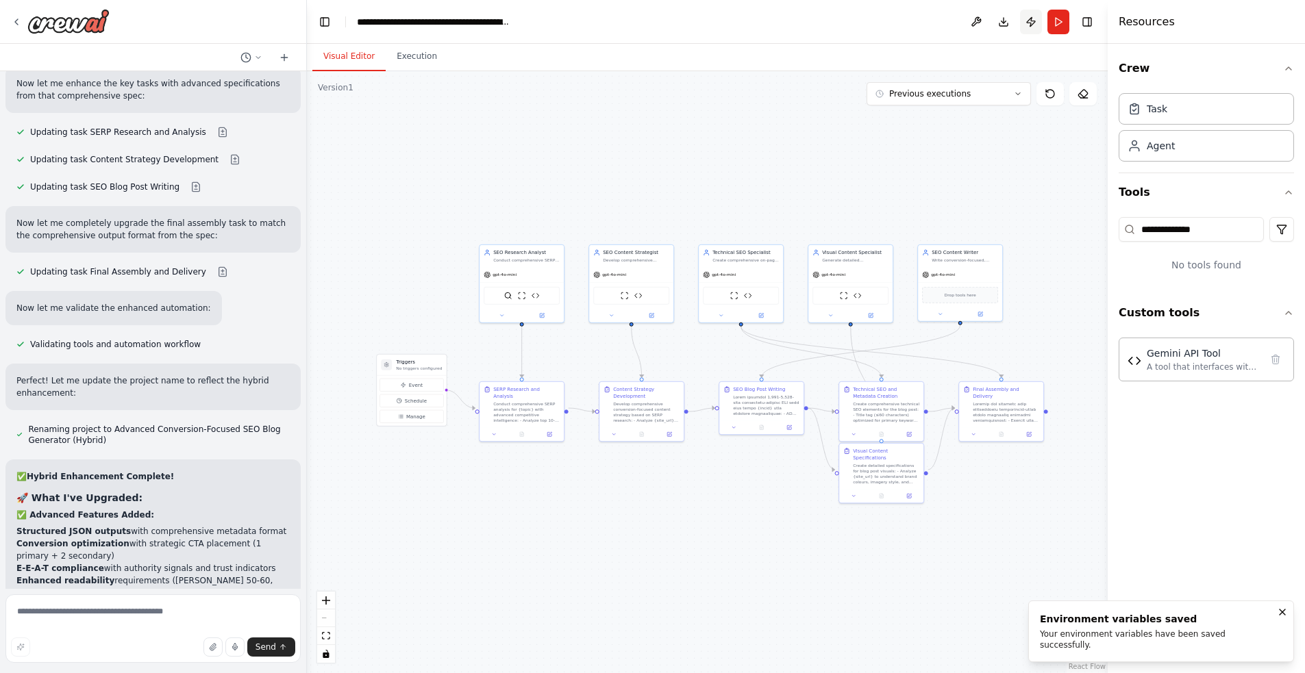
click at [1031, 21] on button "Publish" at bounding box center [1031, 22] width 22 height 25
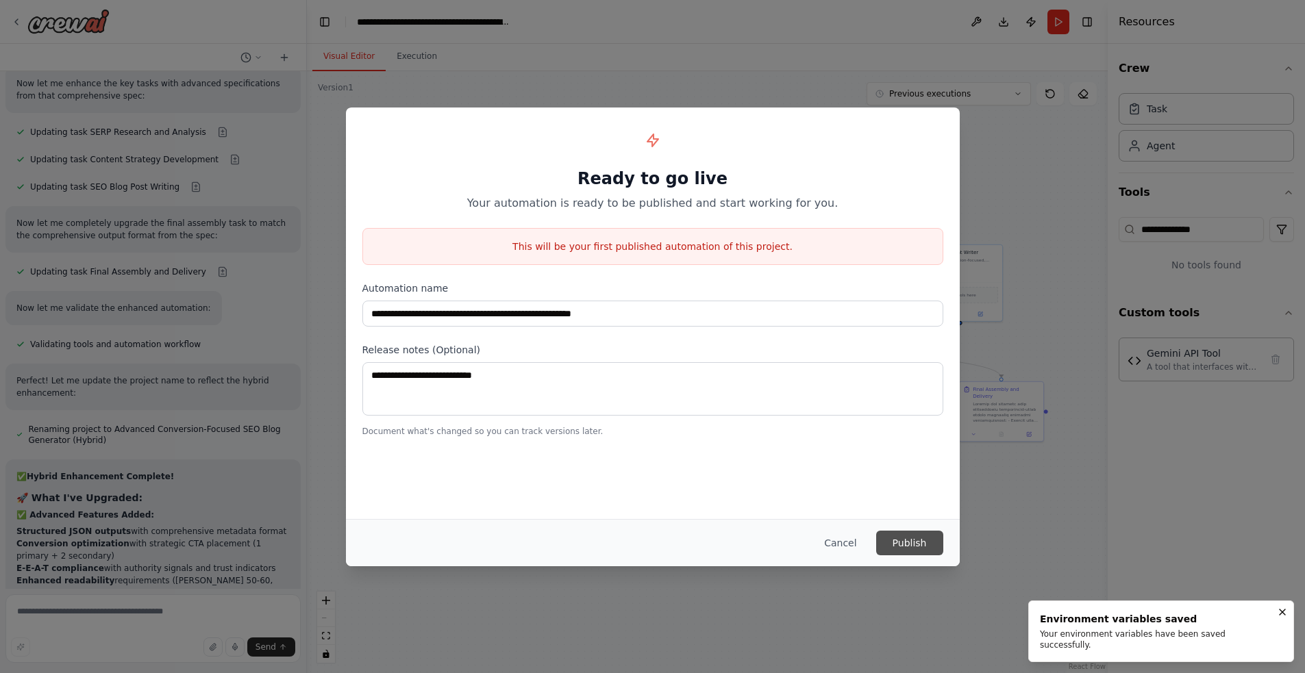
click at [912, 547] on button "Publish" at bounding box center [909, 543] width 67 height 25
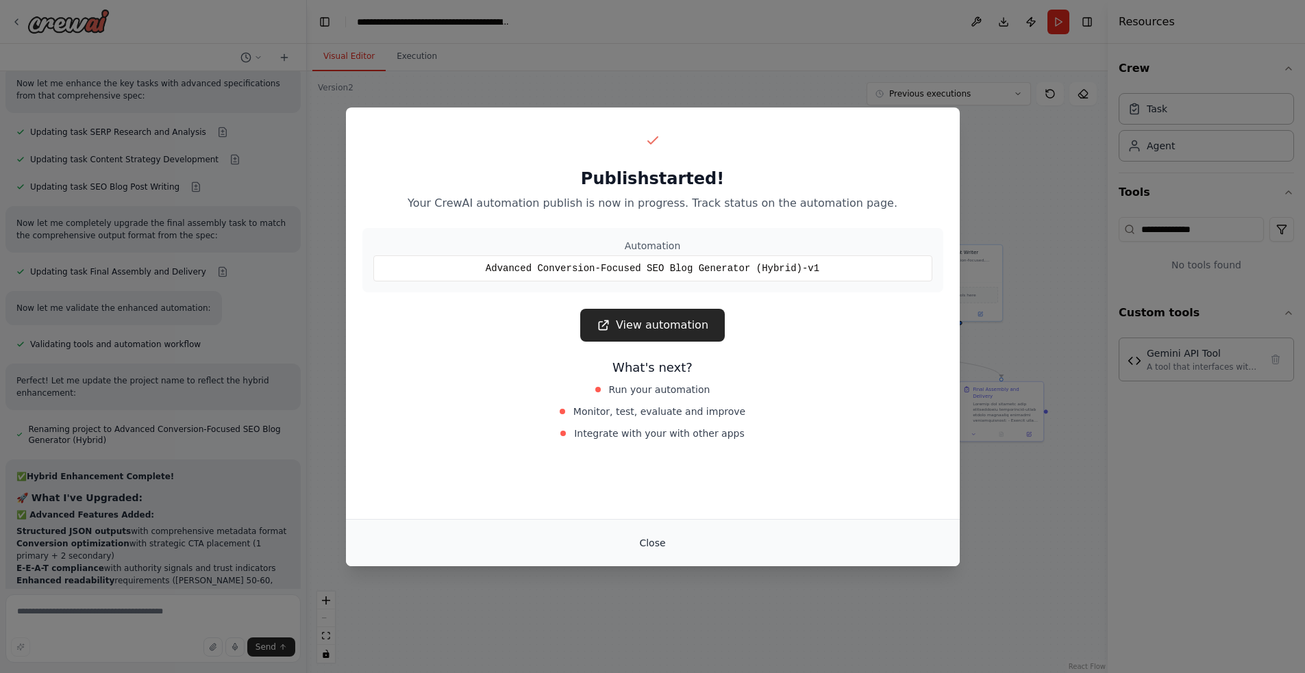
click at [647, 541] on button "Close" at bounding box center [652, 543] width 48 height 25
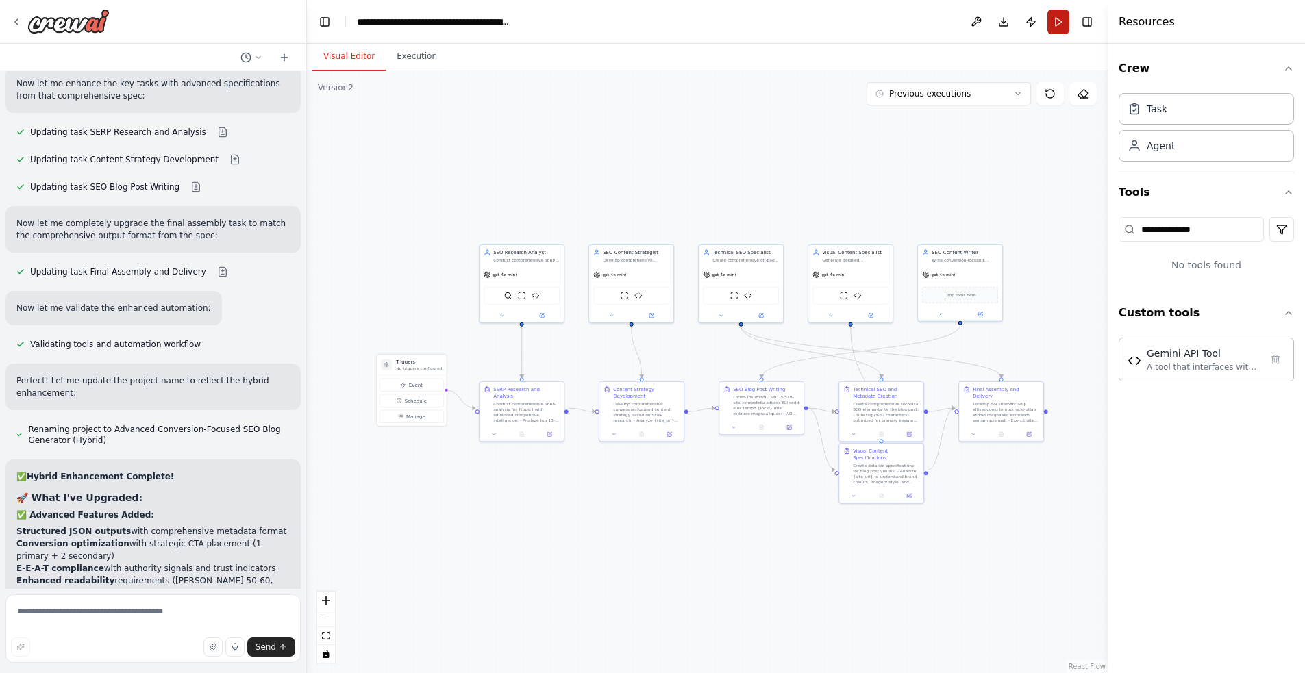
click at [1056, 18] on button "Run" at bounding box center [1059, 22] width 22 height 25
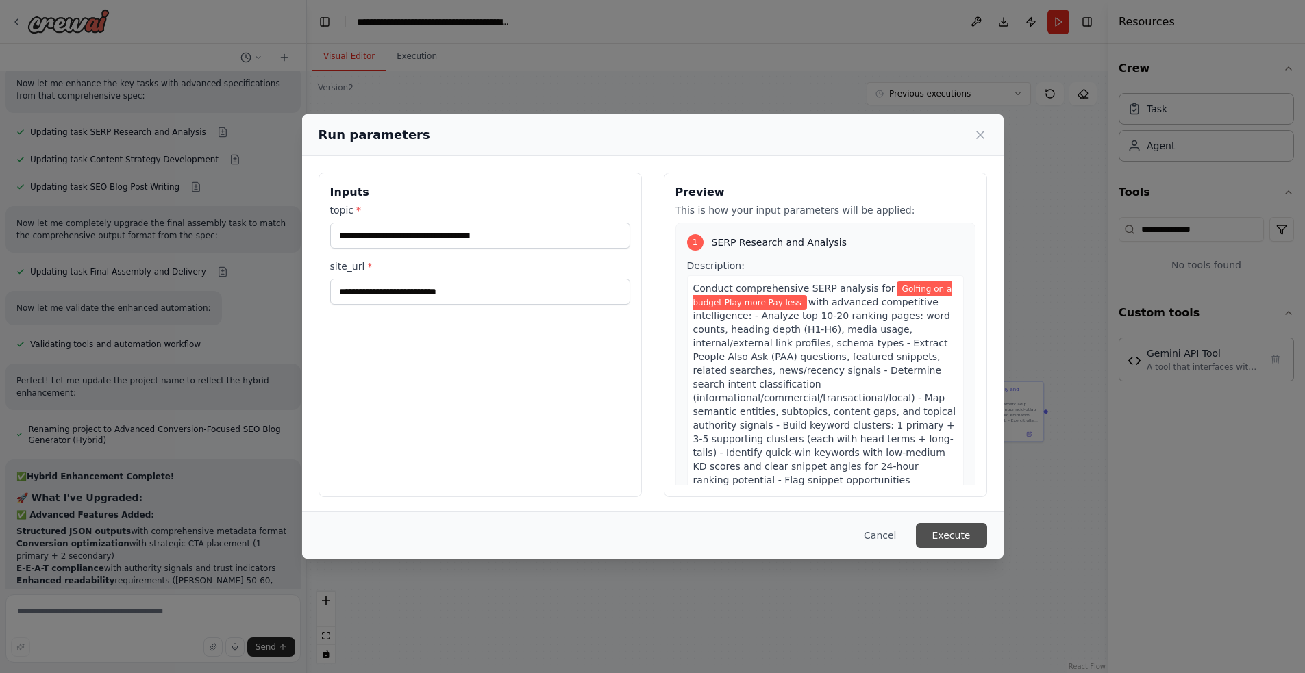
click at [948, 528] on button "Execute" at bounding box center [951, 535] width 71 height 25
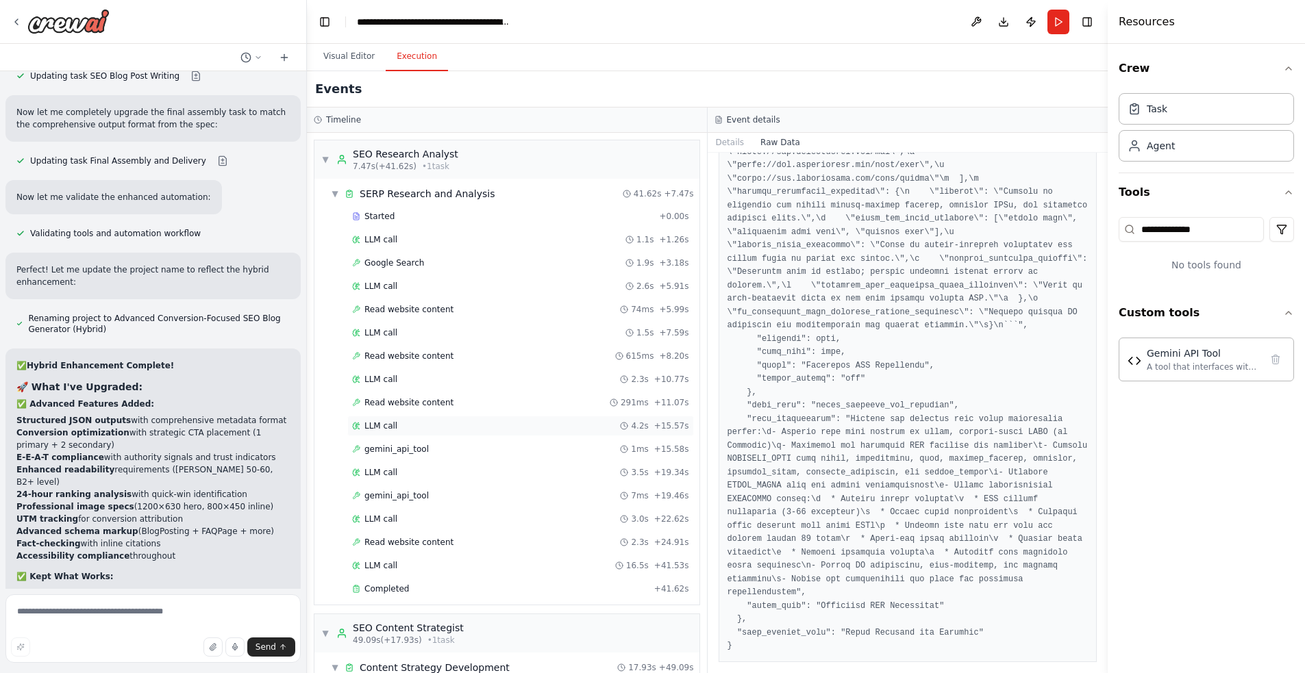
scroll to position [820, 0]
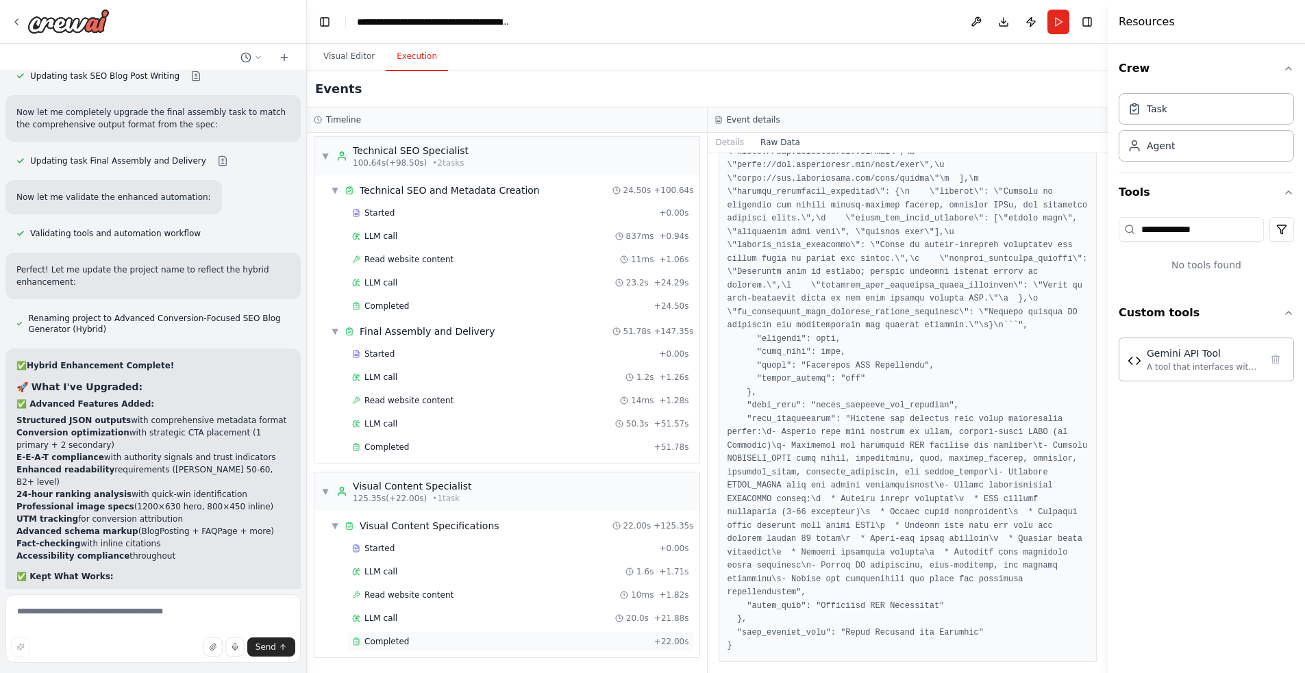
click at [403, 637] on span "Completed" at bounding box center [386, 641] width 45 height 11
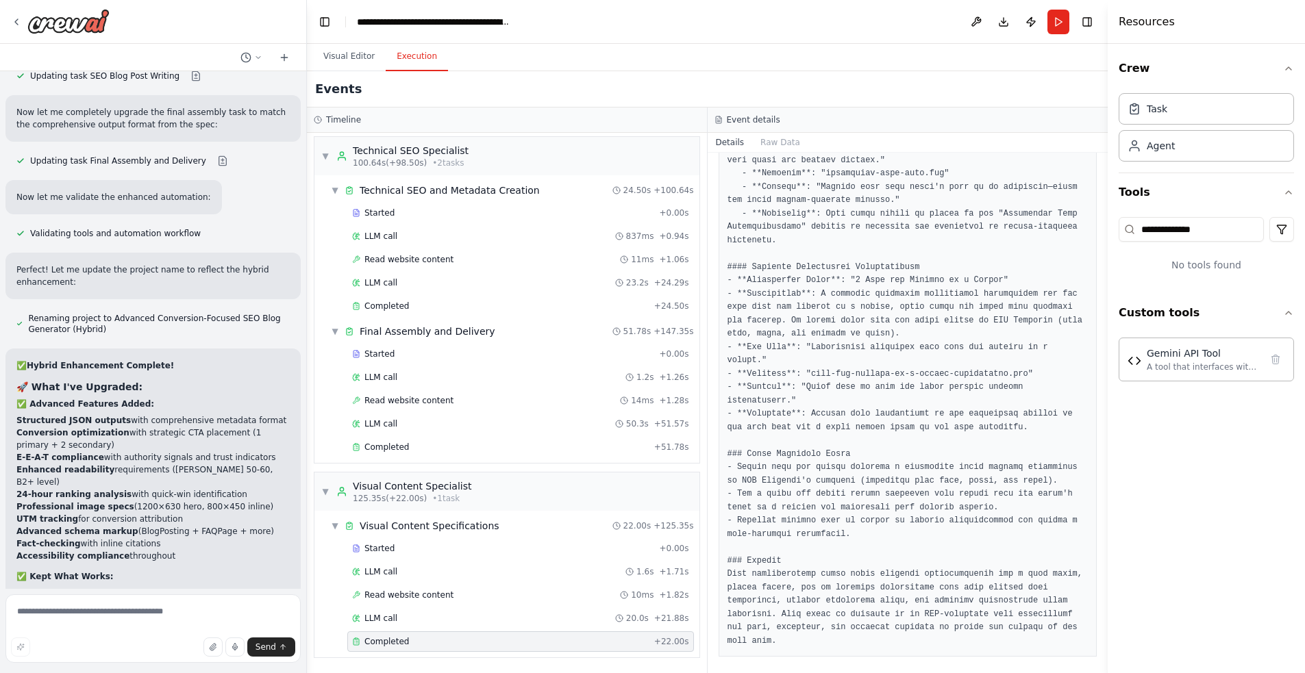
scroll to position [956, 0]
click at [414, 610] on div "LLM call 20.0s + 21.88s" at bounding box center [520, 618] width 347 height 21
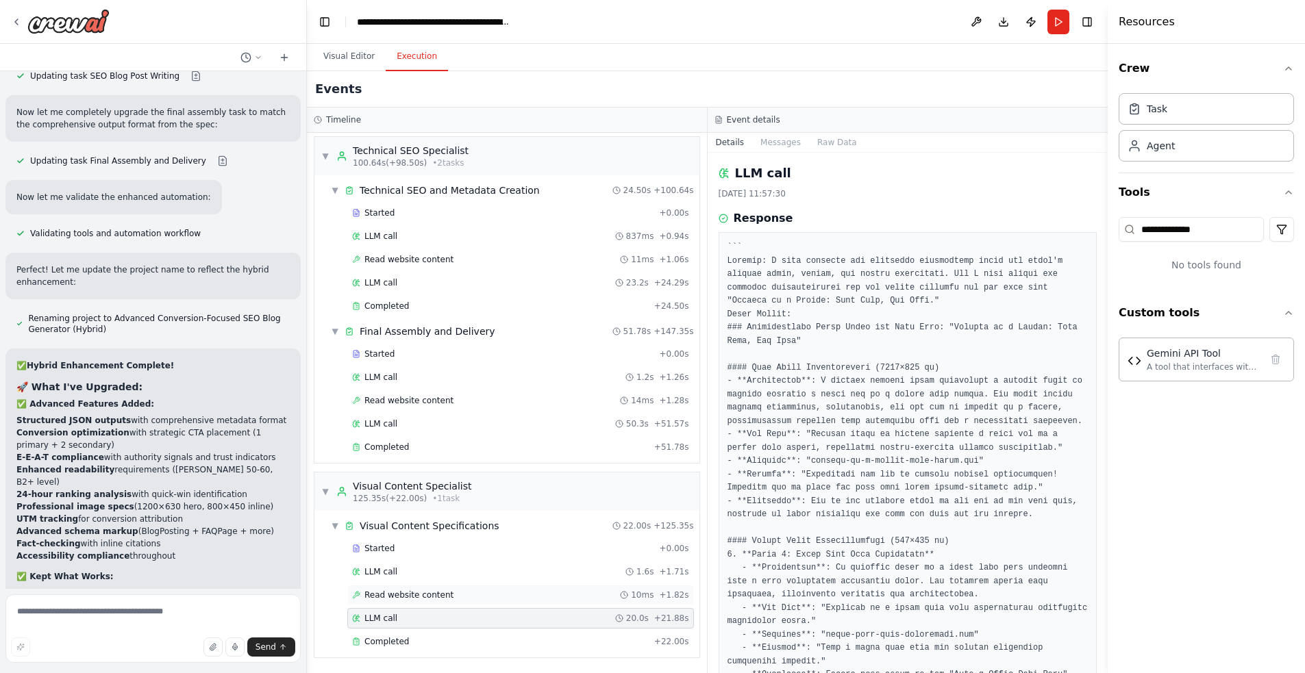
click at [412, 591] on span "Read website content" at bounding box center [408, 595] width 89 height 11
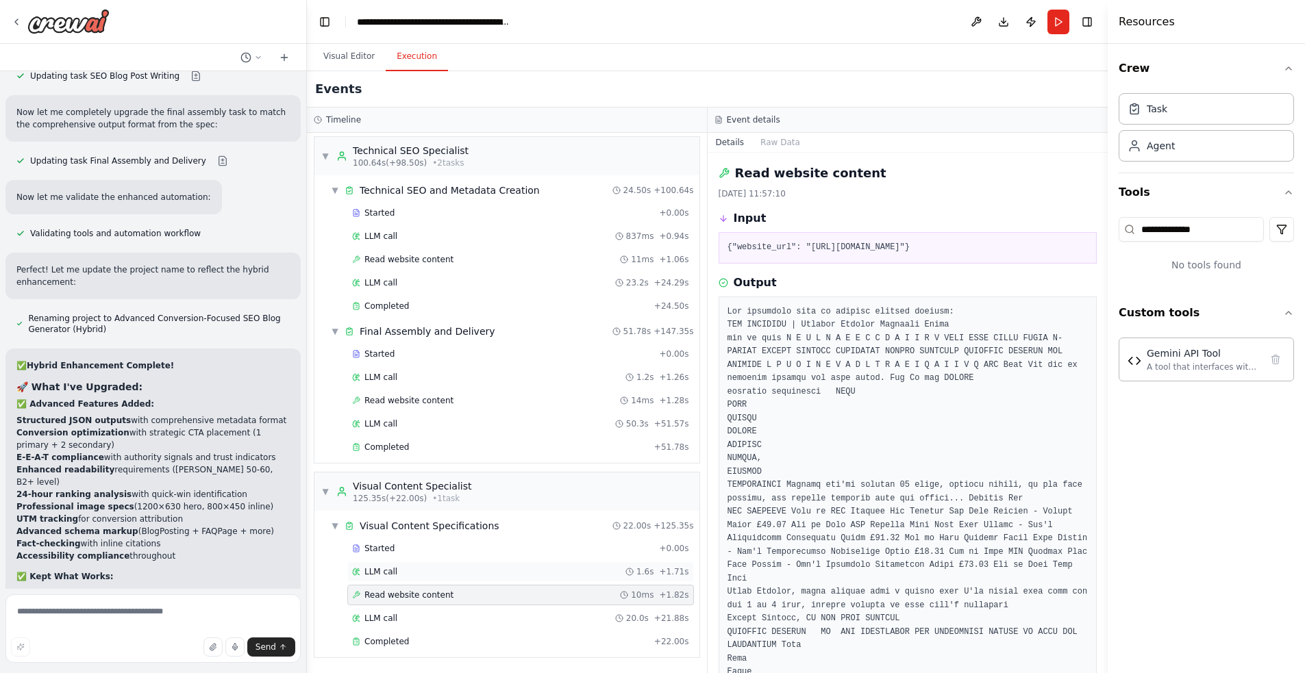
click at [408, 565] on div "LLM call 1.6s + 1.71s" at bounding box center [520, 572] width 347 height 21
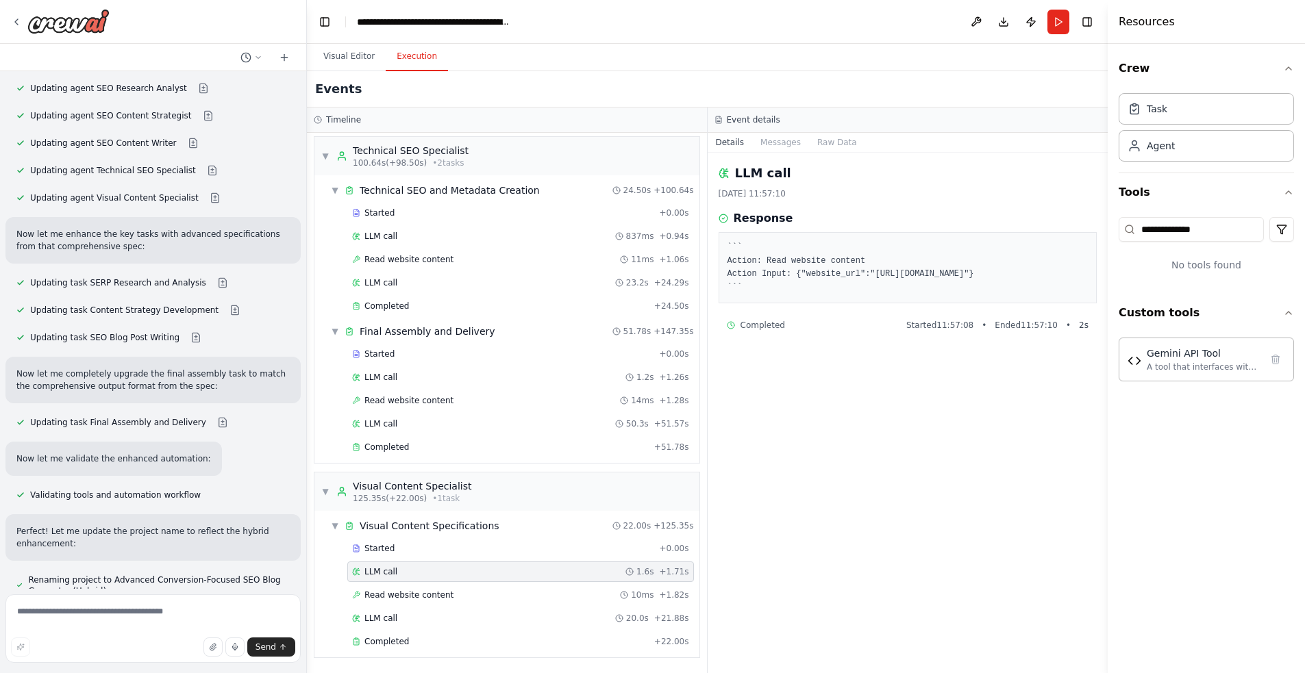
scroll to position [12925, 0]
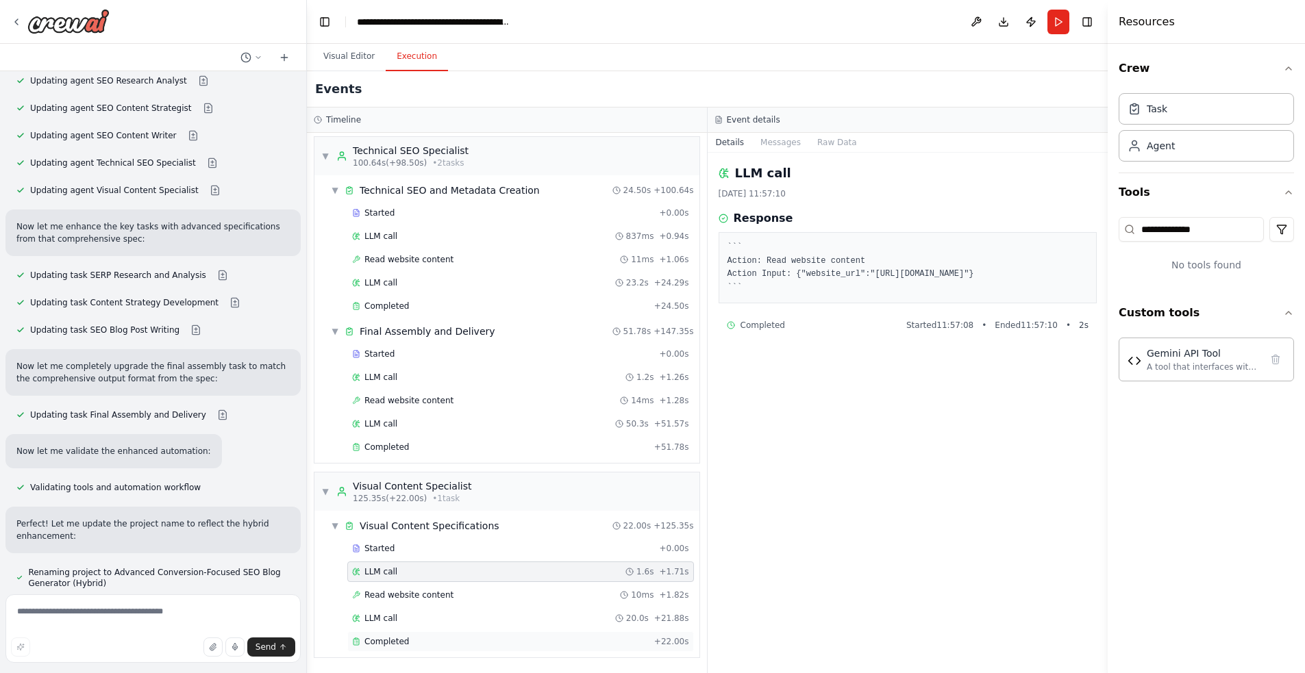
click at [401, 643] on span "Completed" at bounding box center [386, 641] width 45 height 11
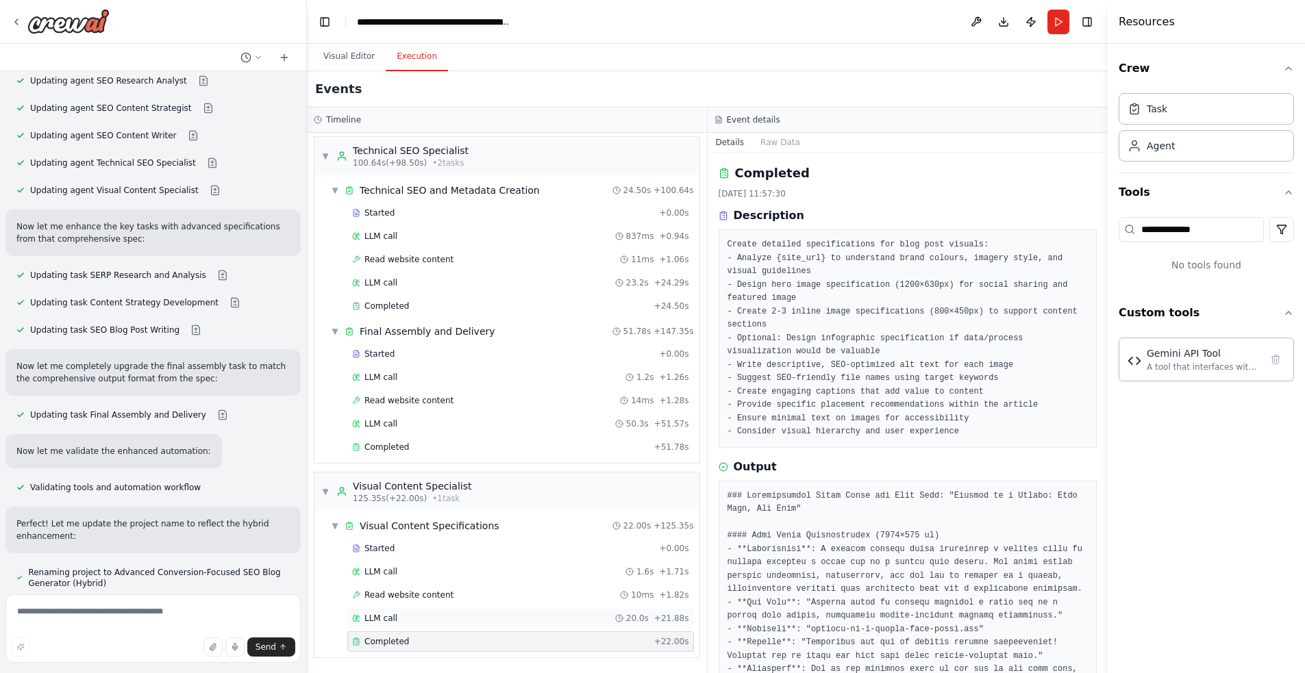
click at [401, 615] on div "LLM call 20.0s + 21.88s" at bounding box center [520, 618] width 337 height 11
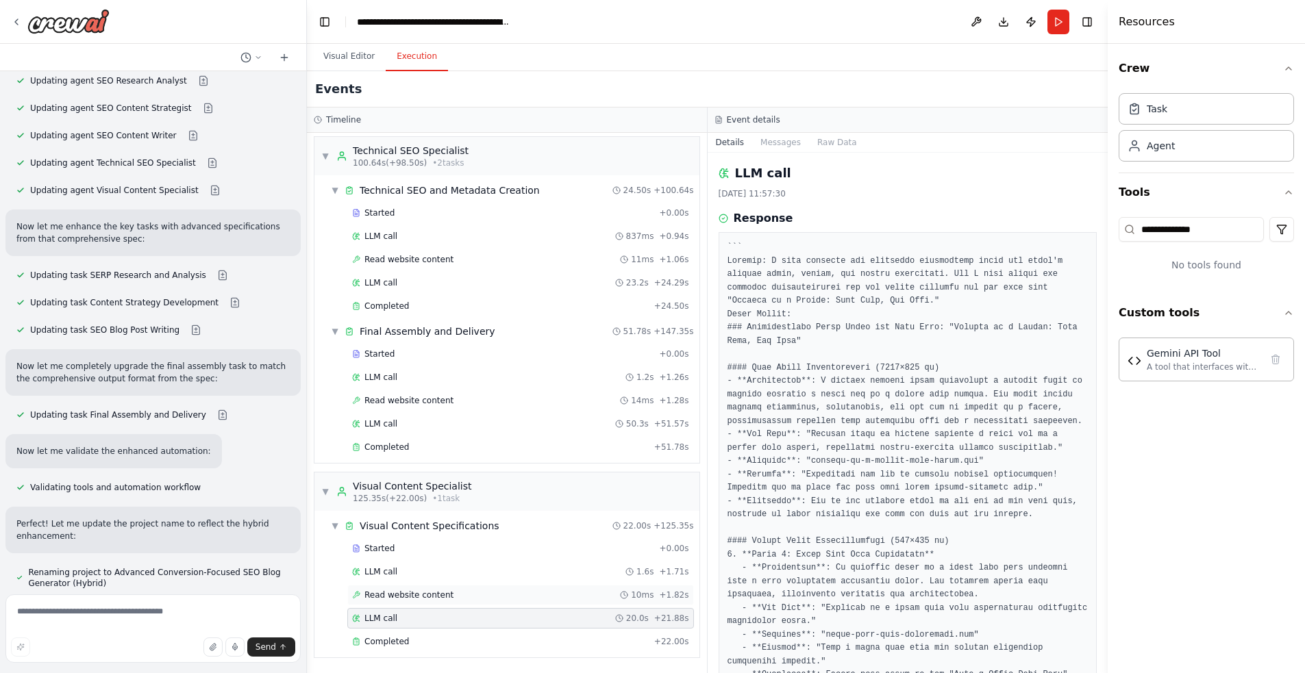
click at [415, 592] on span "Read website content" at bounding box center [408, 595] width 89 height 11
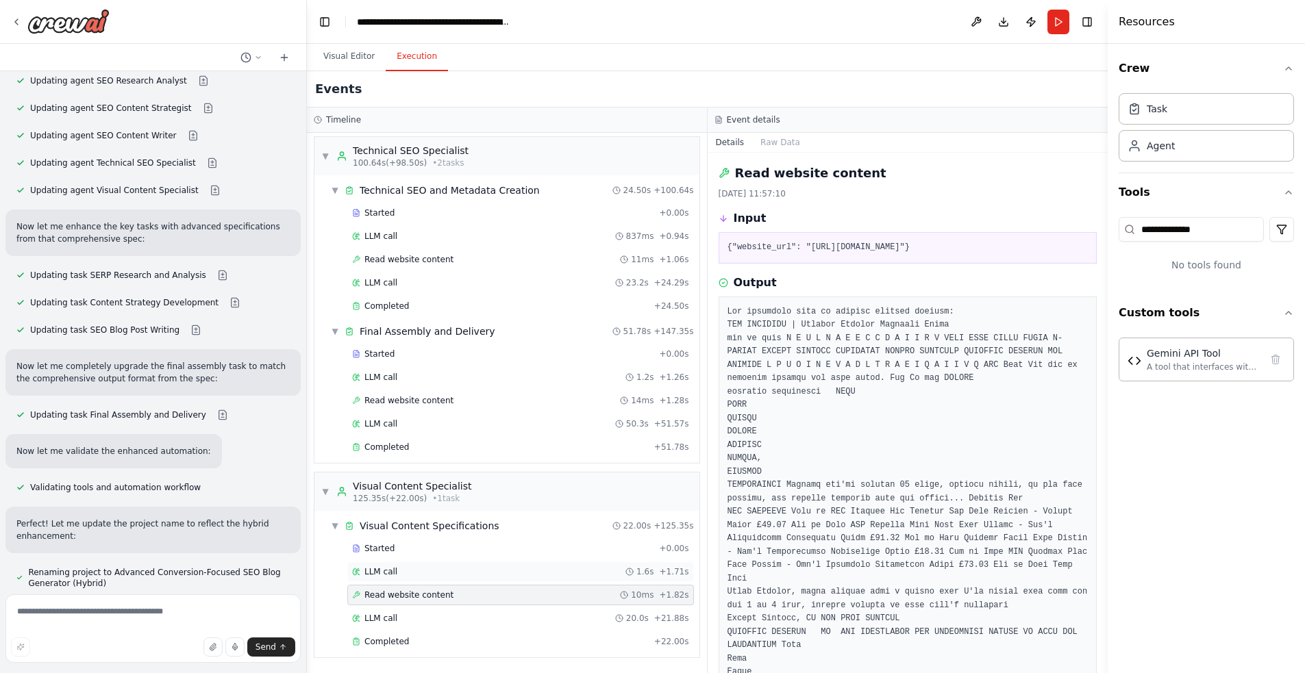
click at [416, 573] on div "LLM call 1.6s + 1.71s" at bounding box center [520, 572] width 337 height 11
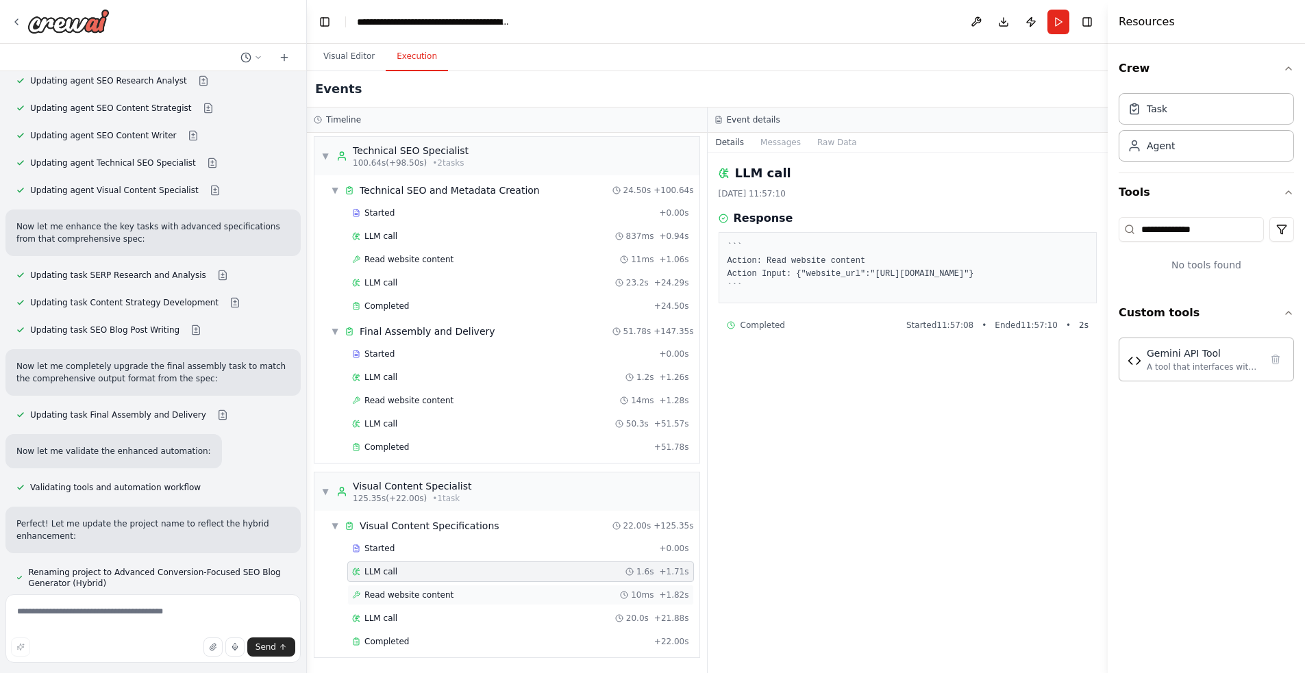
click at [423, 602] on div "Read website content 10ms + 1.82s" at bounding box center [520, 595] width 347 height 21
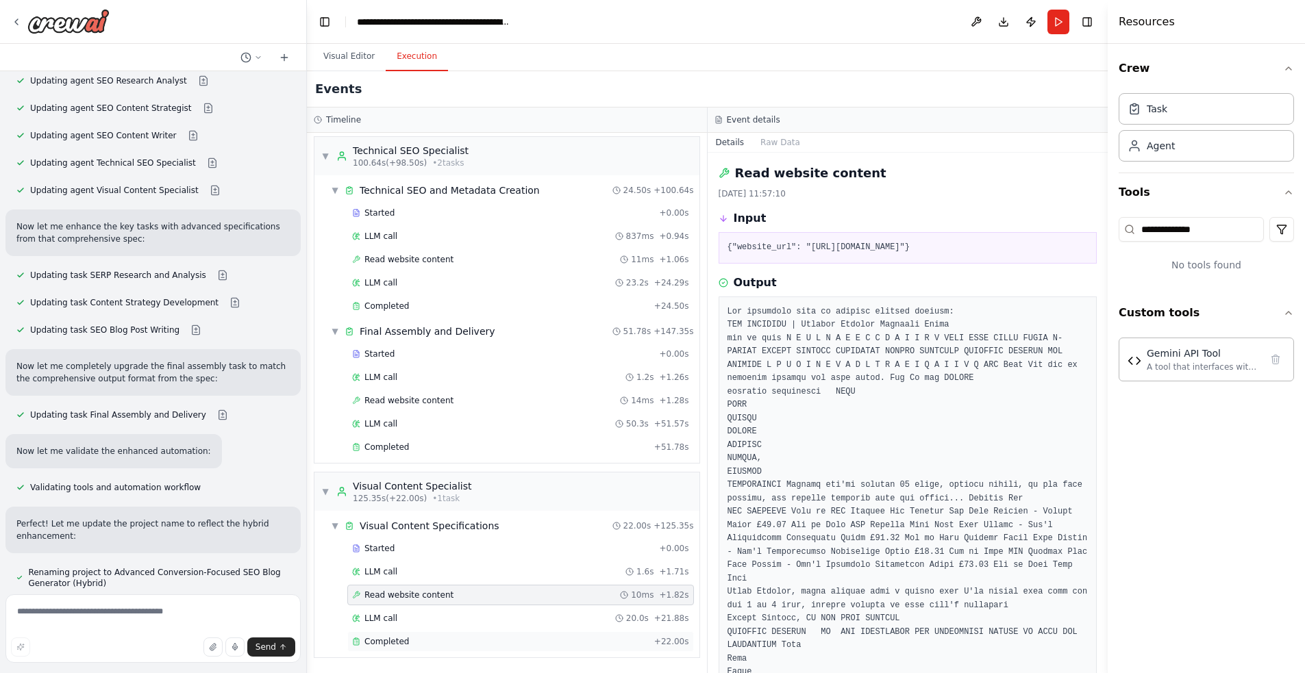
click at [425, 642] on div "Completed" at bounding box center [500, 641] width 297 height 11
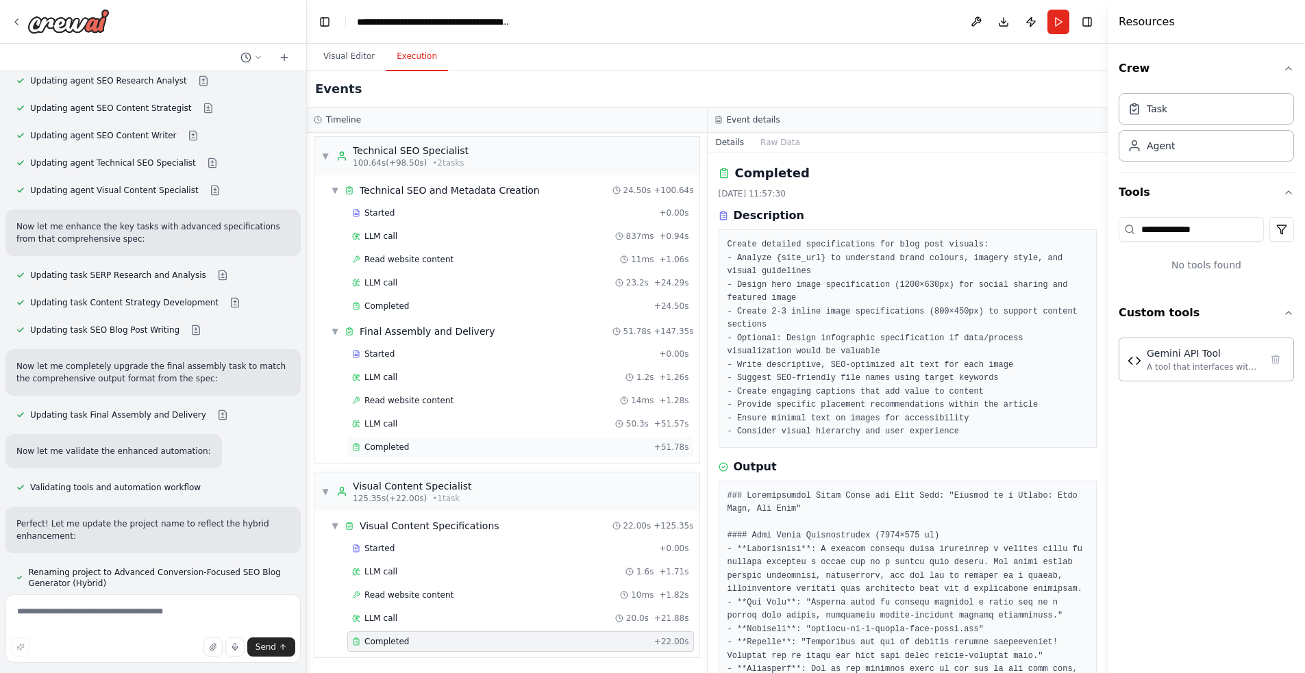
click at [443, 447] on div "Completed" at bounding box center [500, 447] width 297 height 11
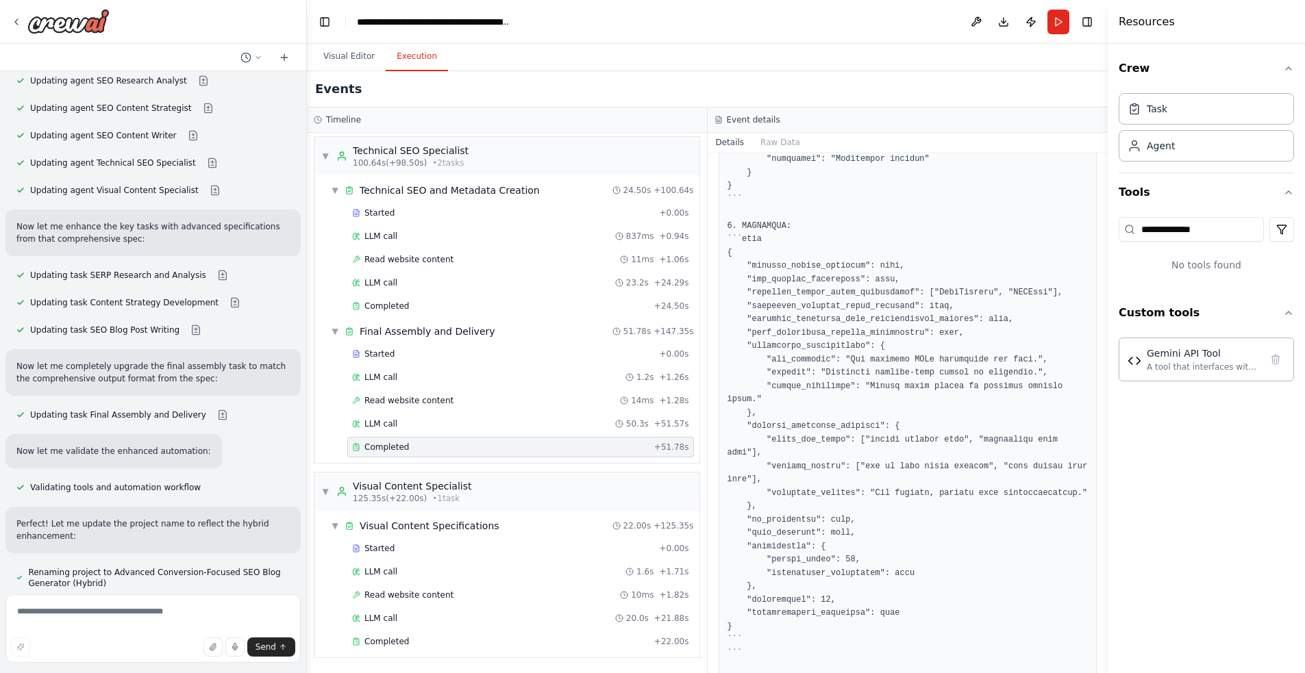
scroll to position [3708, 0]
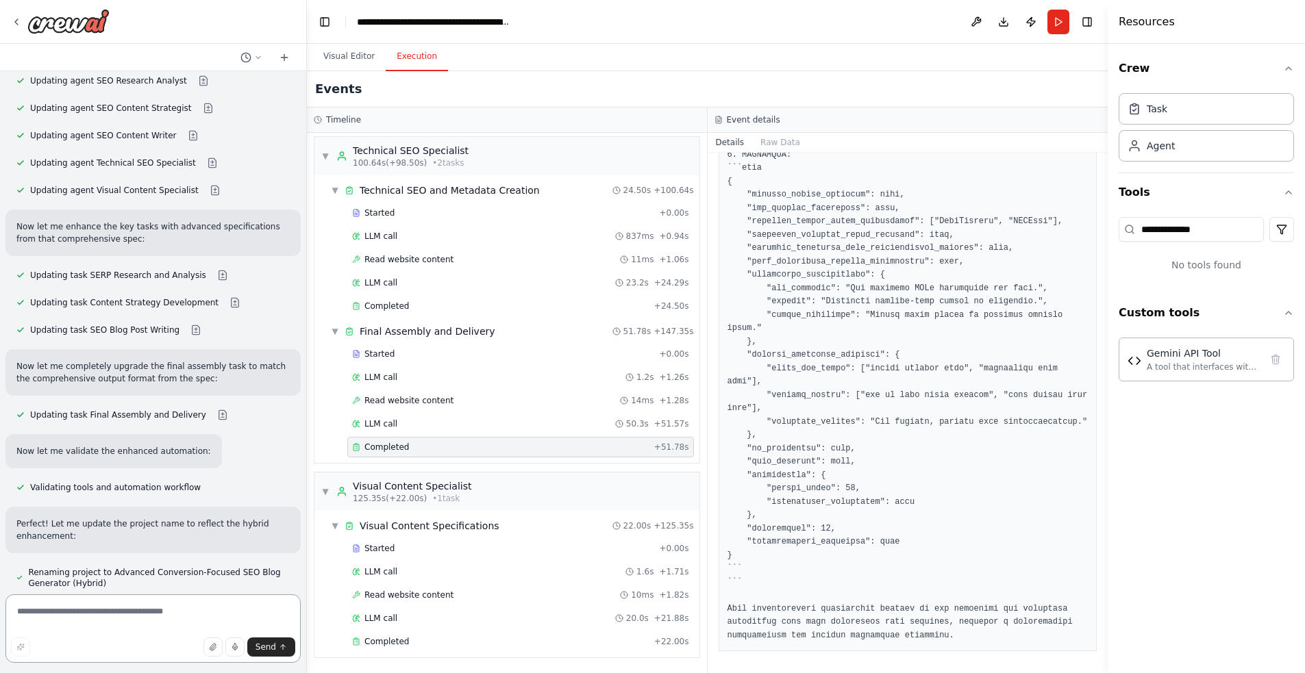
click at [102, 623] on textarea at bounding box center [152, 629] width 295 height 69
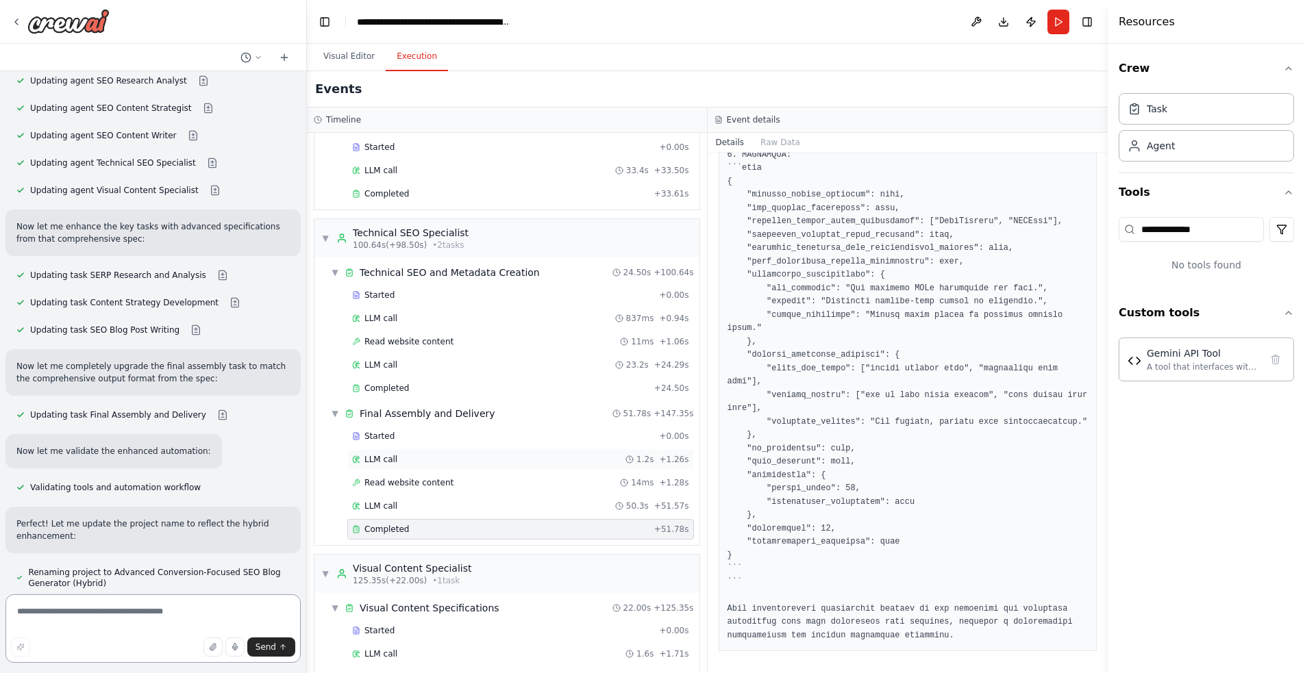
scroll to position [649, 0]
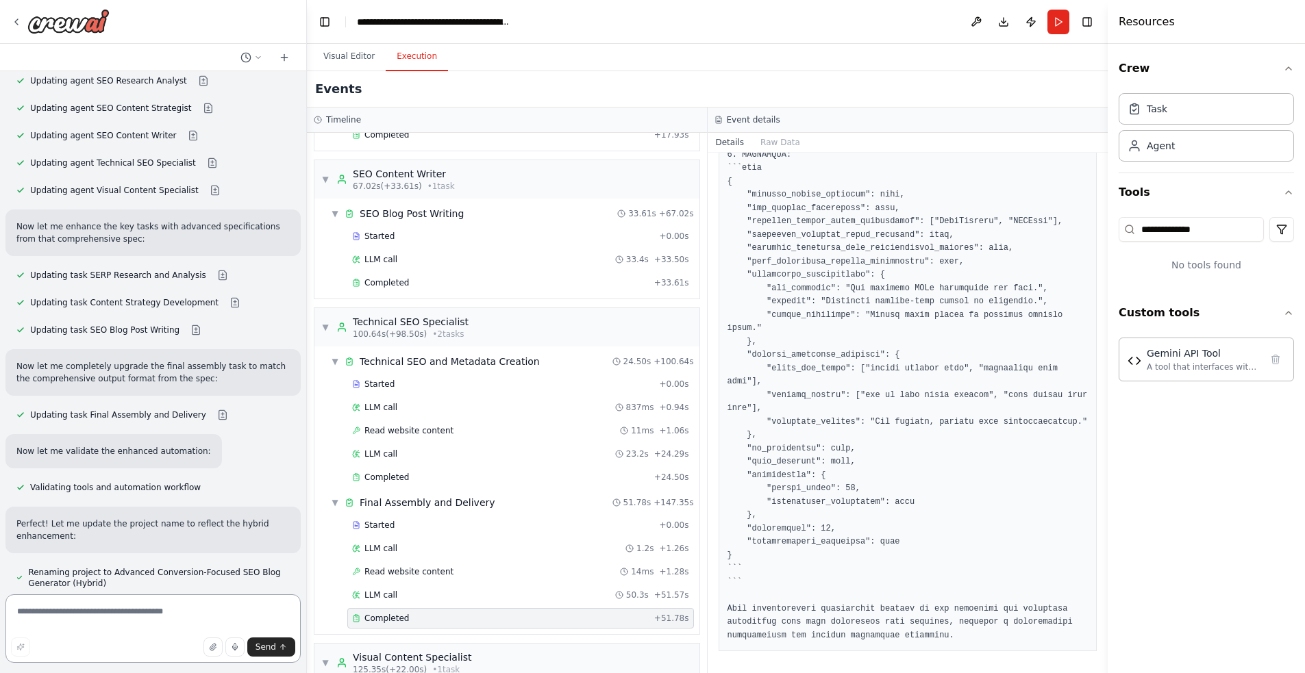
click at [160, 601] on textarea at bounding box center [152, 629] width 295 height 69
click at [353, 53] on button "Visual Editor" at bounding box center [348, 56] width 73 height 29
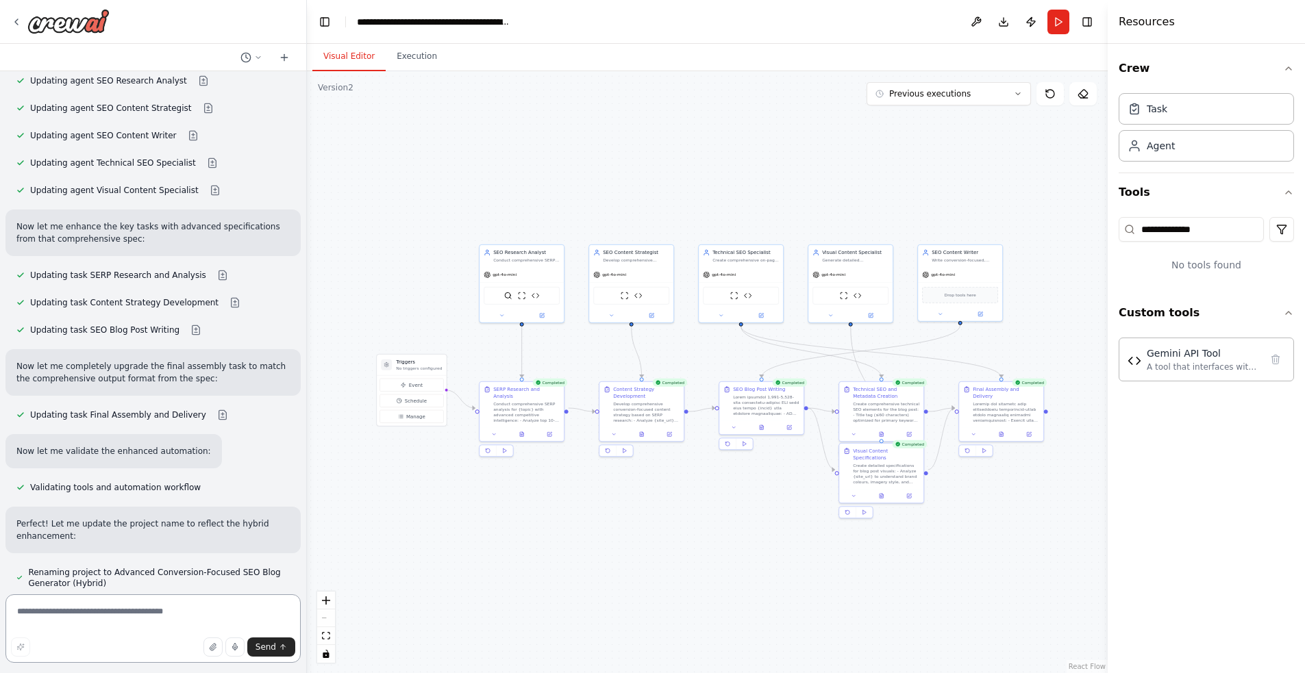
click at [115, 612] on textarea at bounding box center [152, 629] width 295 height 69
click at [15, 644] on button "button" at bounding box center [20, 647] width 19 height 19
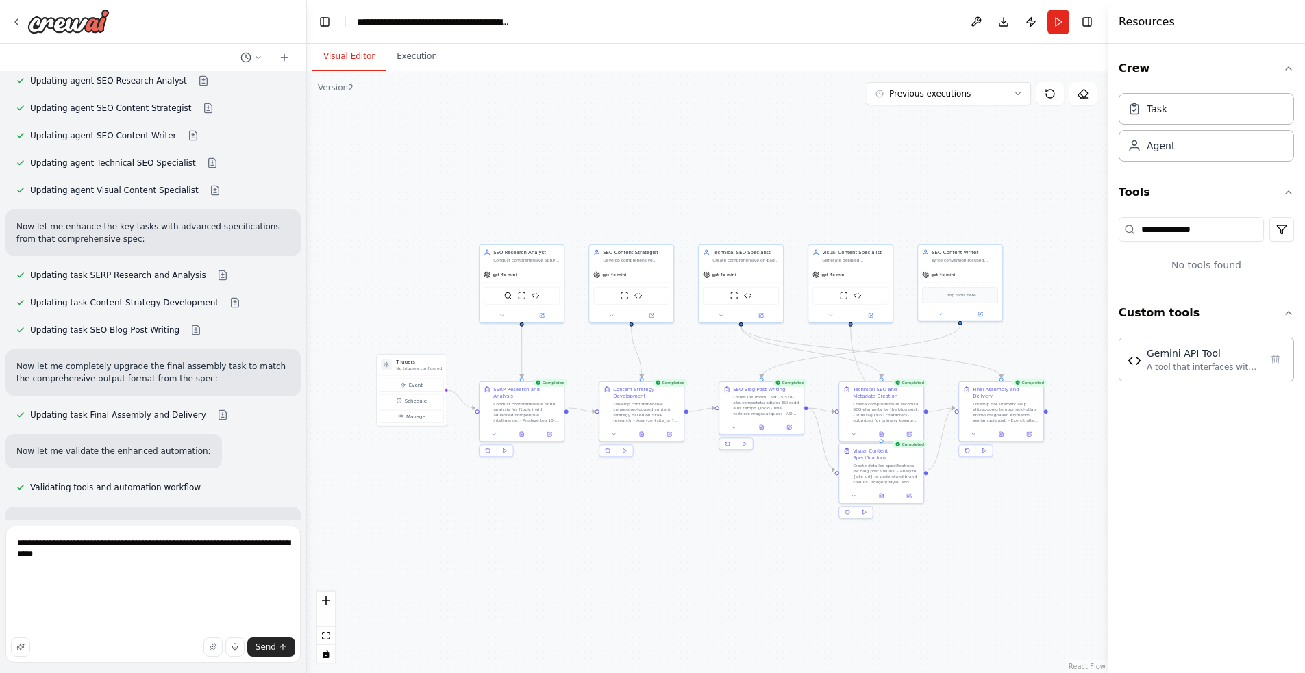
scroll to position [149, 0]
click at [90, 627] on textarea "**********" at bounding box center [152, 594] width 295 height 137
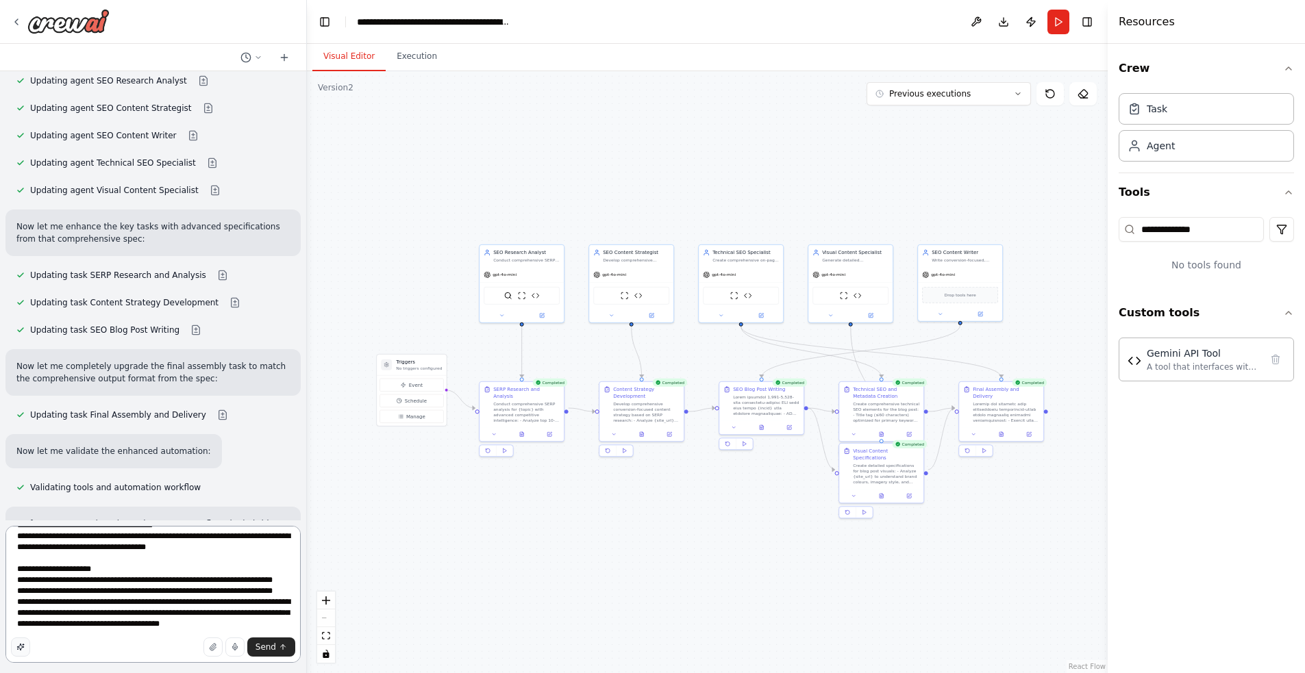
type textarea "**********"
click at [17, 644] on icon "button" at bounding box center [20, 647] width 8 height 8
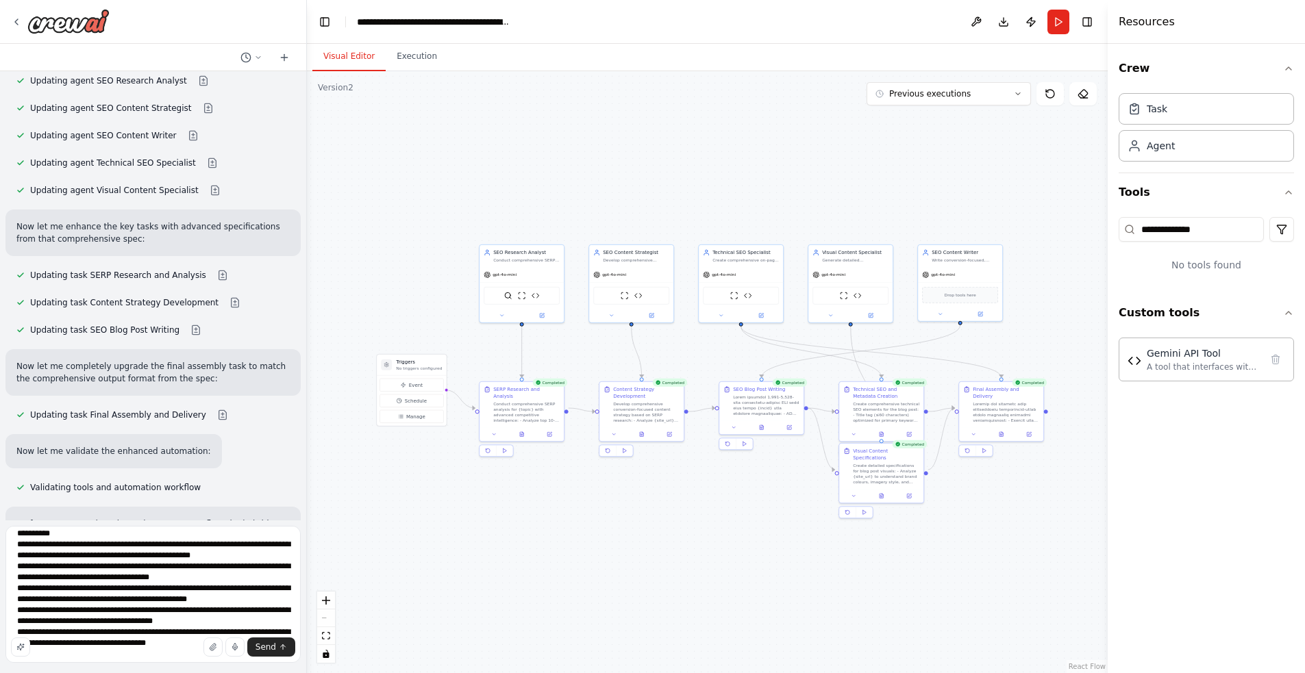
scroll to position [0, 0]
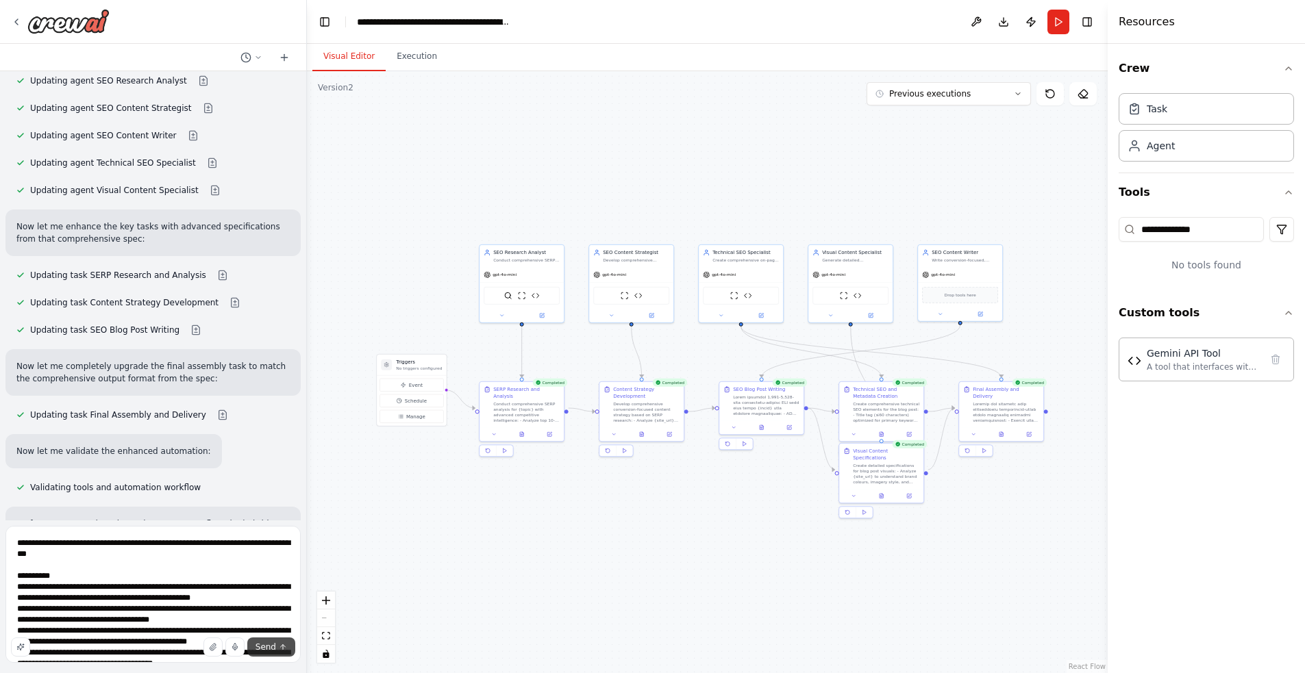
click at [273, 648] on span "Send" at bounding box center [266, 647] width 21 height 11
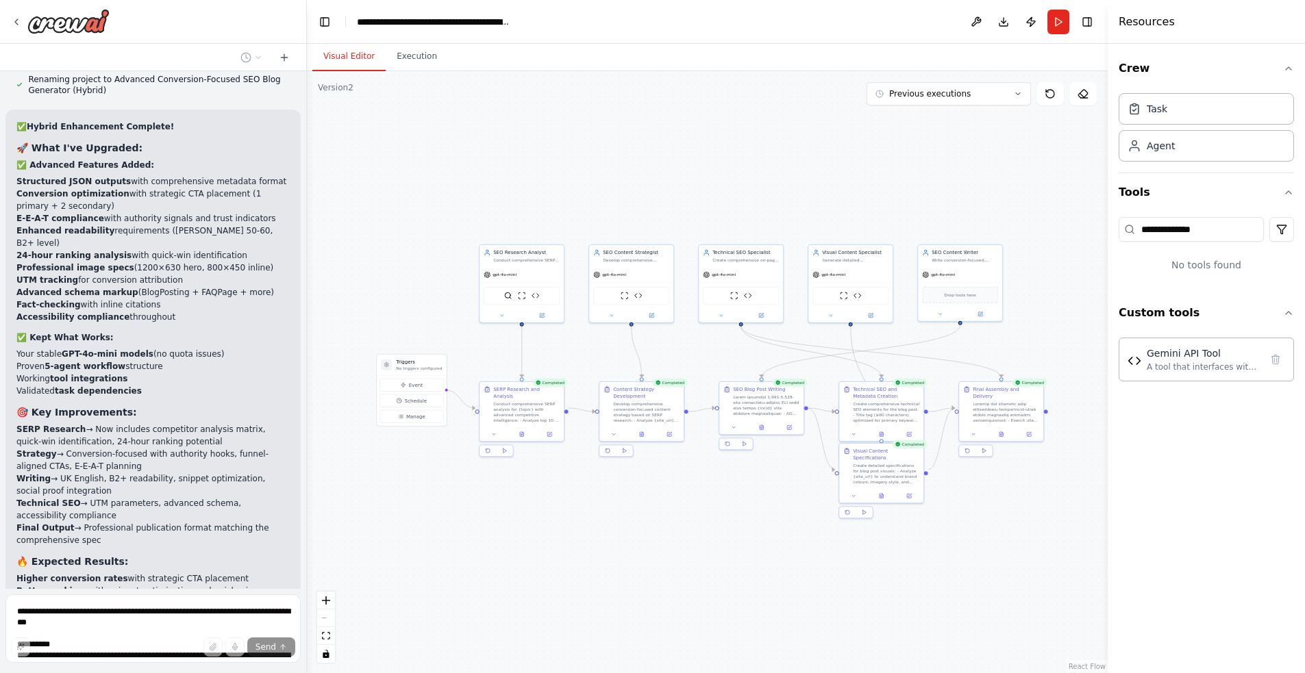
scroll to position [13481, 0]
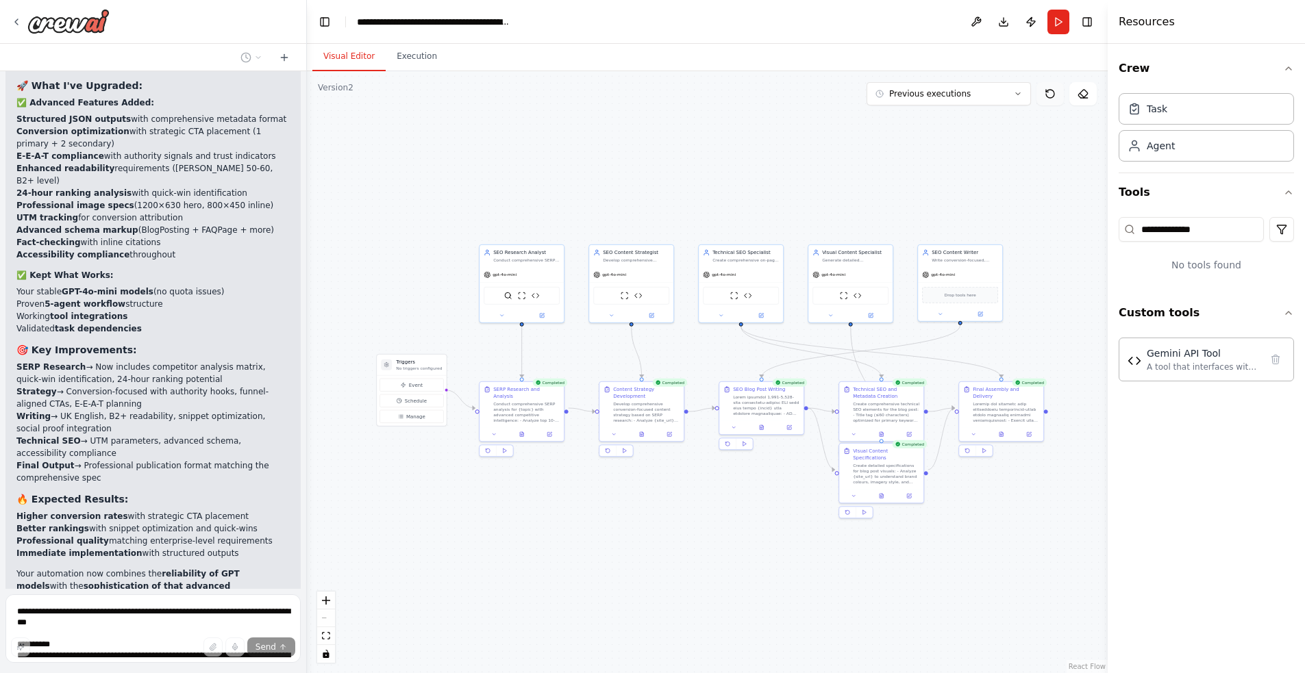
click at [1049, 94] on icon at bounding box center [1050, 93] width 11 height 11
click at [1241, 228] on input "**********" at bounding box center [1191, 229] width 145 height 25
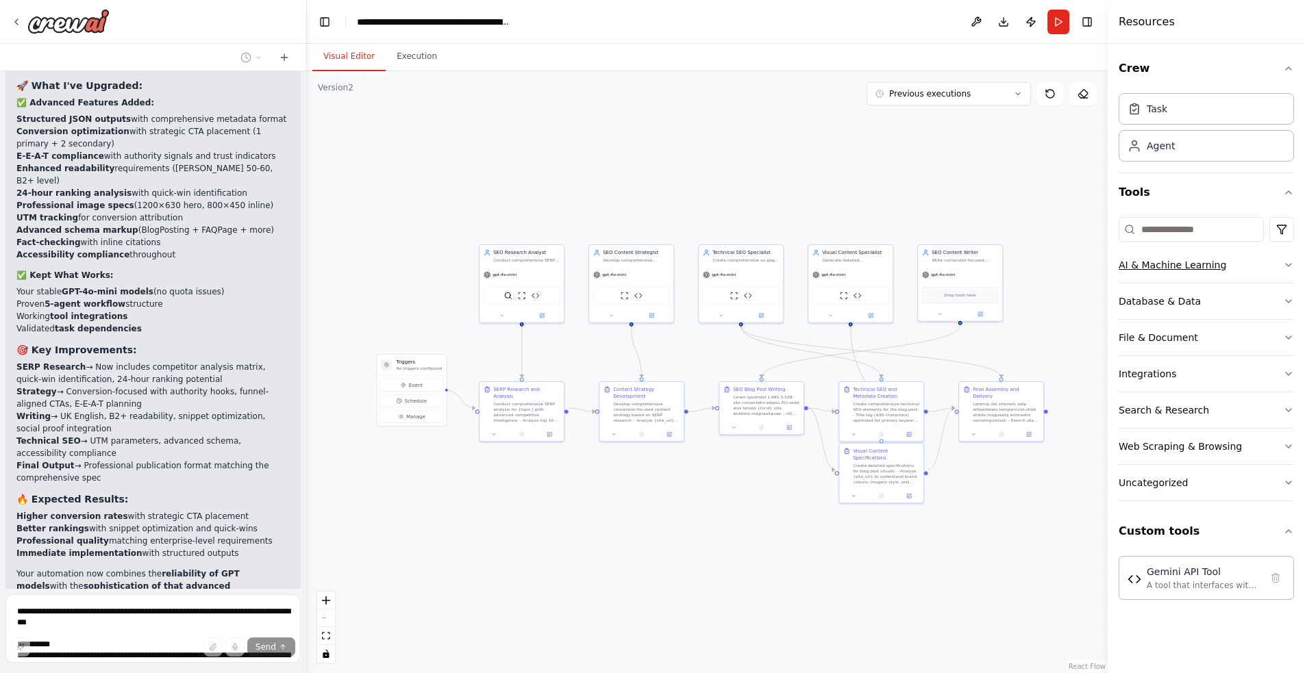
click at [1282, 265] on button "AI & Machine Learning" at bounding box center [1206, 265] width 175 height 36
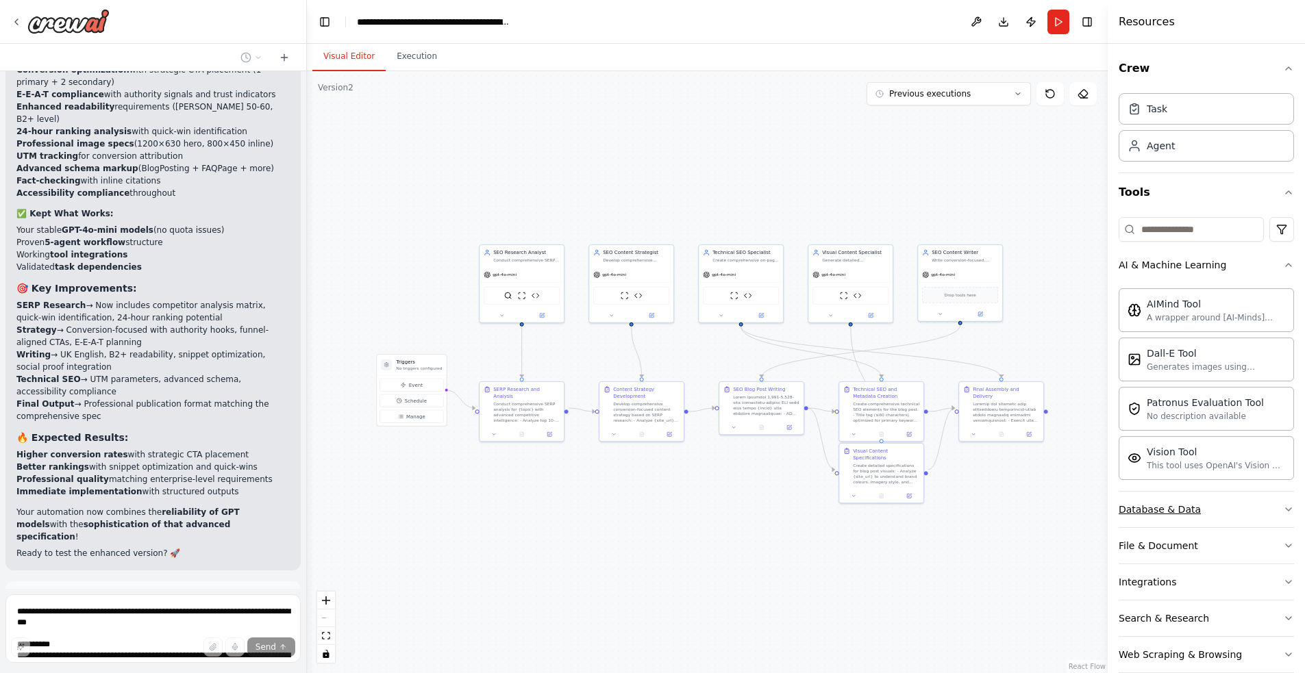
click at [1248, 507] on button "Database & Data" at bounding box center [1206, 510] width 175 height 36
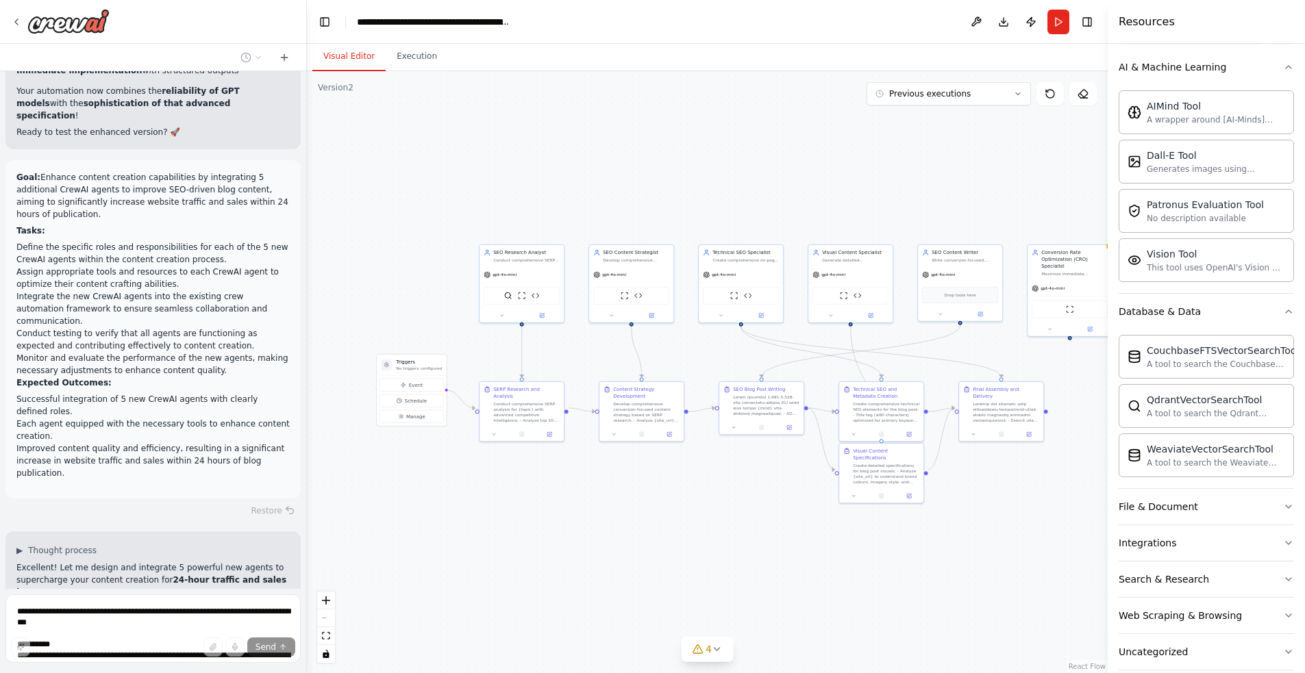
scroll to position [13970, 0]
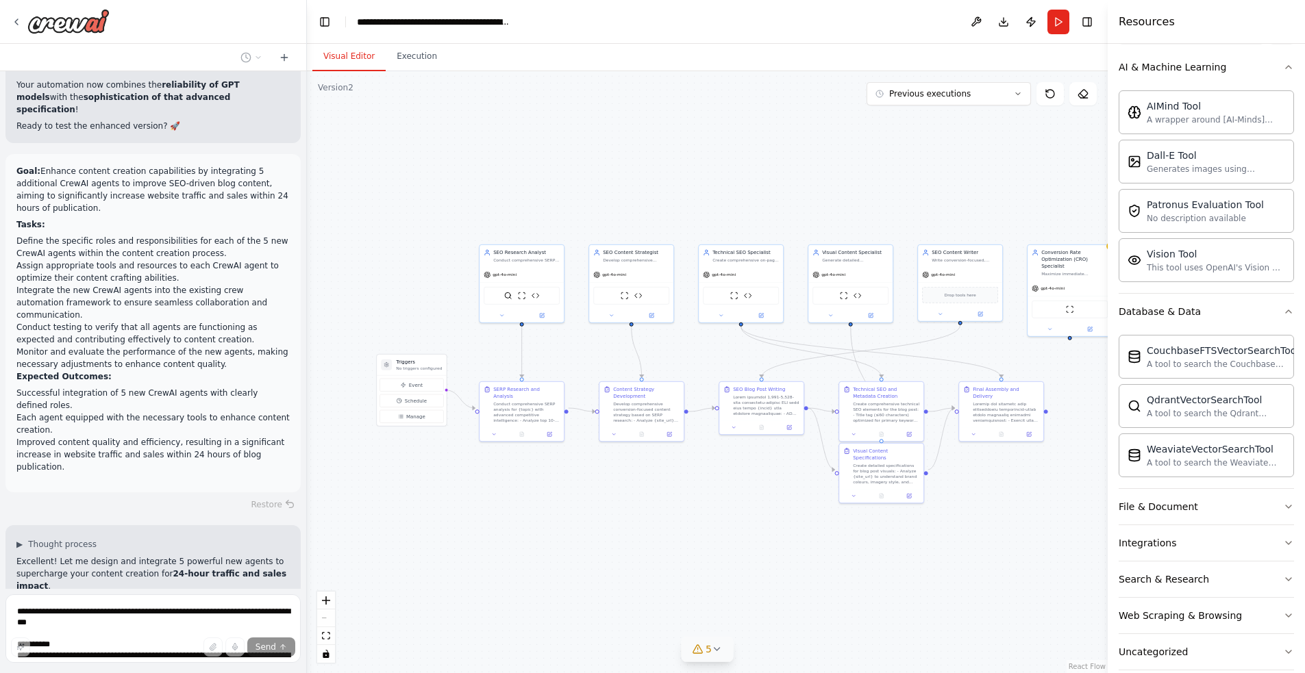
click at [720, 650] on icon at bounding box center [717, 649] width 11 height 11
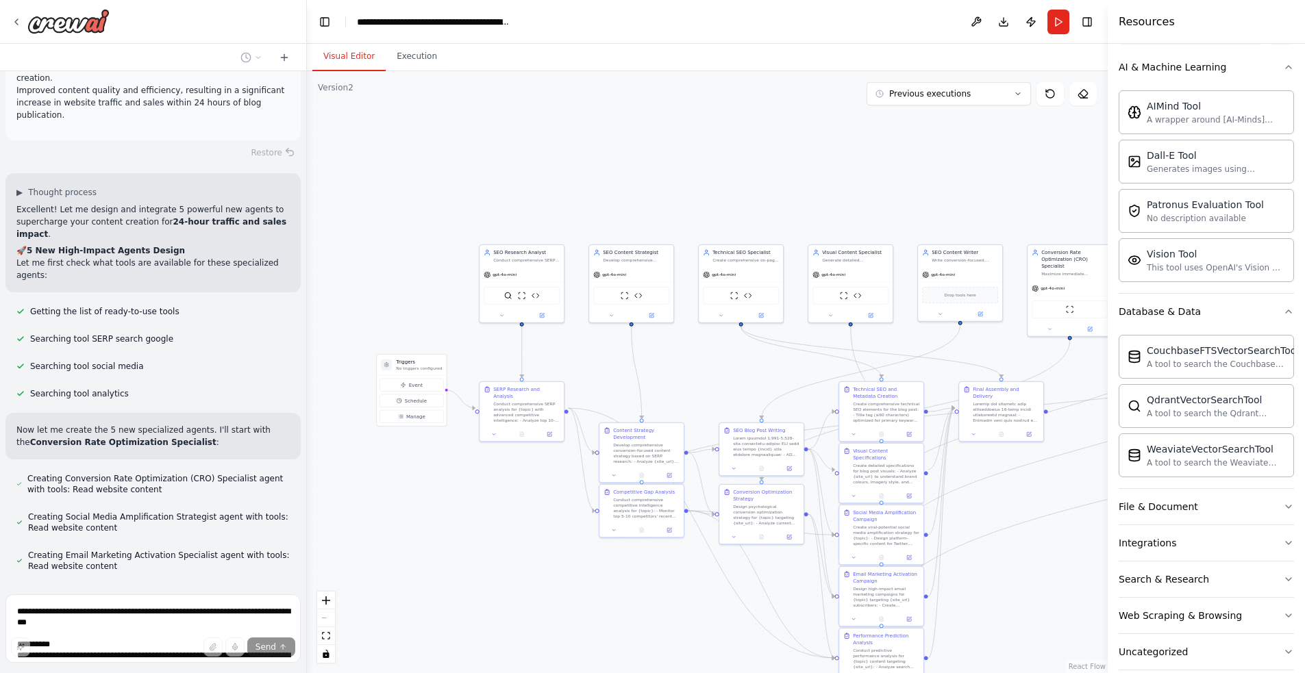
scroll to position [14355, 0]
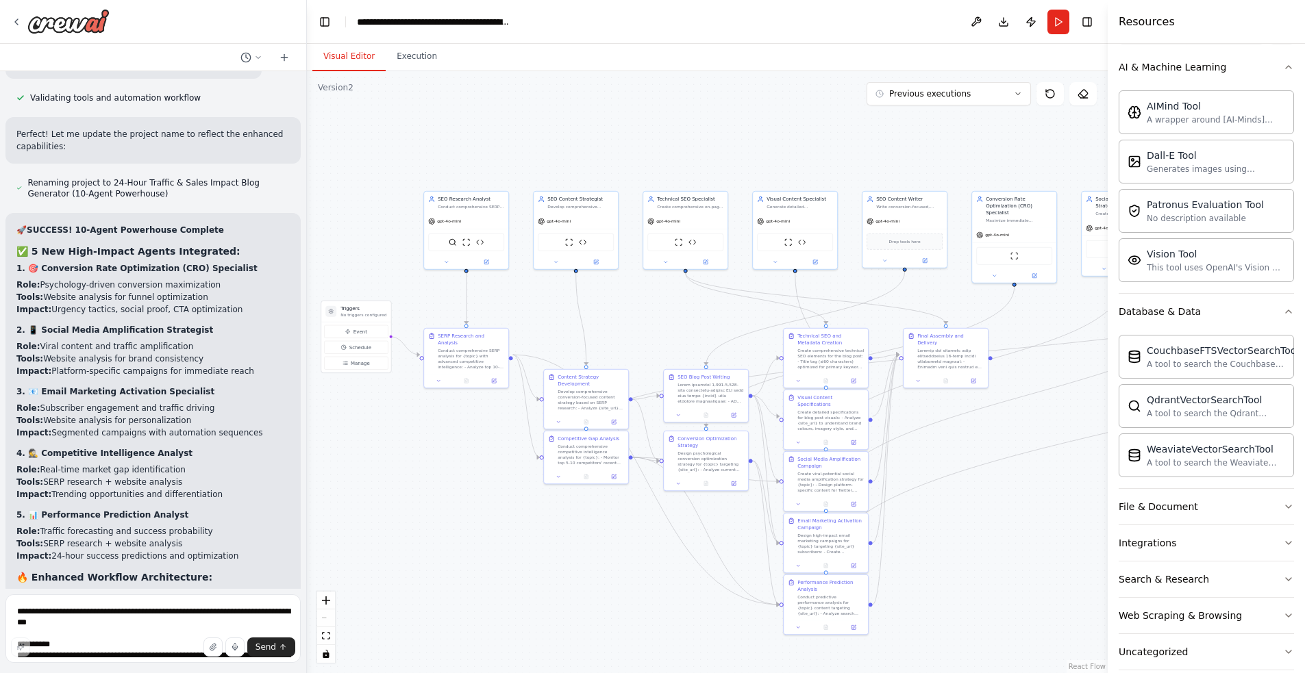
drag, startPoint x: 529, startPoint y: 156, endPoint x: 491, endPoint y: 110, distance: 59.8
click at [486, 108] on div ".deletable-edge-delete-btn { width: 20px; height: 20px; border: 0px solid #ffff…" at bounding box center [707, 372] width 801 height 602
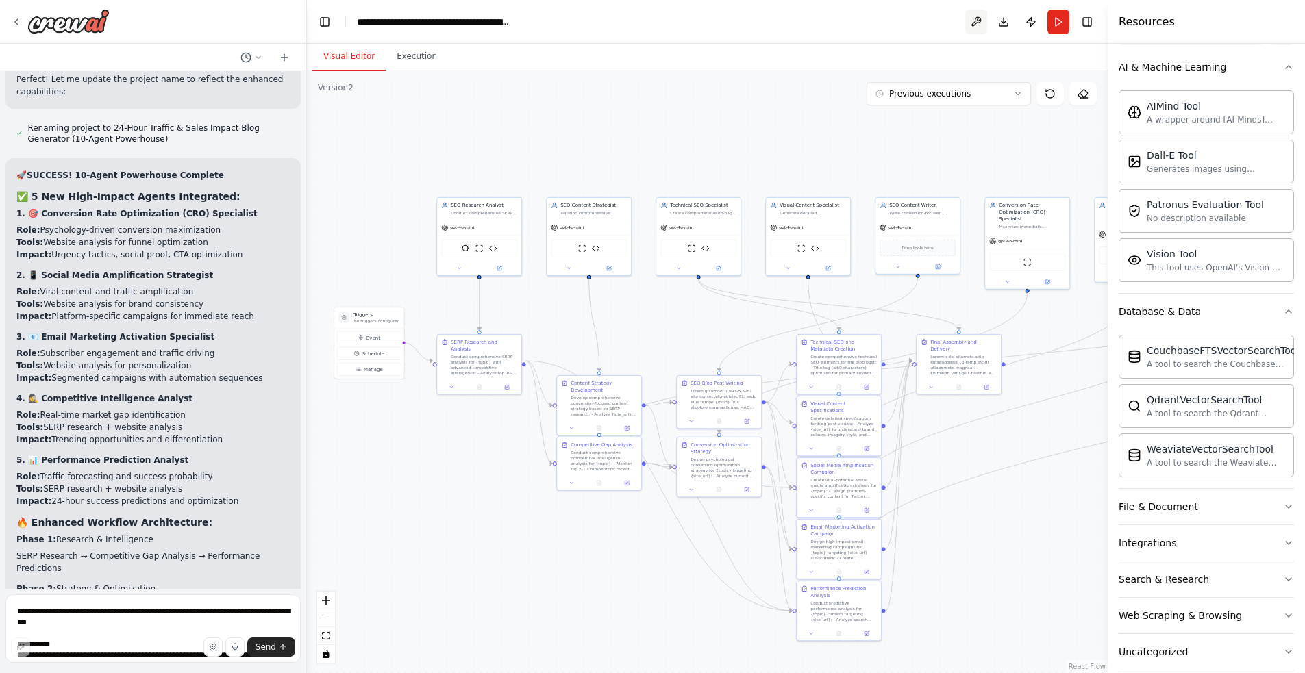
click at [974, 23] on button at bounding box center [976, 22] width 22 height 25
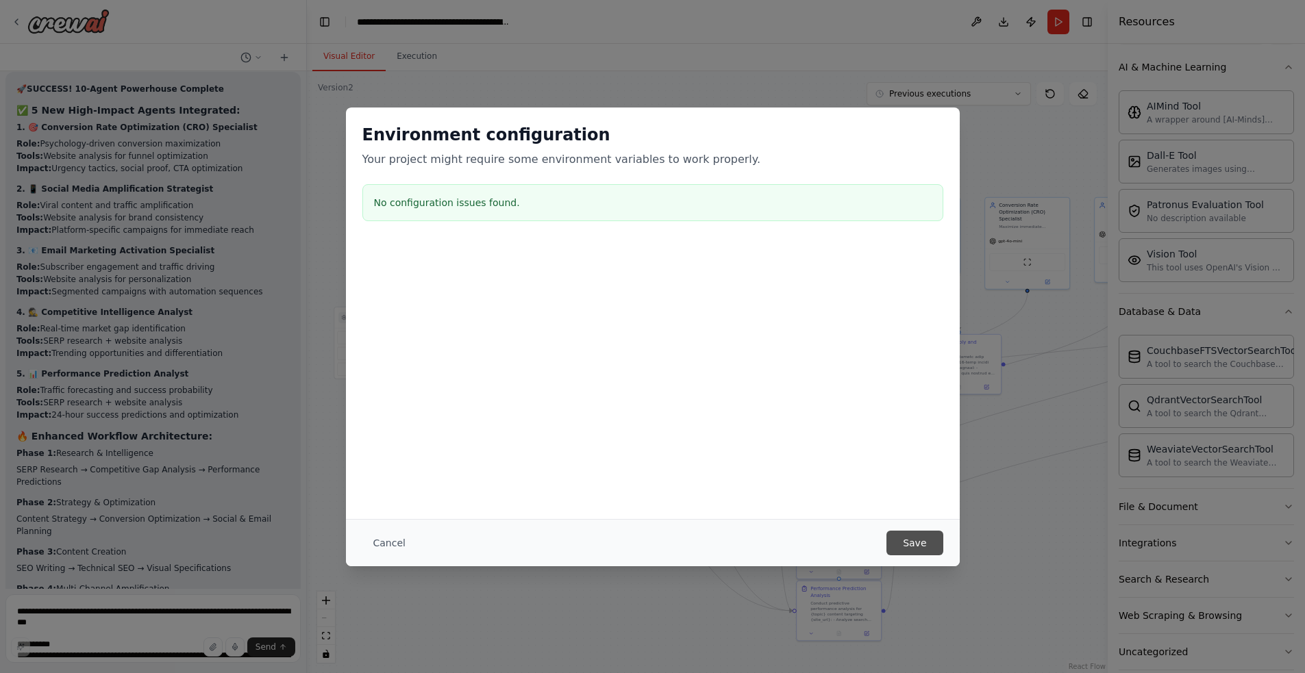
click at [919, 542] on button "Save" at bounding box center [915, 543] width 56 height 25
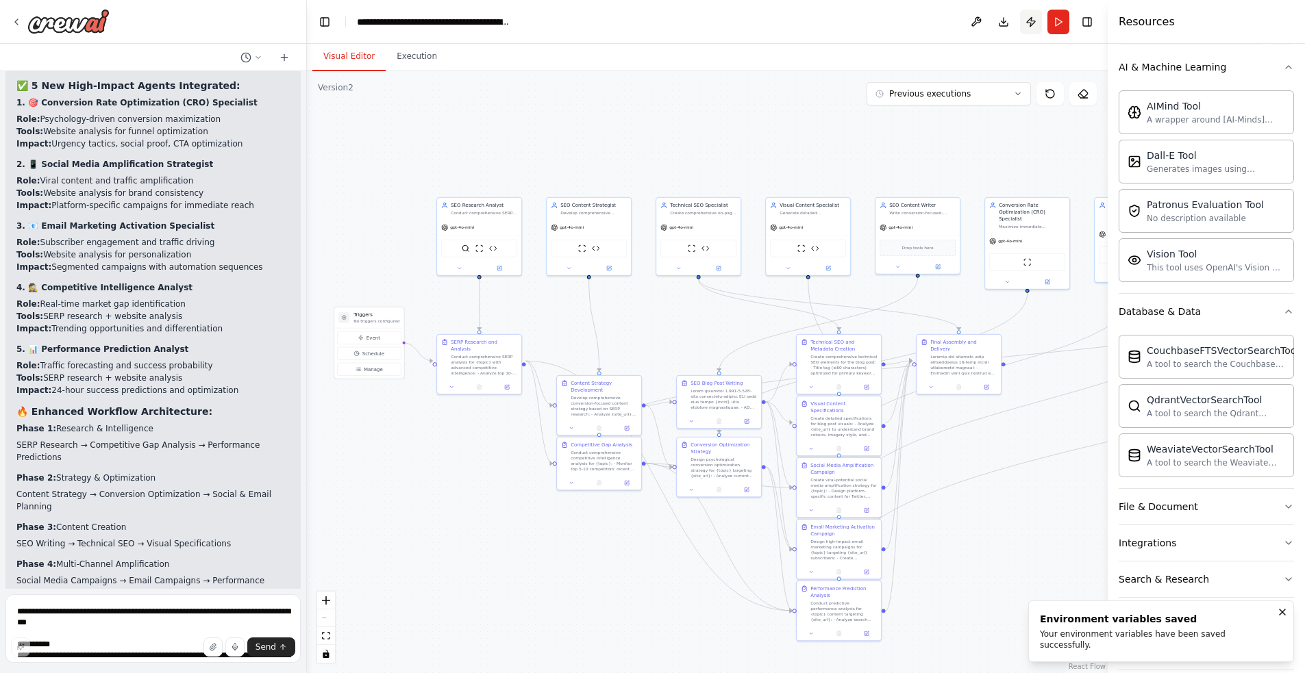
click at [1032, 23] on button "Publish" at bounding box center [1031, 22] width 22 height 25
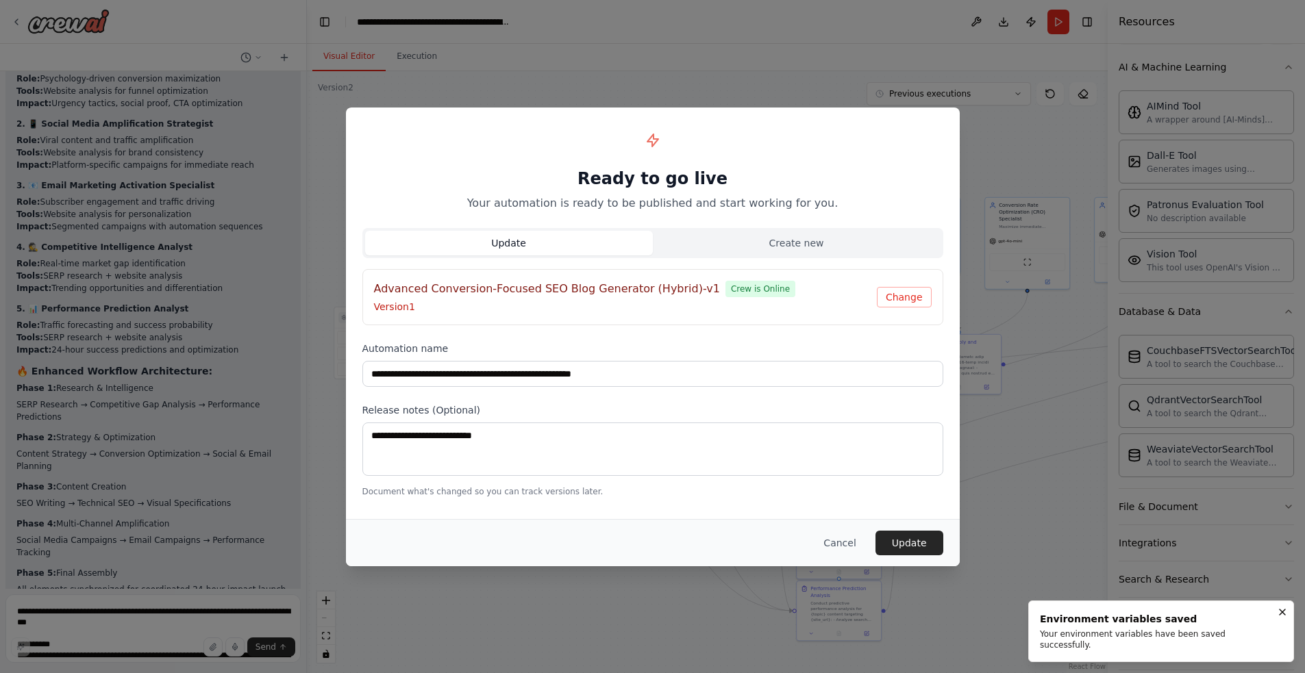
scroll to position [15427, 0]
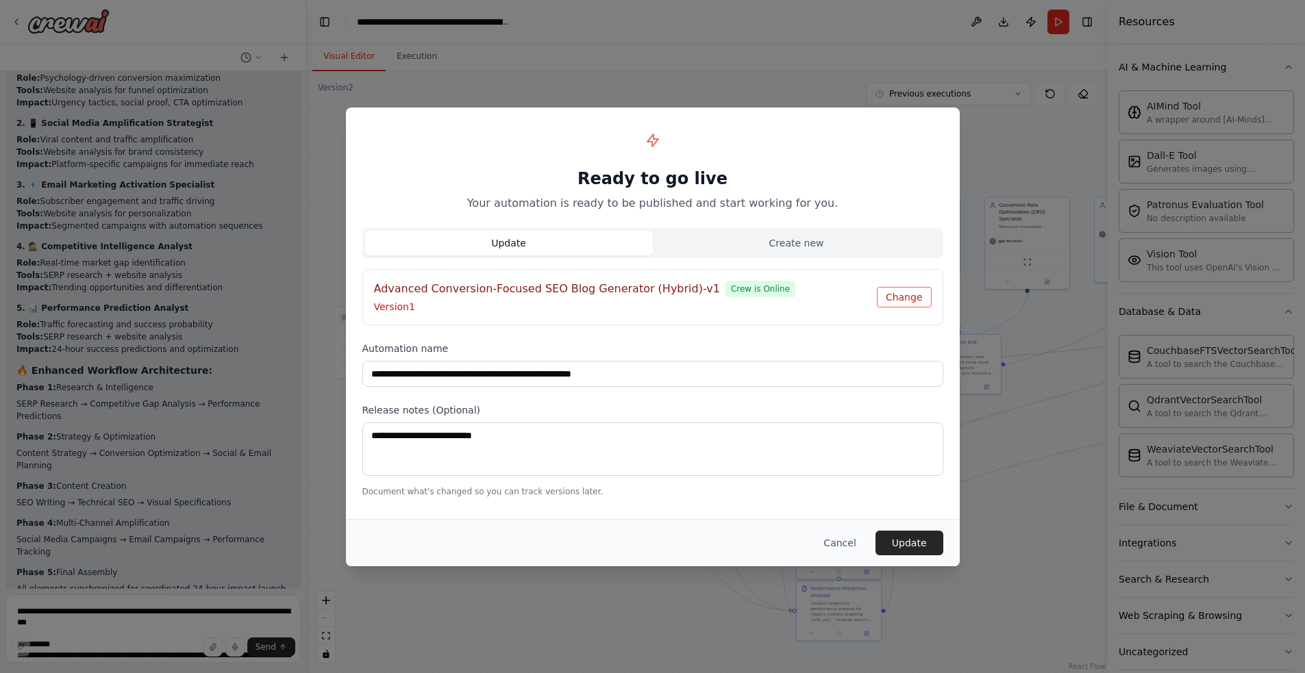
click at [899, 300] on button "Change" at bounding box center [904, 297] width 55 height 21
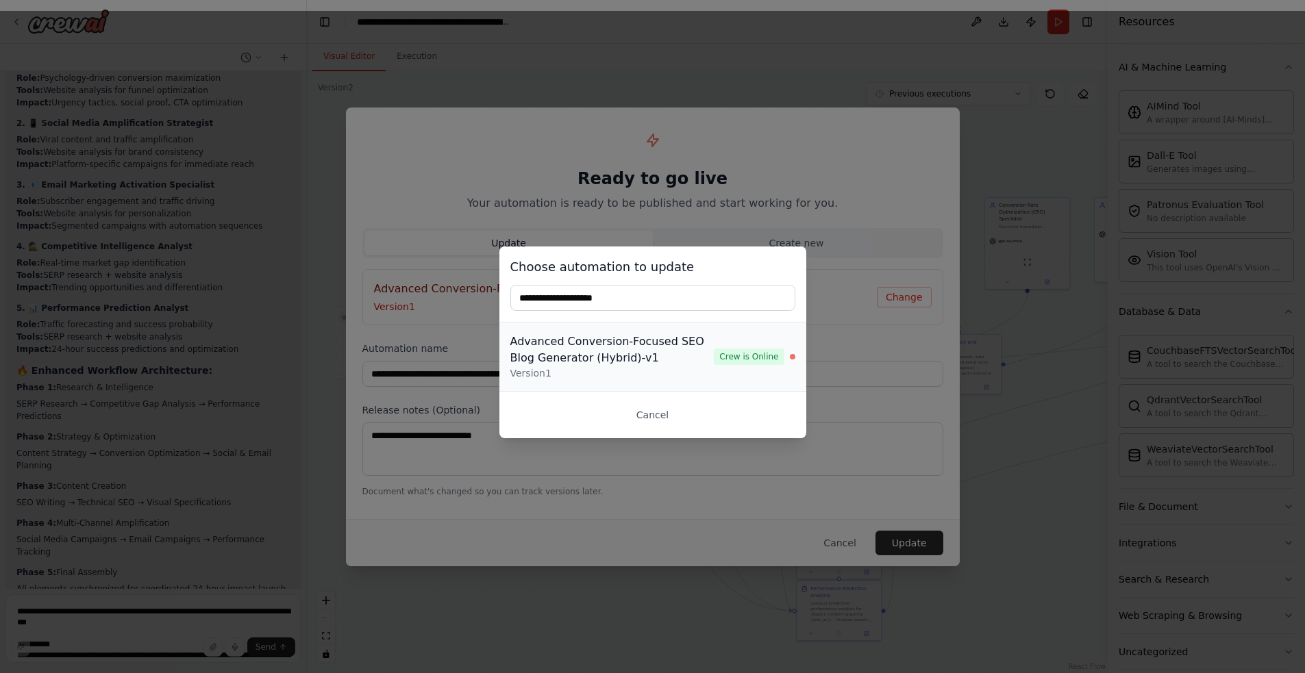
click at [624, 357] on div "Advanced Conversion-Focused SEO Blog Generator (Hybrid)-v1" at bounding box center [612, 350] width 204 height 33
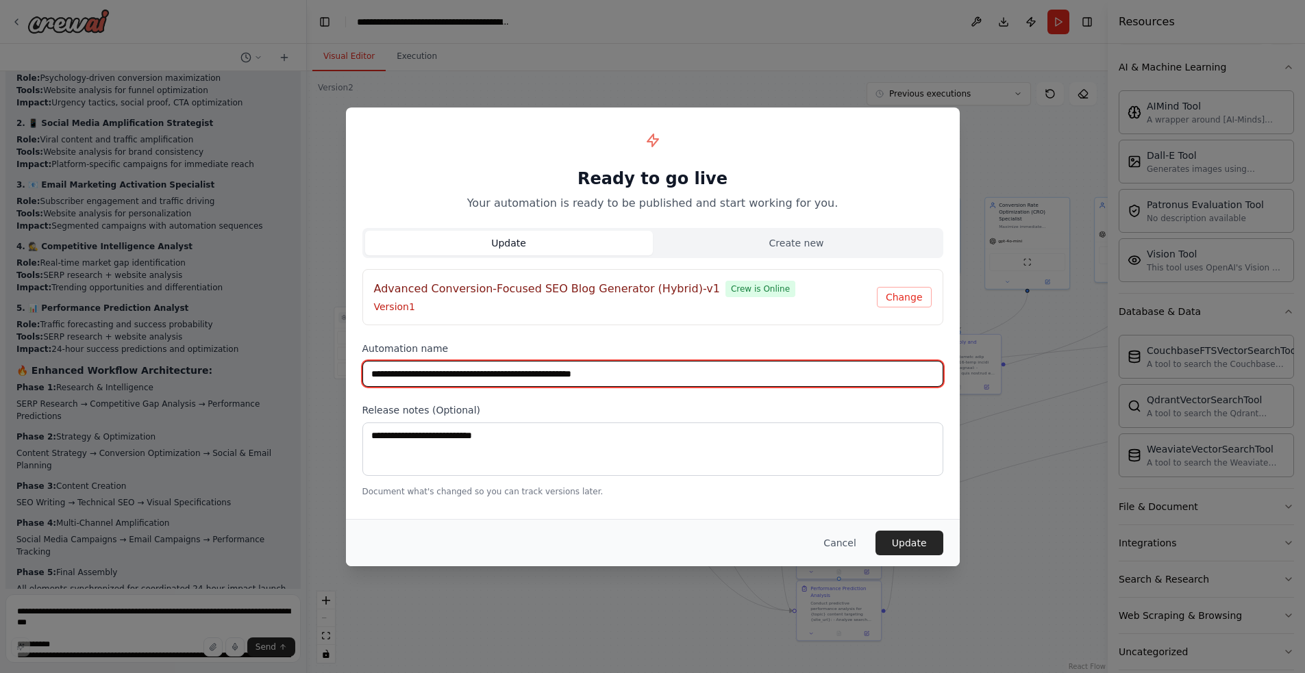
click at [663, 377] on input "**********" at bounding box center [652, 374] width 581 height 26
type input "**********"
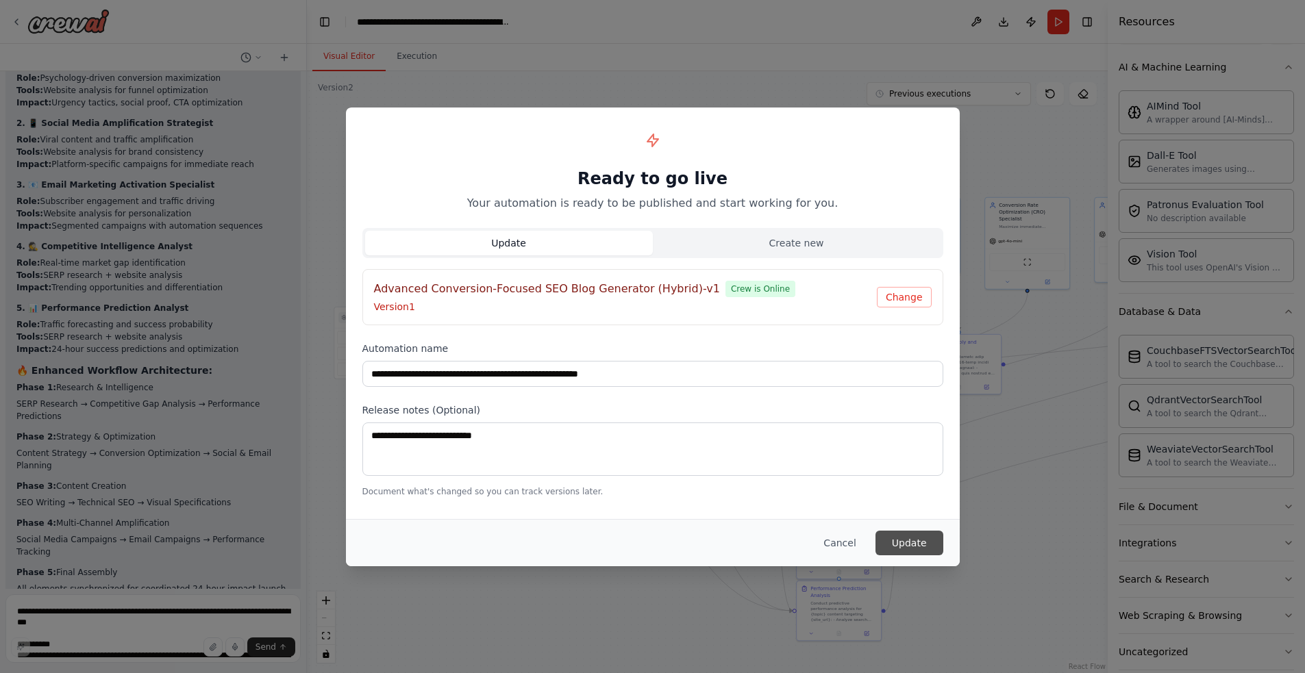
click at [900, 547] on button "Update" at bounding box center [910, 543] width 68 height 25
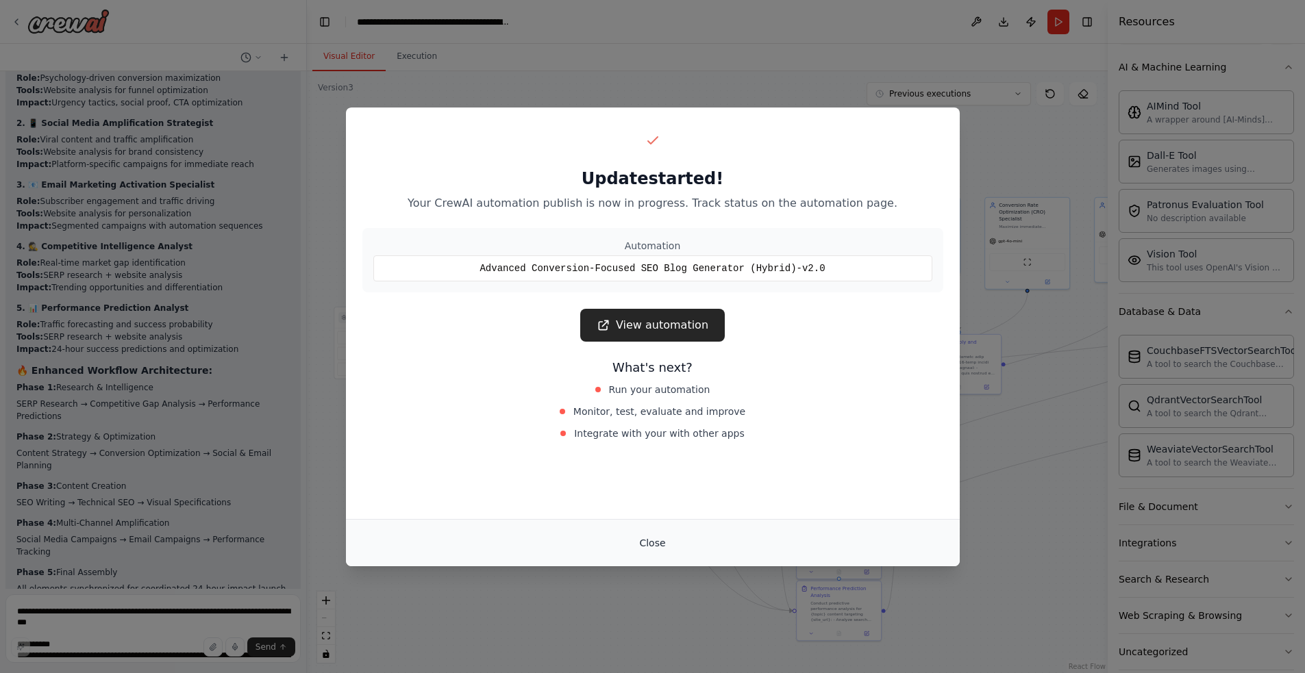
click at [647, 545] on button "Close" at bounding box center [652, 543] width 48 height 25
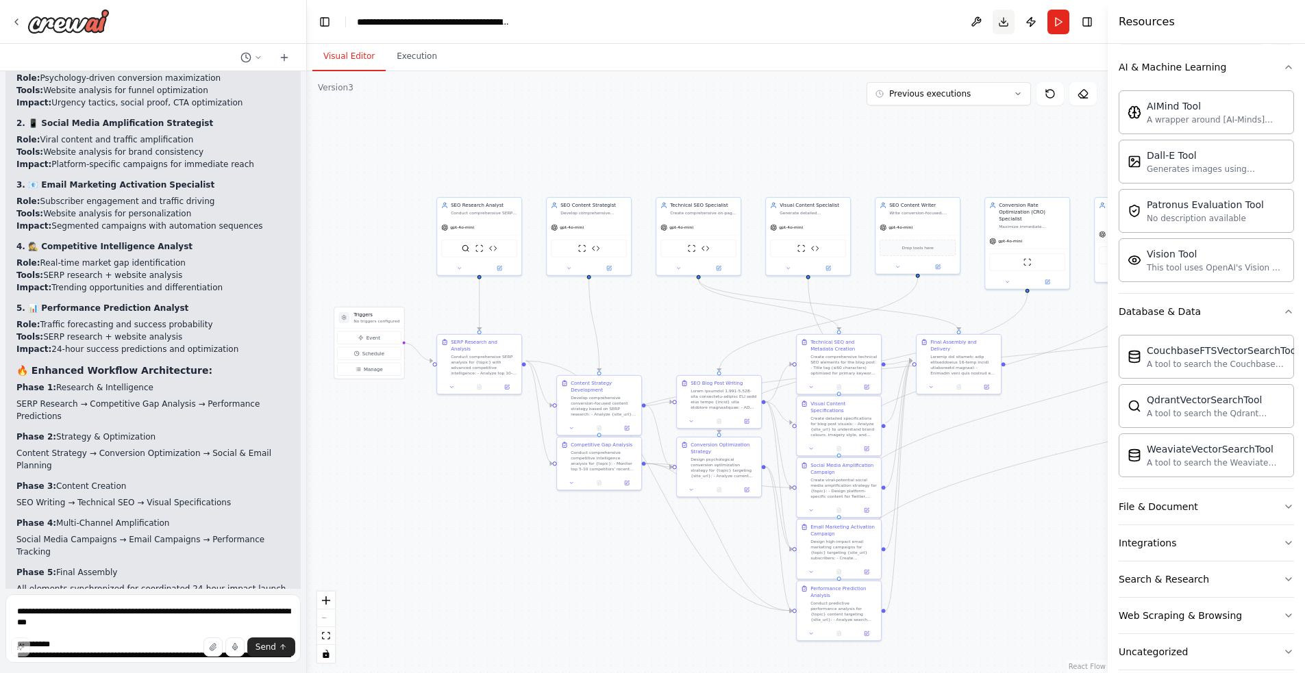
click at [1001, 18] on button "Download" at bounding box center [1004, 22] width 22 height 25
